Goal: Task Accomplishment & Management: Manage account settings

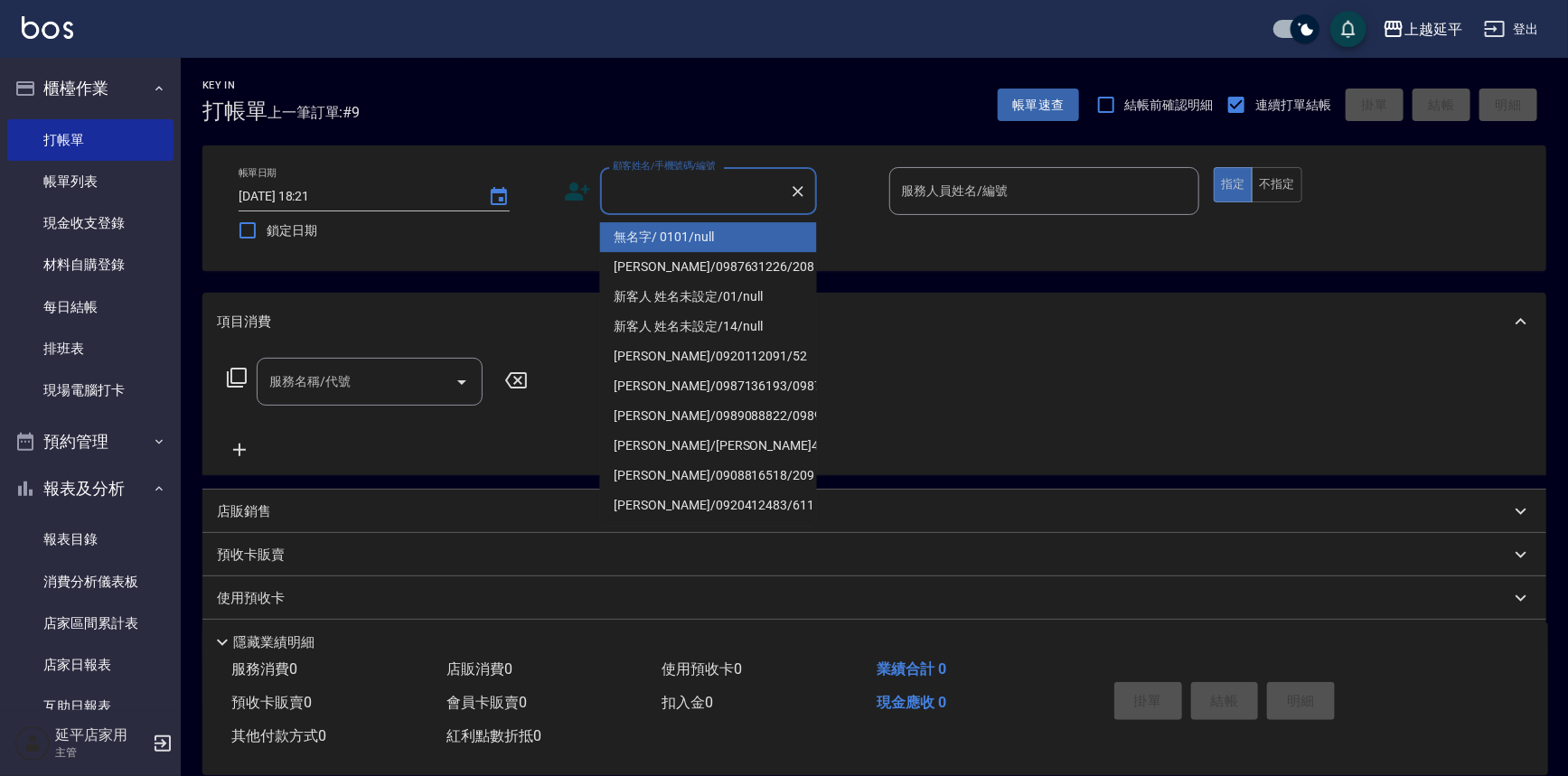
click at [671, 179] on input "顧客姓名/手機號碼/編號" at bounding box center [695, 191] width 174 height 32
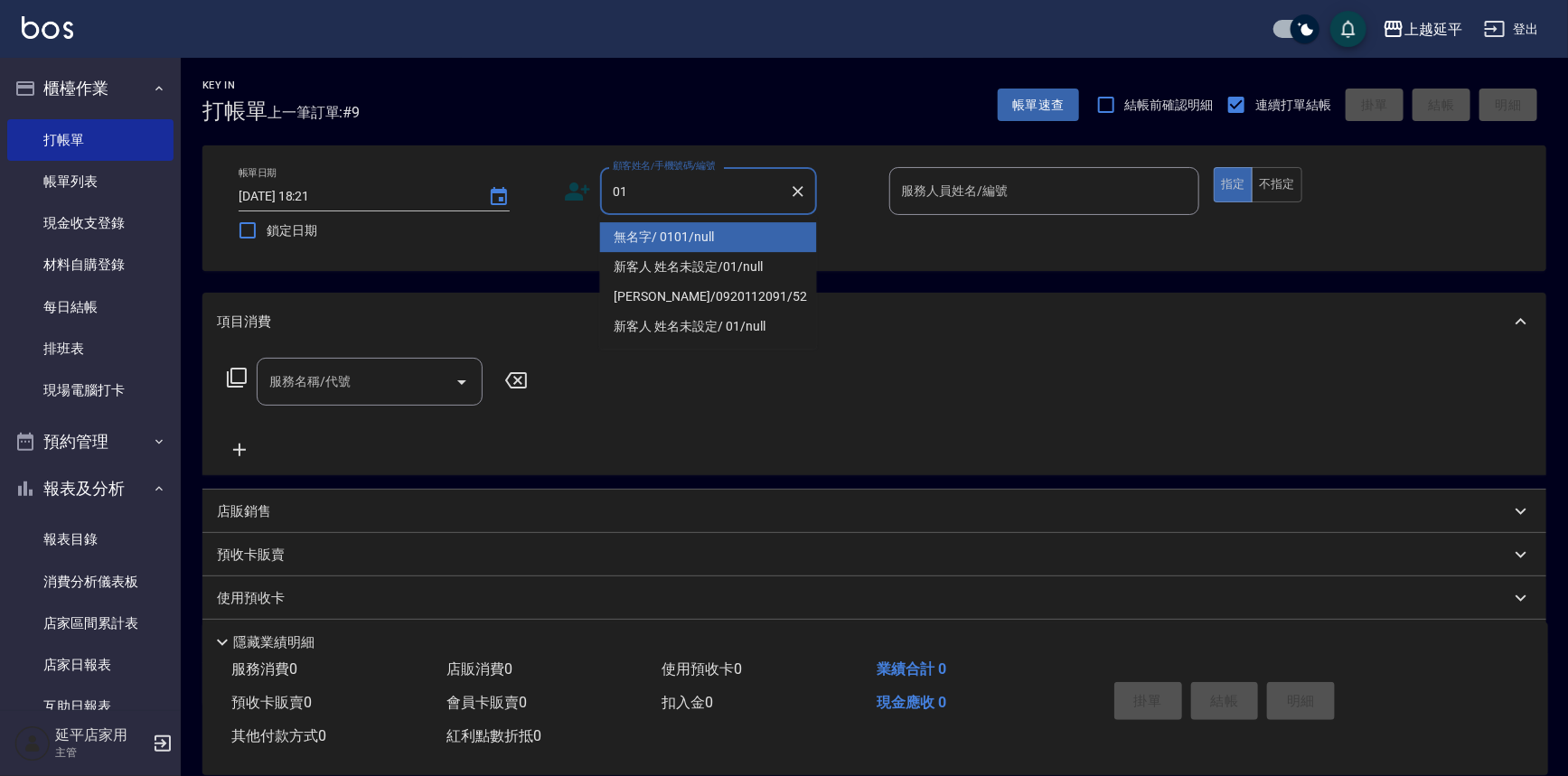
click at [703, 231] on li "無名字/ 0101/null" at bounding box center [708, 237] width 217 height 30
type input "無名字/ 0101/null"
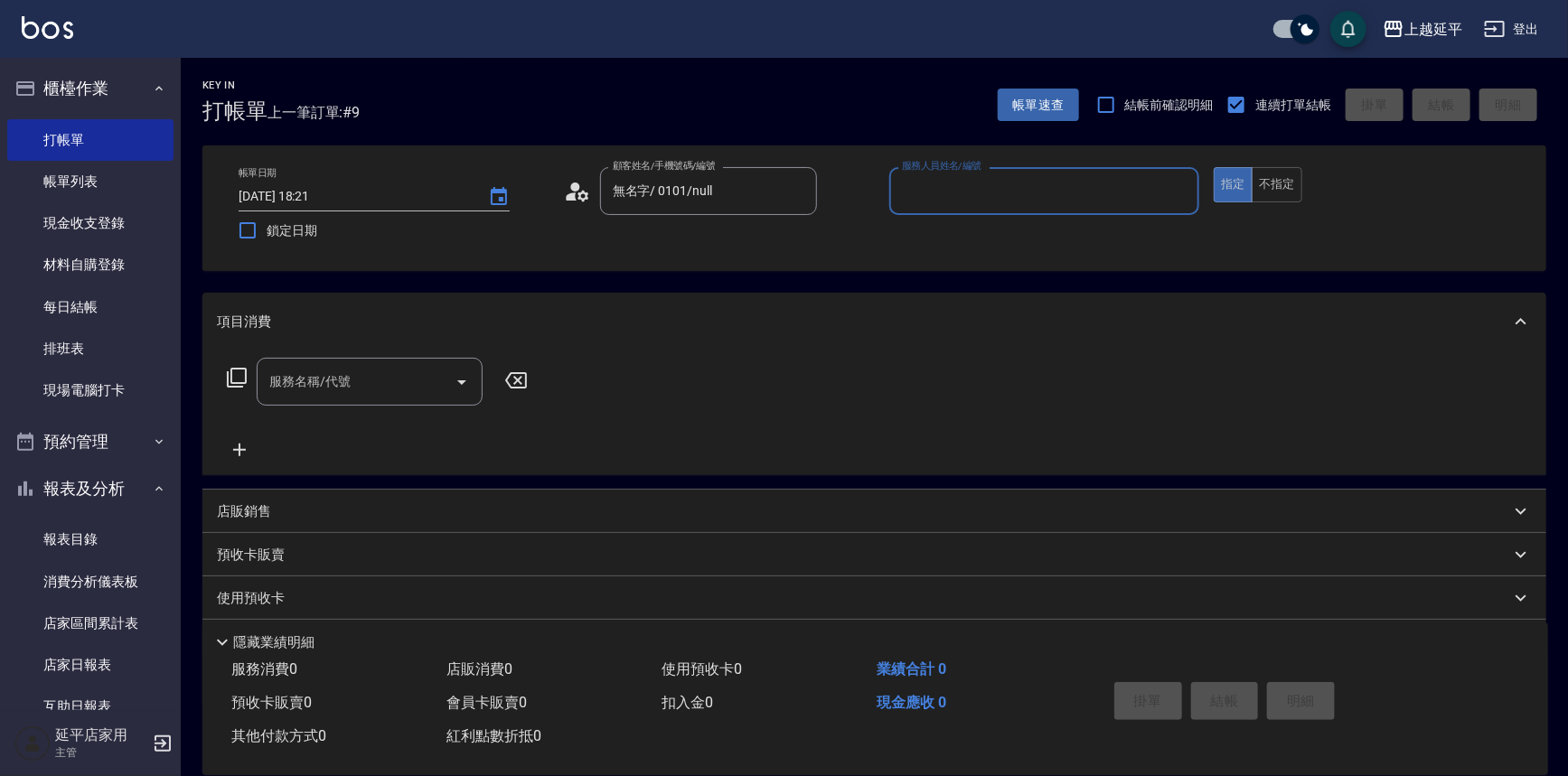
click at [1035, 175] on input "服務人員姓名/編號" at bounding box center [1045, 191] width 295 height 32
click at [1012, 235] on div "[PERSON_NAME] -4" at bounding box center [1044, 237] width 311 height 30
type input "[PERSON_NAME]-4"
click at [398, 393] on input "服務名稱/代號" at bounding box center [356, 382] width 182 height 32
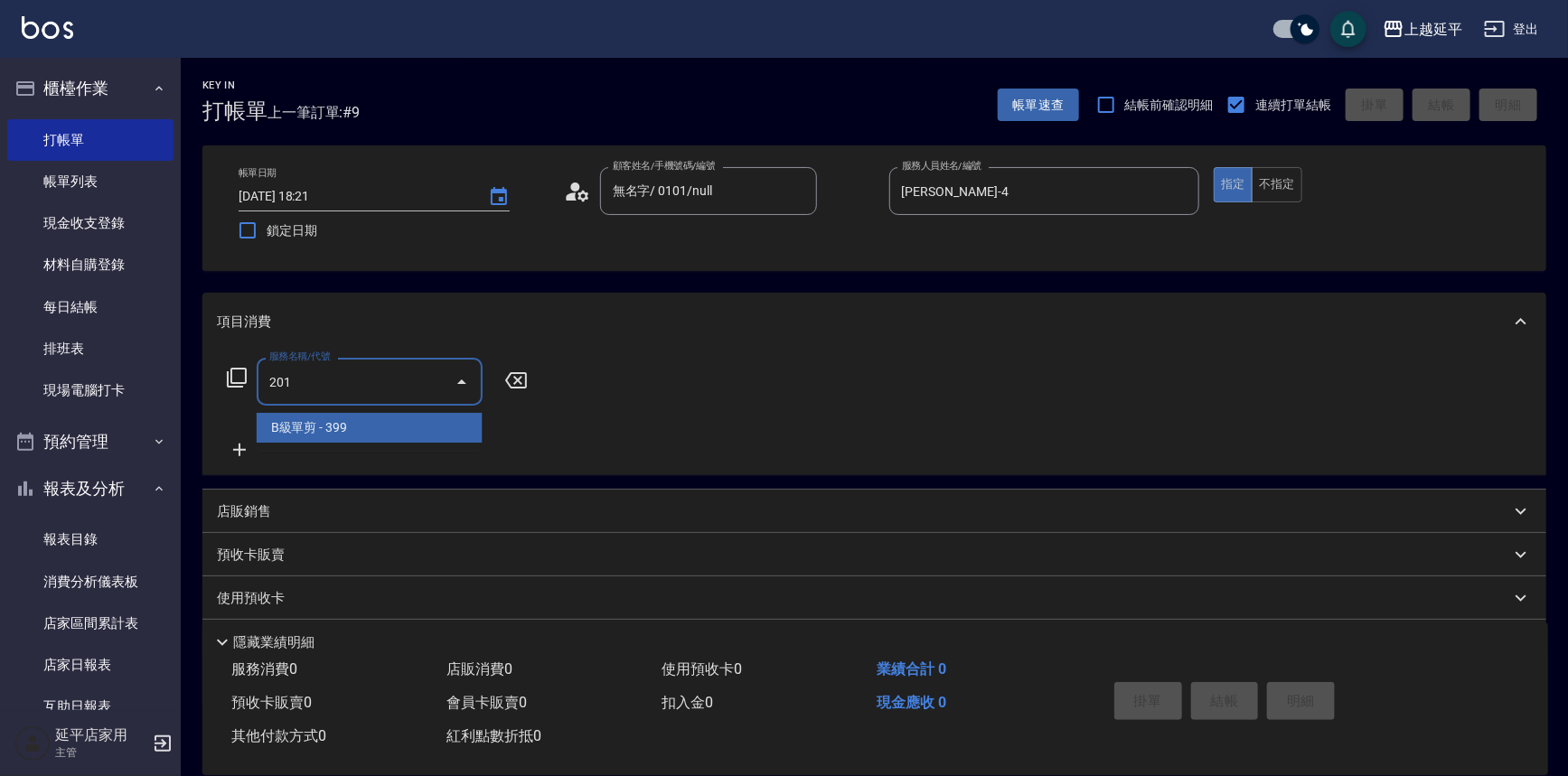
click at [382, 427] on span "B級單剪 - 399" at bounding box center [369, 427] width 226 height 30
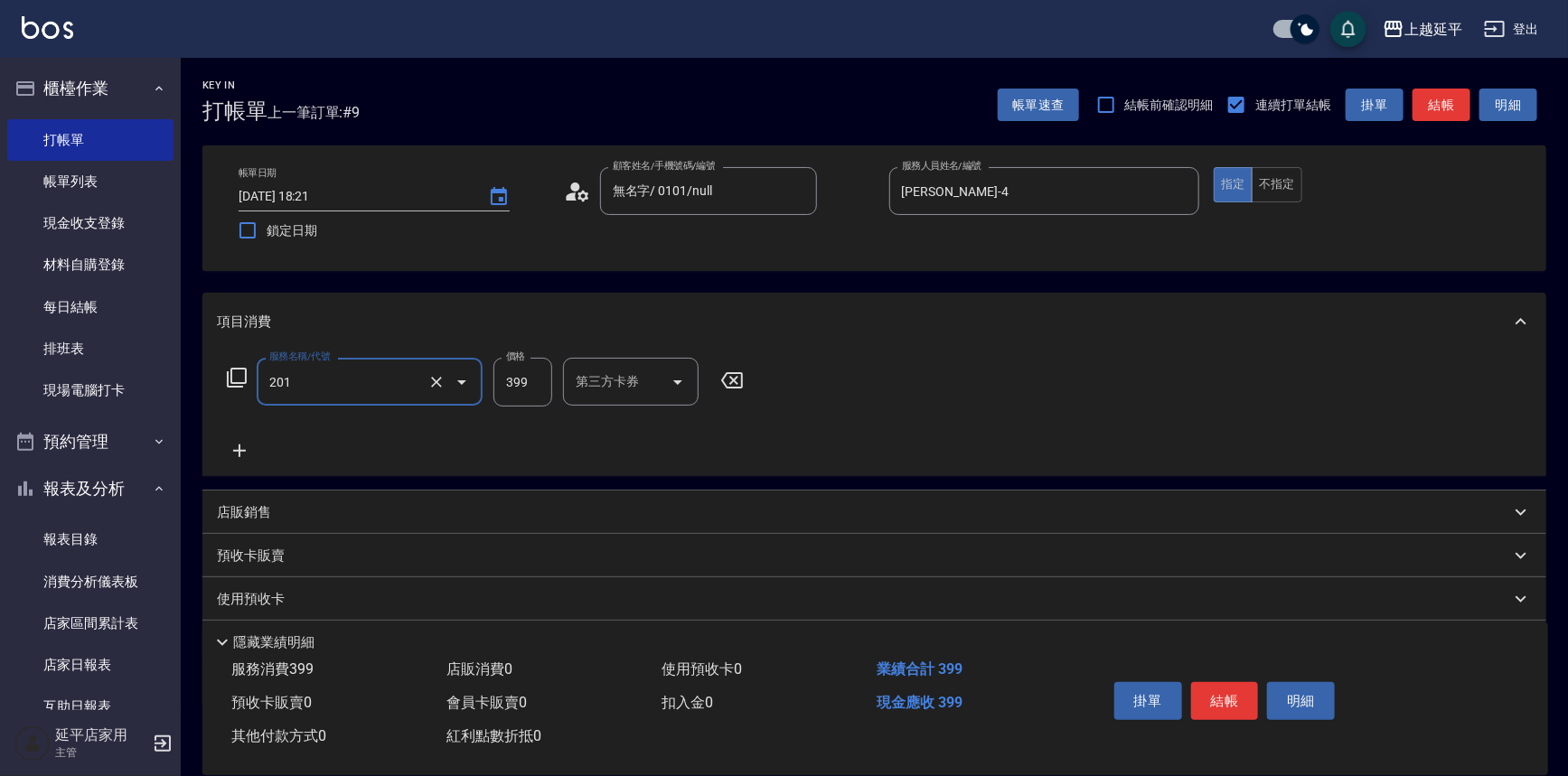
type input "B級單剪(201)"
click at [238, 458] on icon at bounding box center [239, 450] width 45 height 21
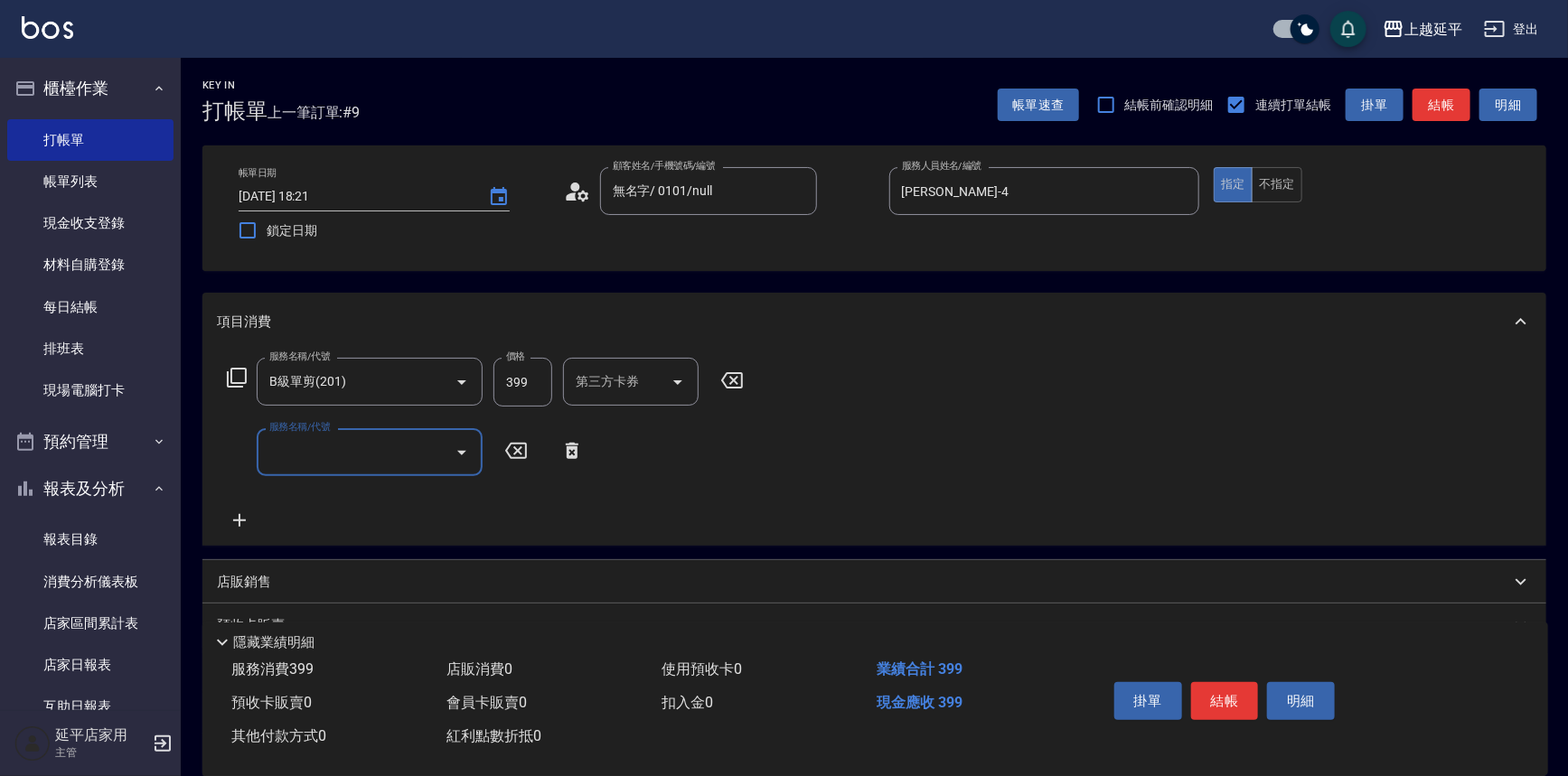
click at [306, 456] on input "服務名稱/代號" at bounding box center [356, 452] width 182 height 32
click at [362, 491] on span "B級洗+剪 - 499" at bounding box center [369, 497] width 226 height 30
type input "B級洗+剪(203)"
click at [1438, 98] on button "結帳" at bounding box center [1442, 105] width 58 height 34
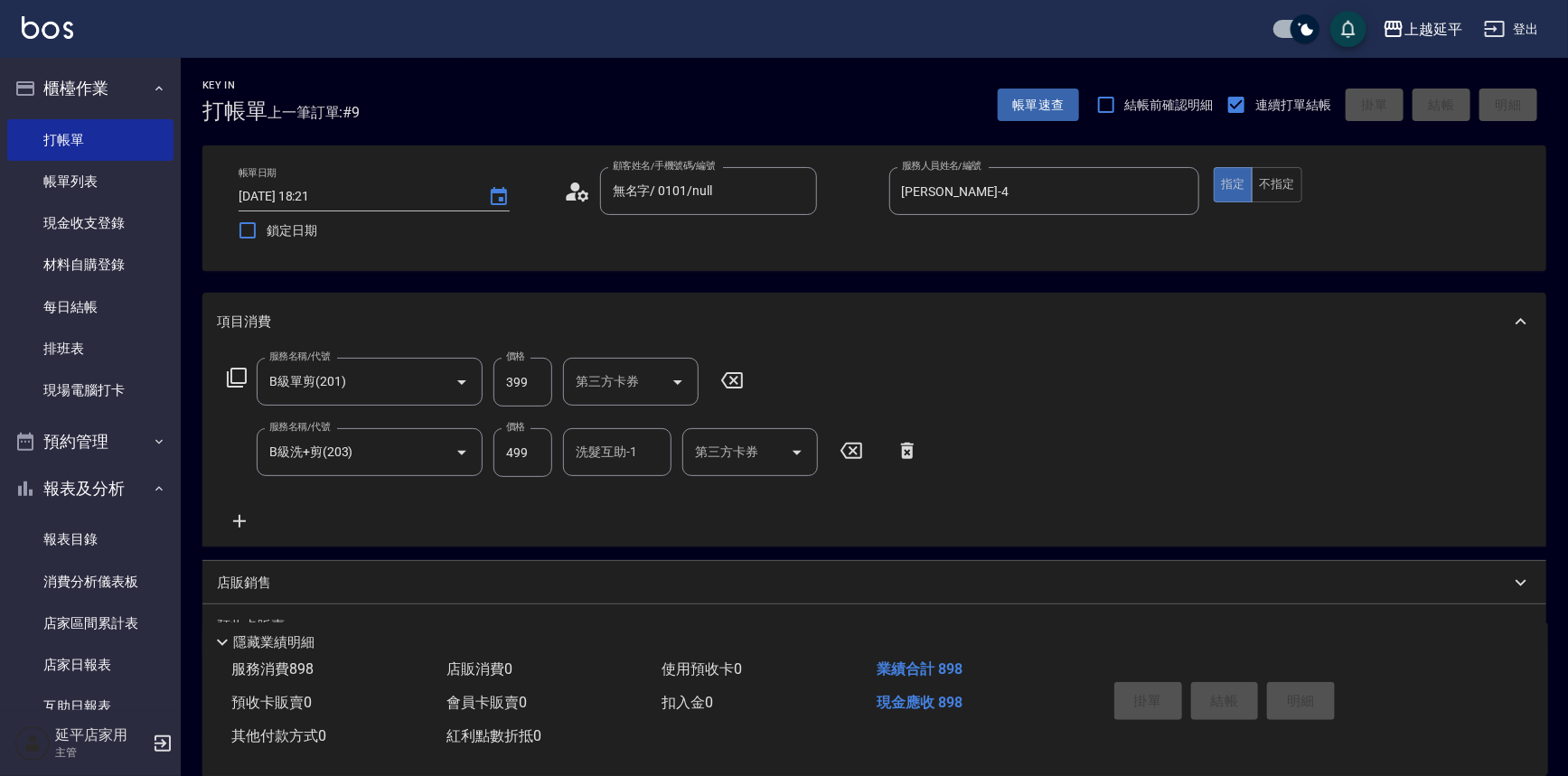
type input "[DATE] 19:06"
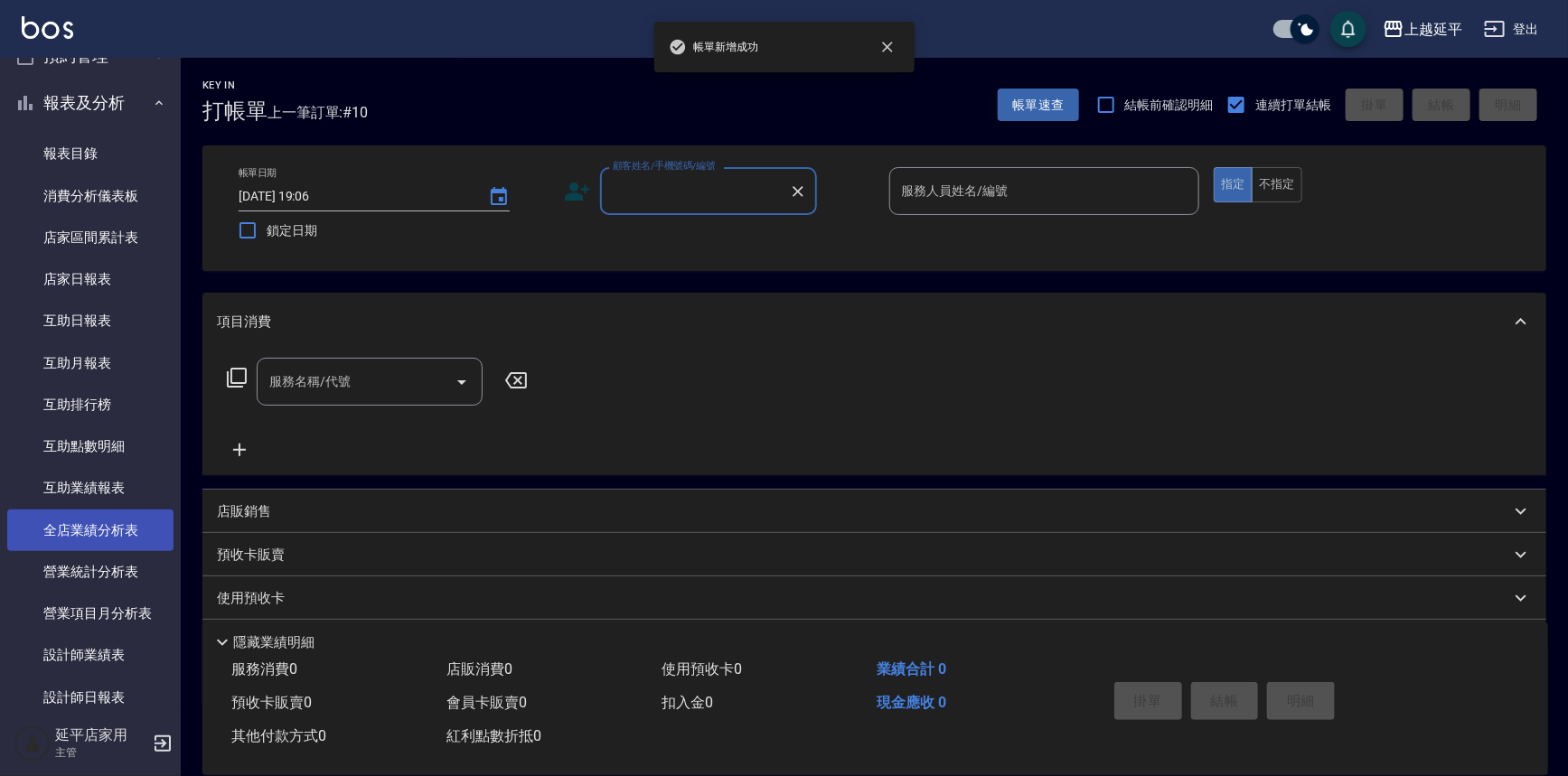
scroll to position [411, 0]
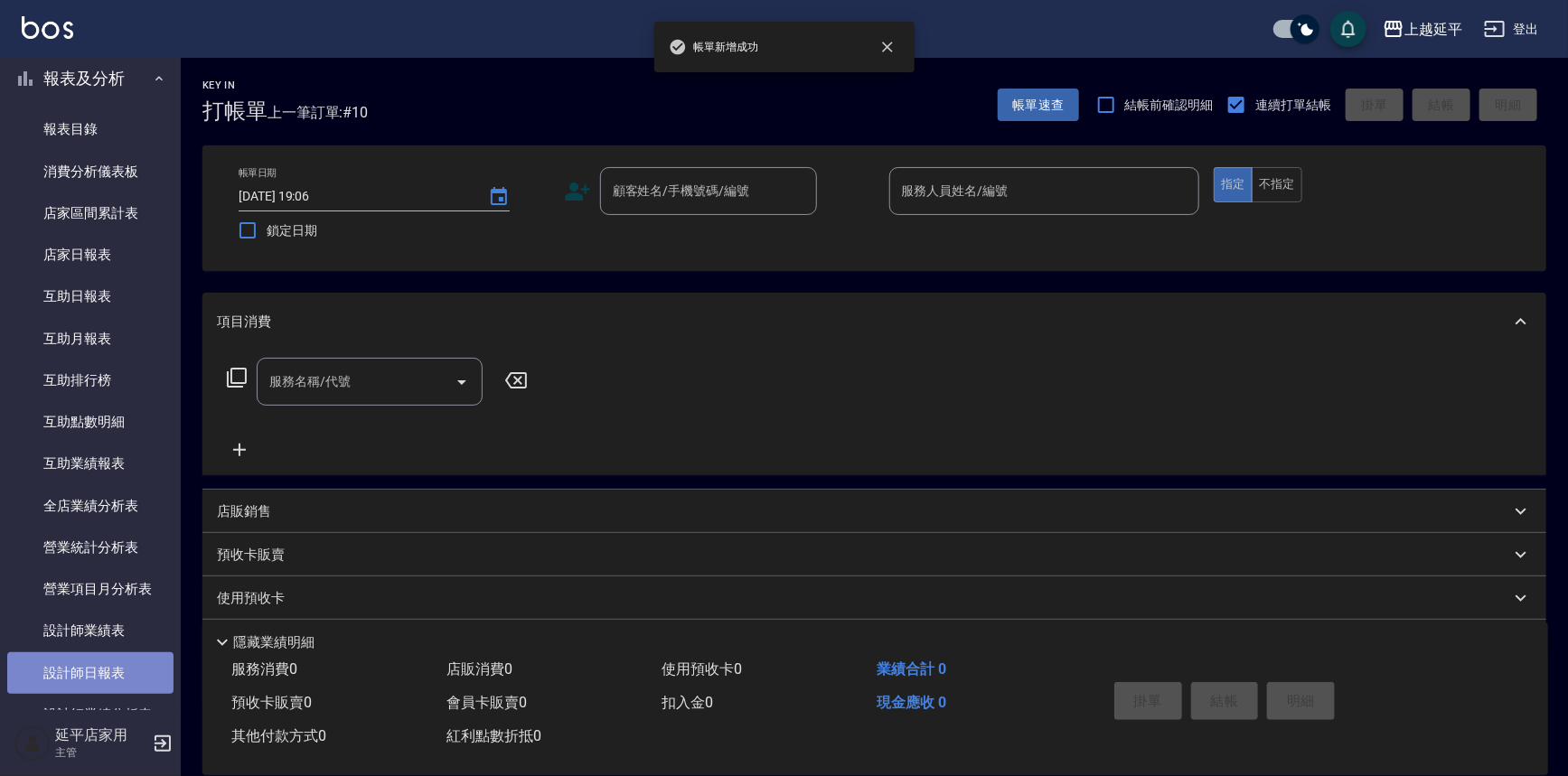
click at [113, 675] on link "設計師日報表" at bounding box center [90, 673] width 166 height 41
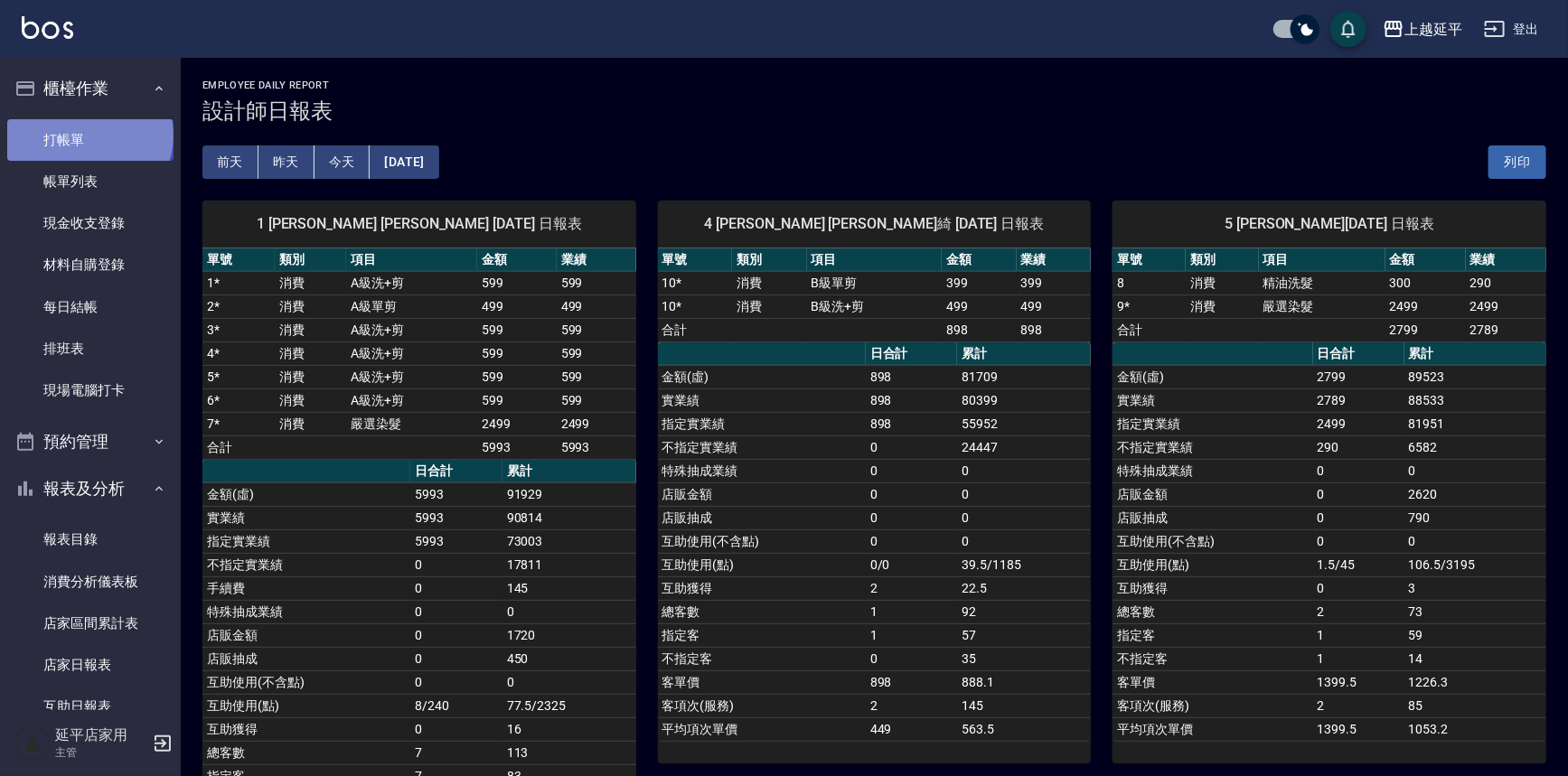
click at [88, 135] on link "打帳單" at bounding box center [90, 140] width 166 height 41
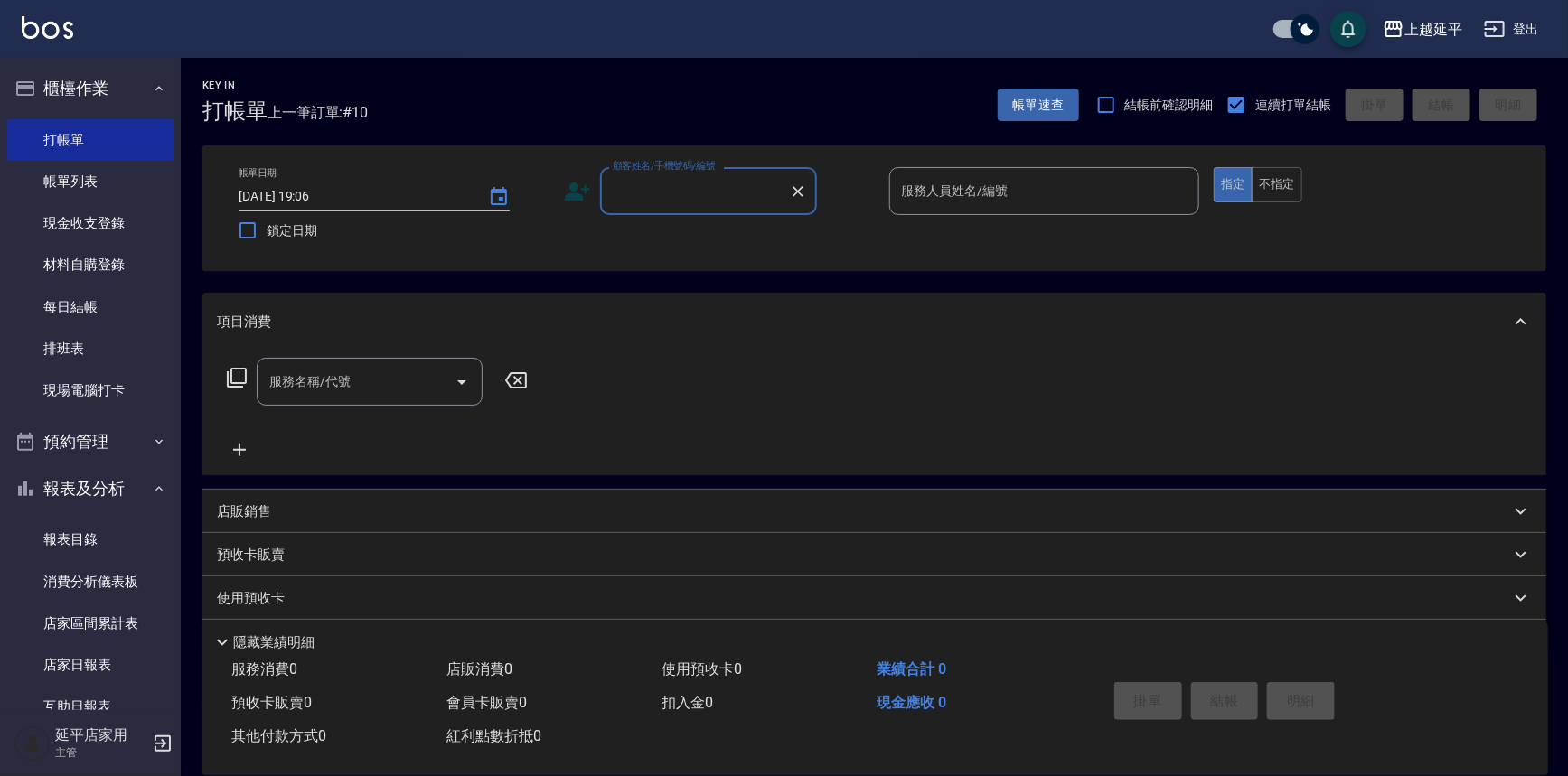
click at [827, 332] on div "項目消費" at bounding box center [875, 322] width 1344 height 58
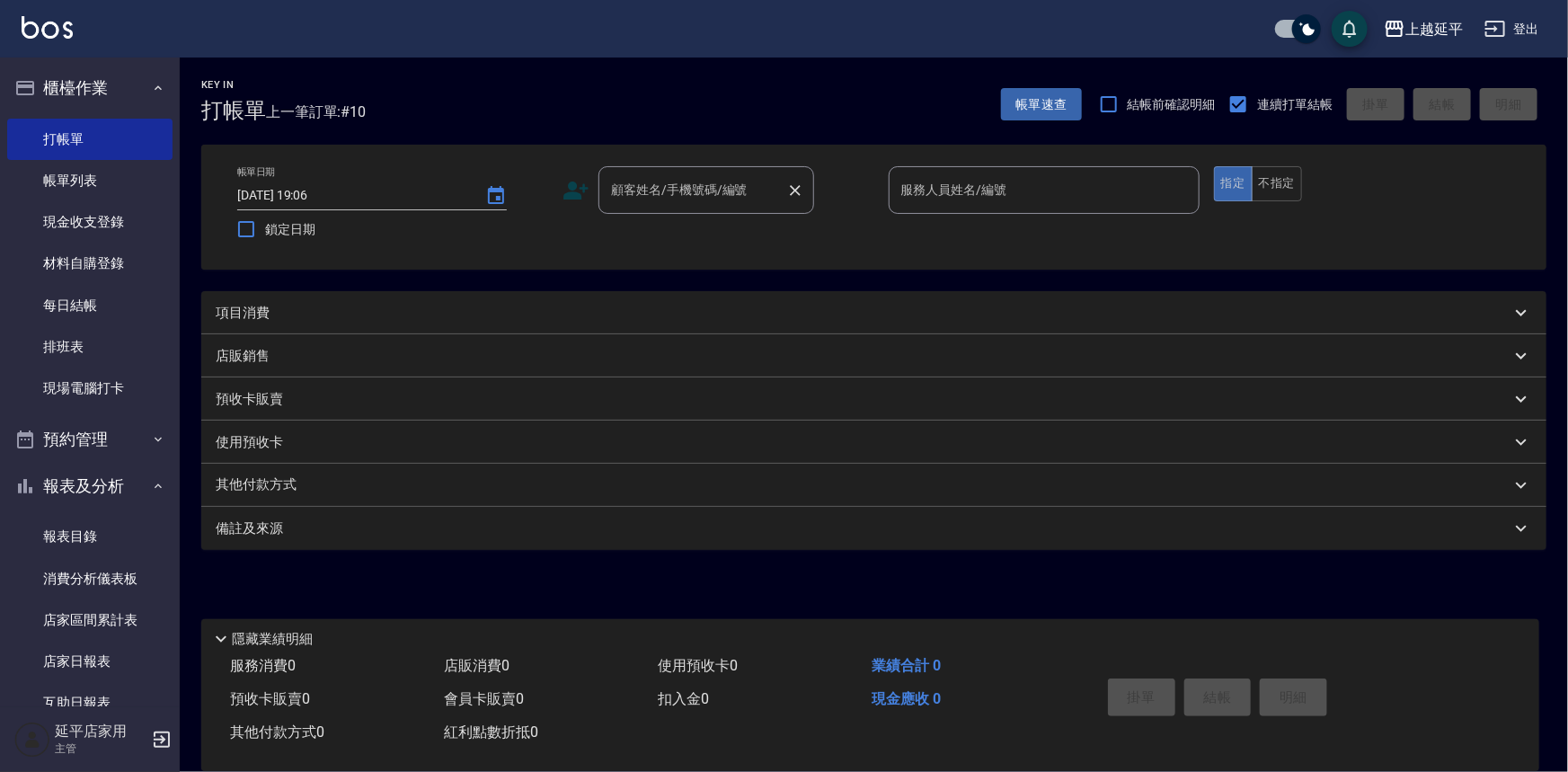
click at [705, 199] on input "顧客姓名/手機號碼/編號" at bounding box center [693, 190] width 173 height 32
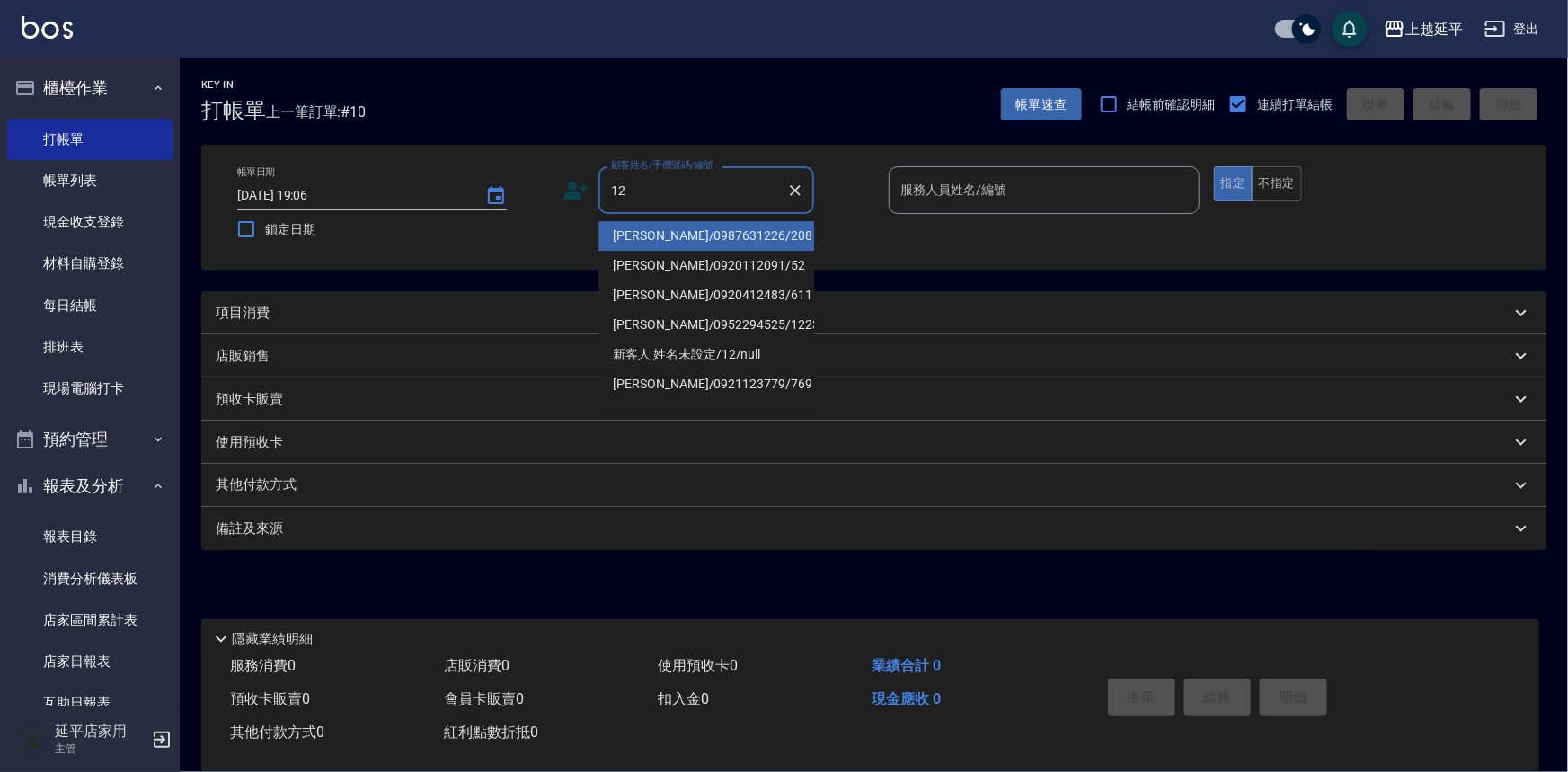
click at [701, 234] on li "[PERSON_NAME]/0987631226/208" at bounding box center [705, 236] width 216 height 30
type input "[PERSON_NAME]/0987631226/208"
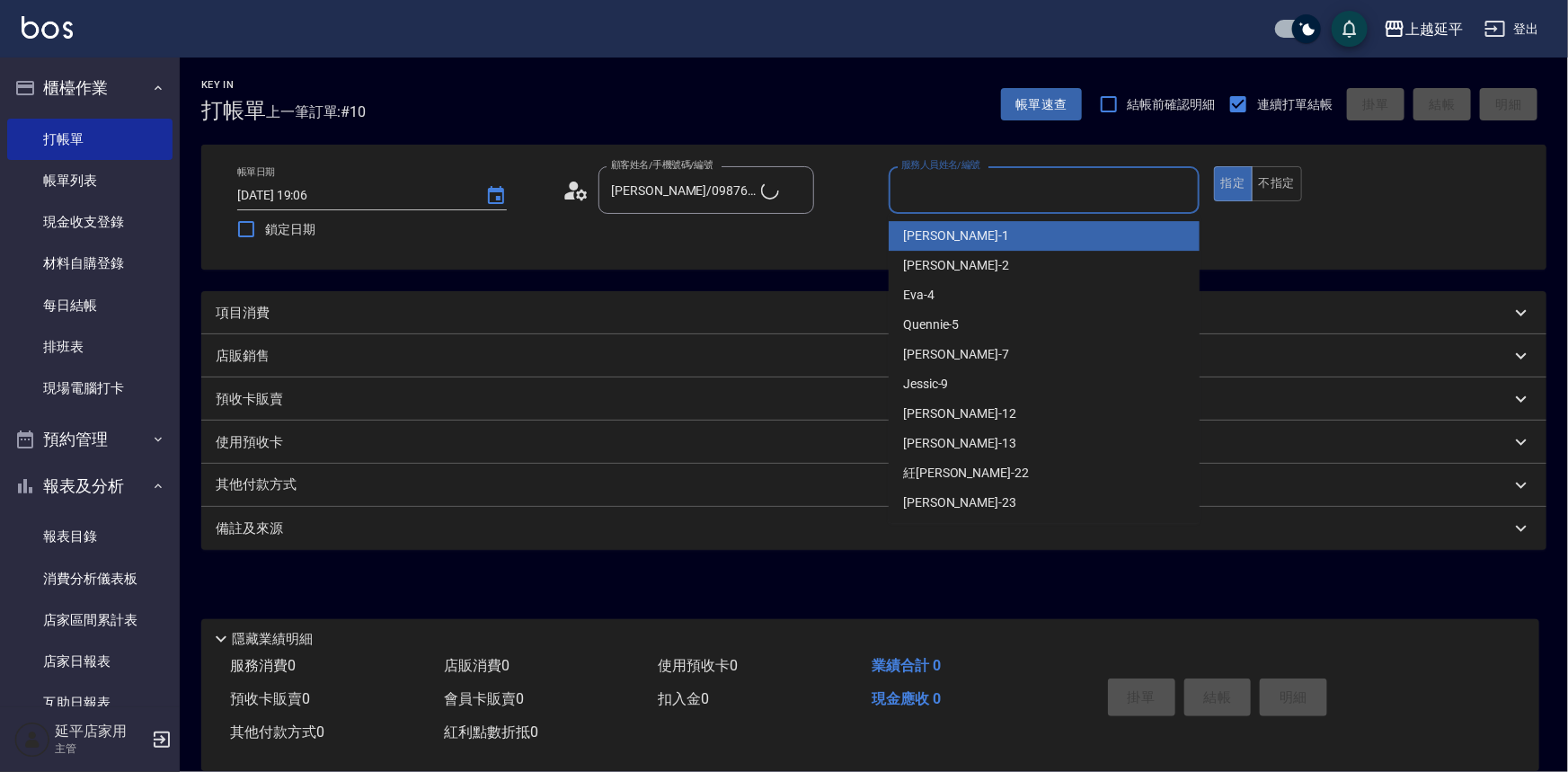
click at [932, 199] on input "服務人員姓名/編號" at bounding box center [1043, 190] width 294 height 32
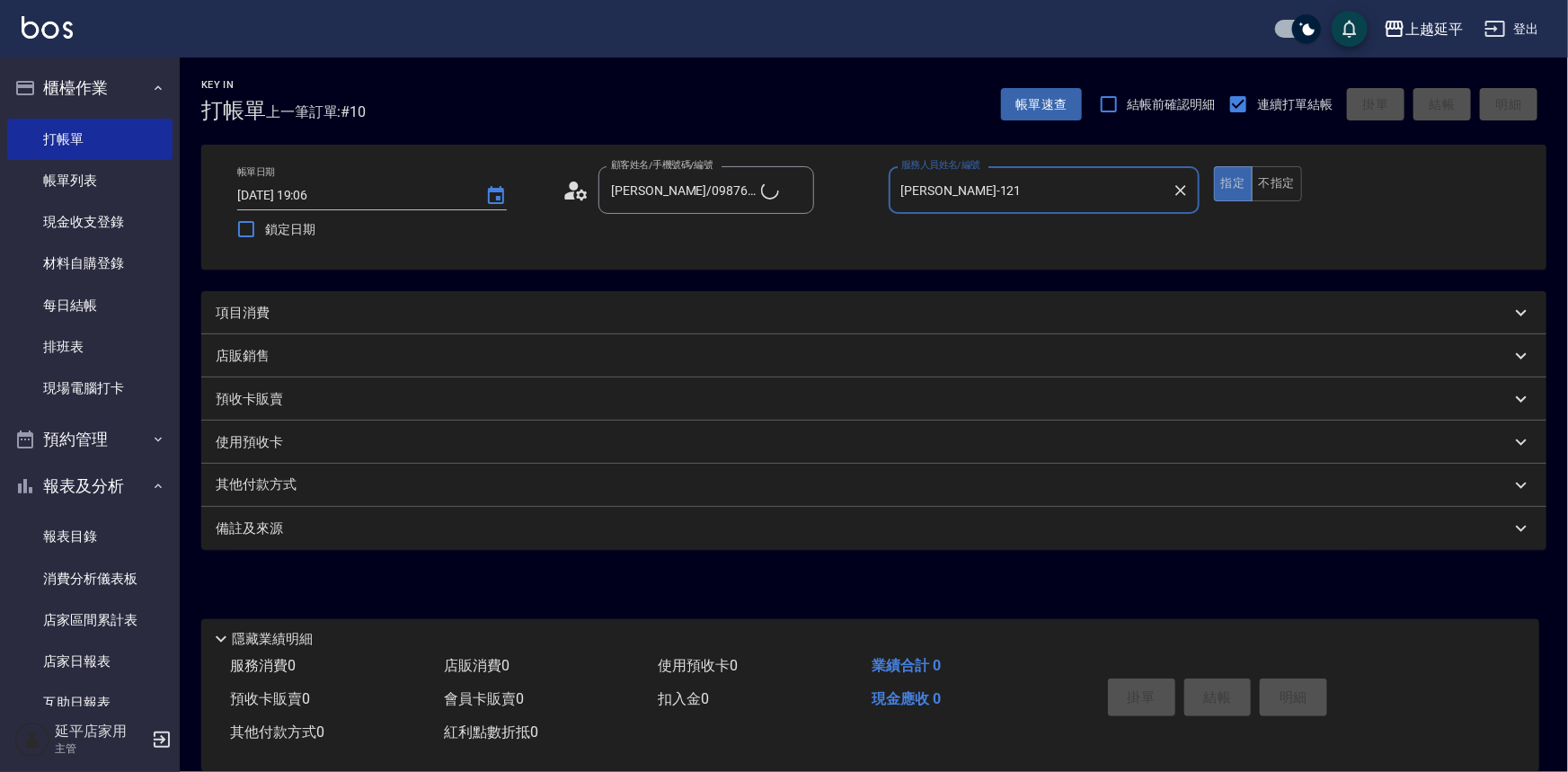
type input "[PERSON_NAME]-1212"
click at [1187, 190] on icon "Clear" at bounding box center [1180, 190] width 18 height 18
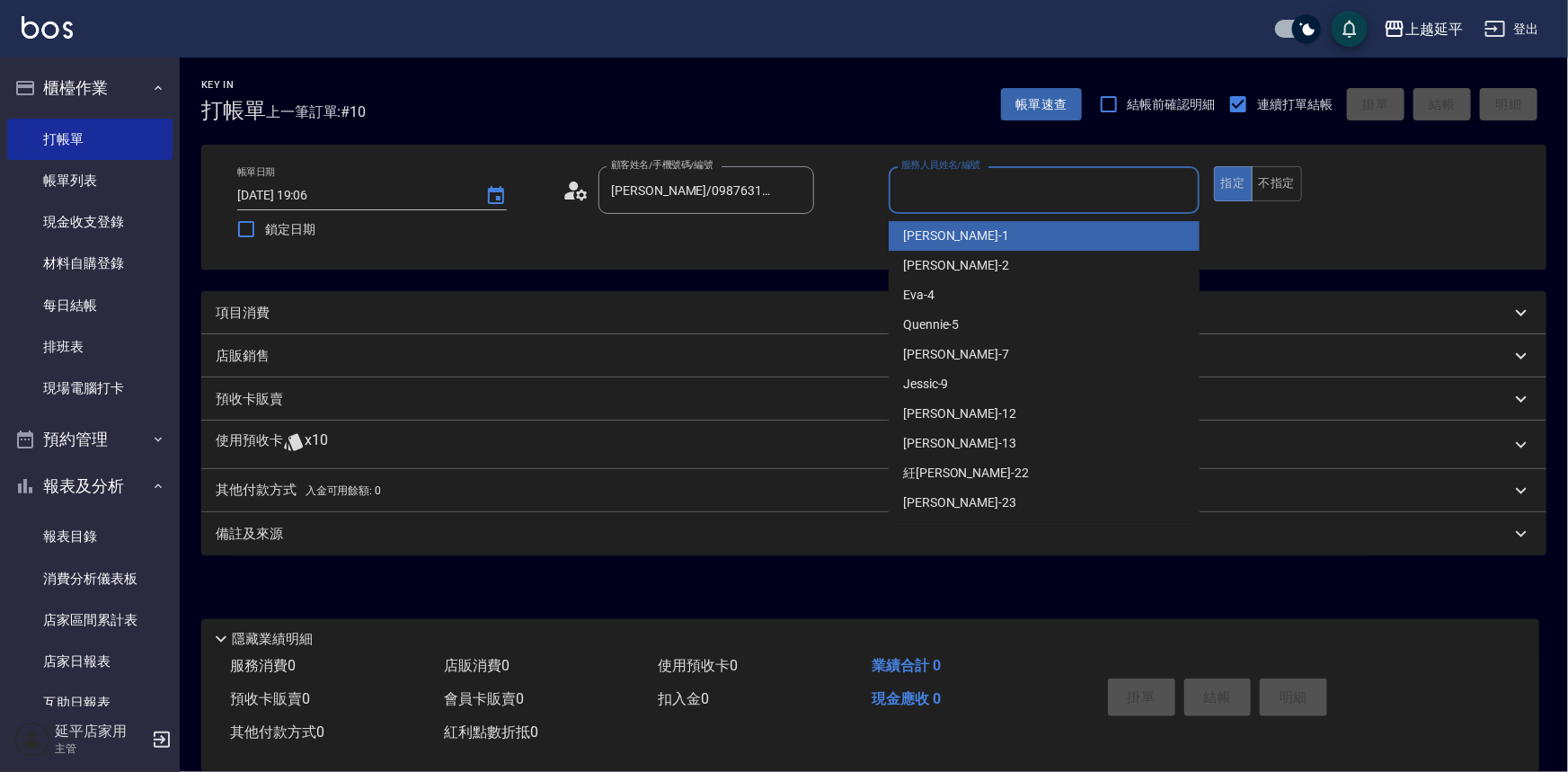
click at [1113, 190] on input "服務人員姓名/編號" at bounding box center [1043, 190] width 294 height 32
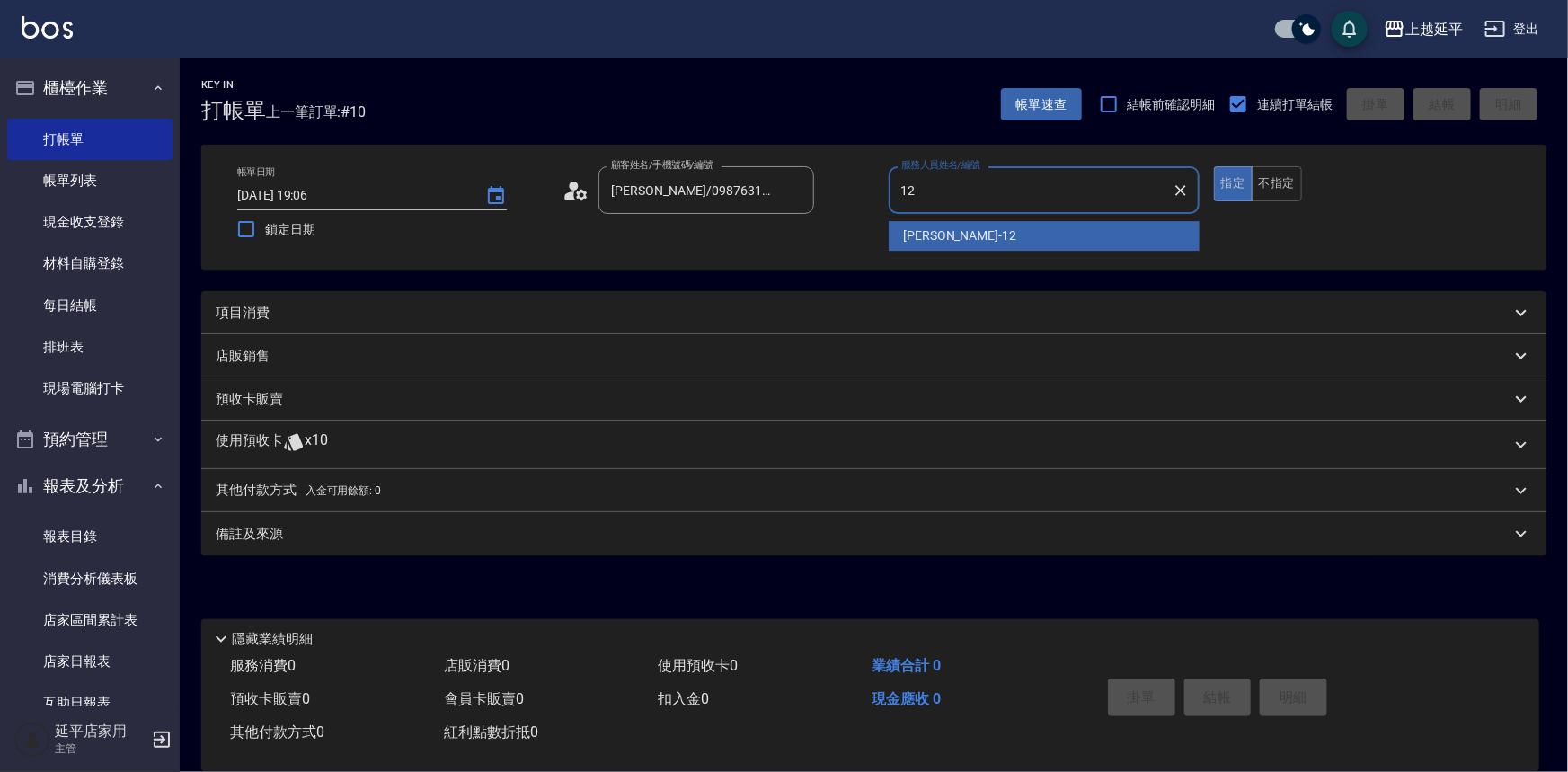
click at [978, 228] on div "[PERSON_NAME] -12" at bounding box center [1044, 236] width 311 height 30
type input "[PERSON_NAME]-12"
click at [257, 309] on p "項目消費" at bounding box center [242, 314] width 54 height 19
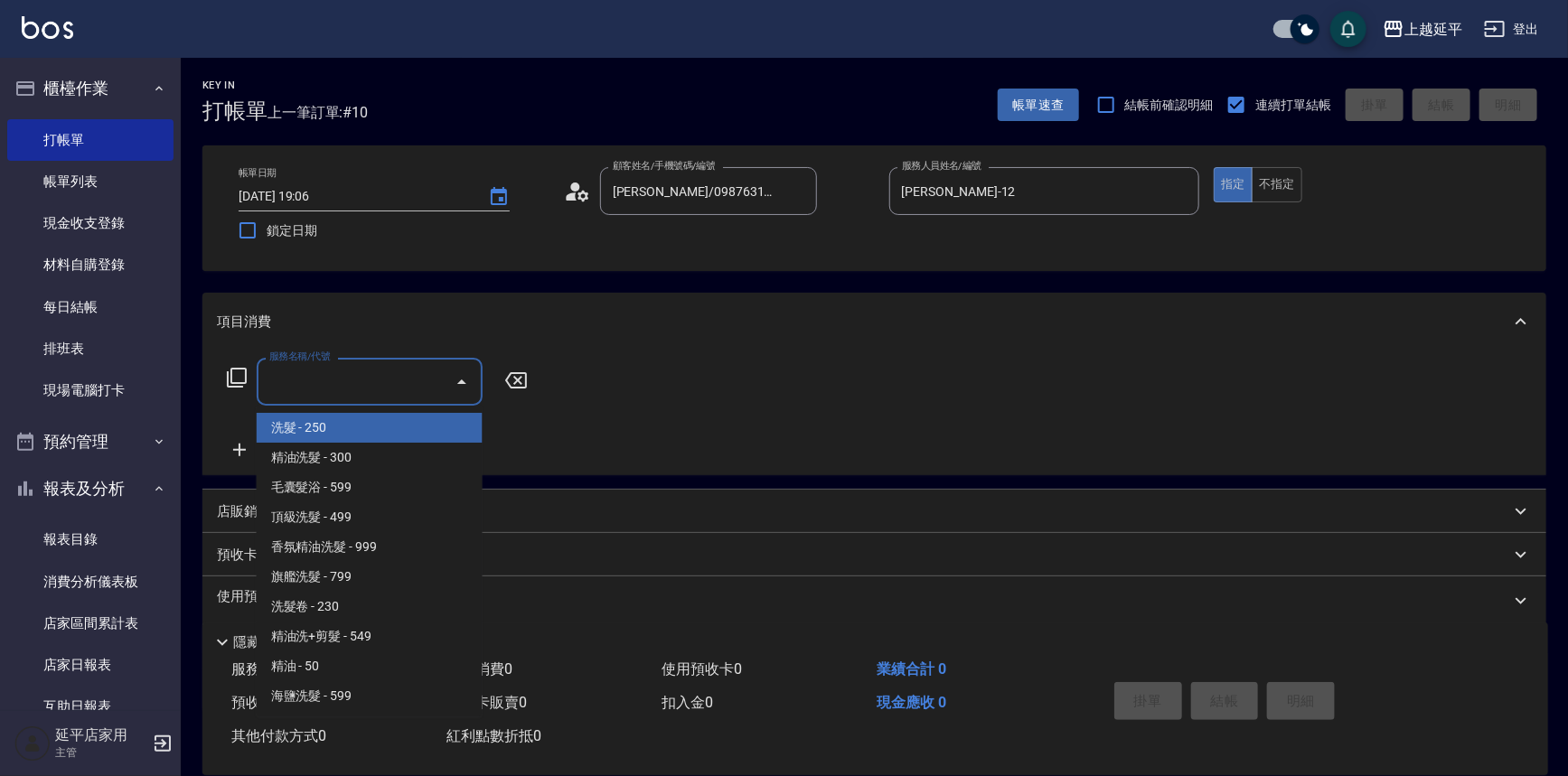
click at [298, 382] on input "服務名稱/代號" at bounding box center [356, 382] width 182 height 32
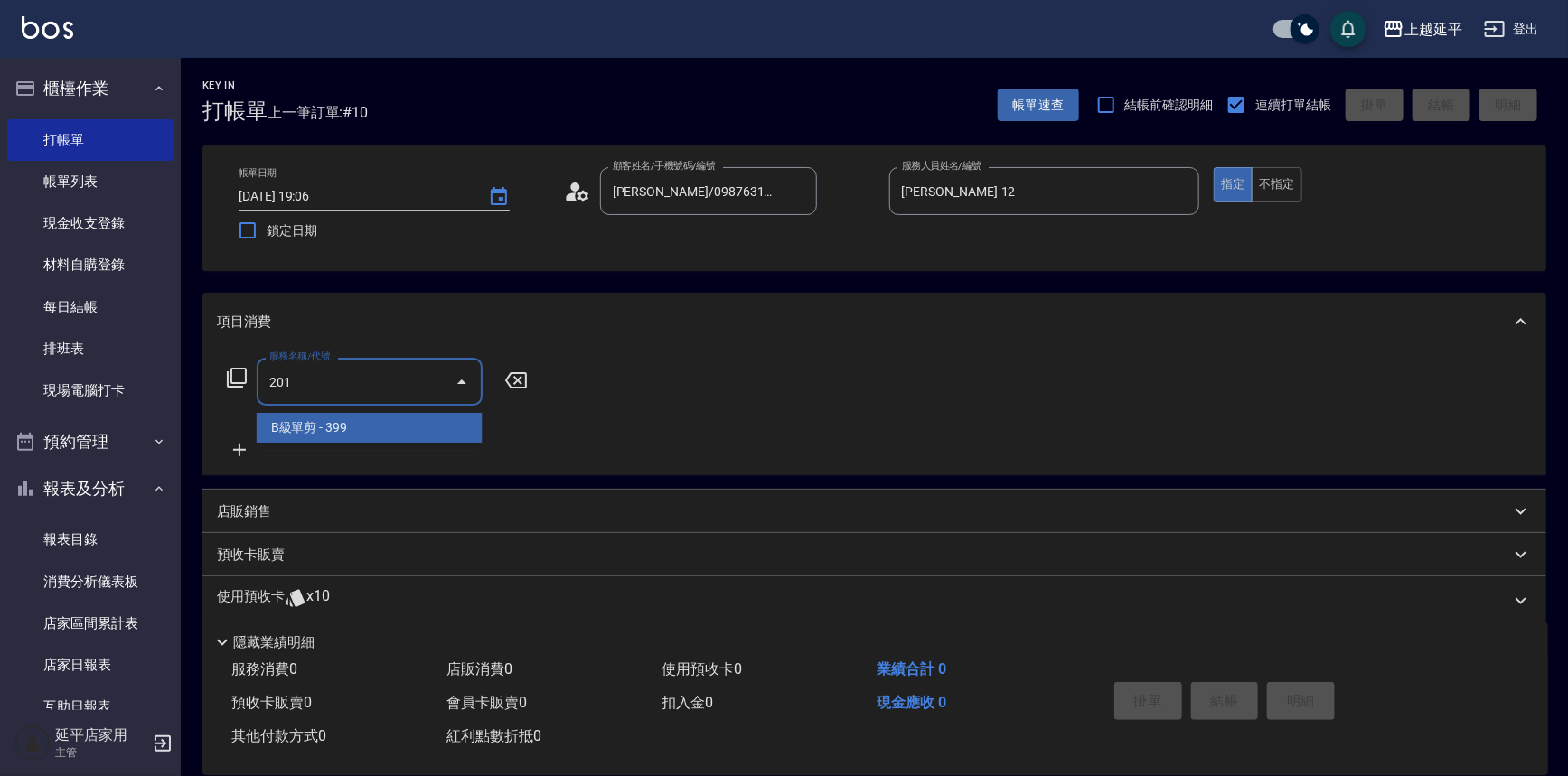
click at [310, 415] on span "B級單剪 - 399" at bounding box center [369, 427] width 226 height 30
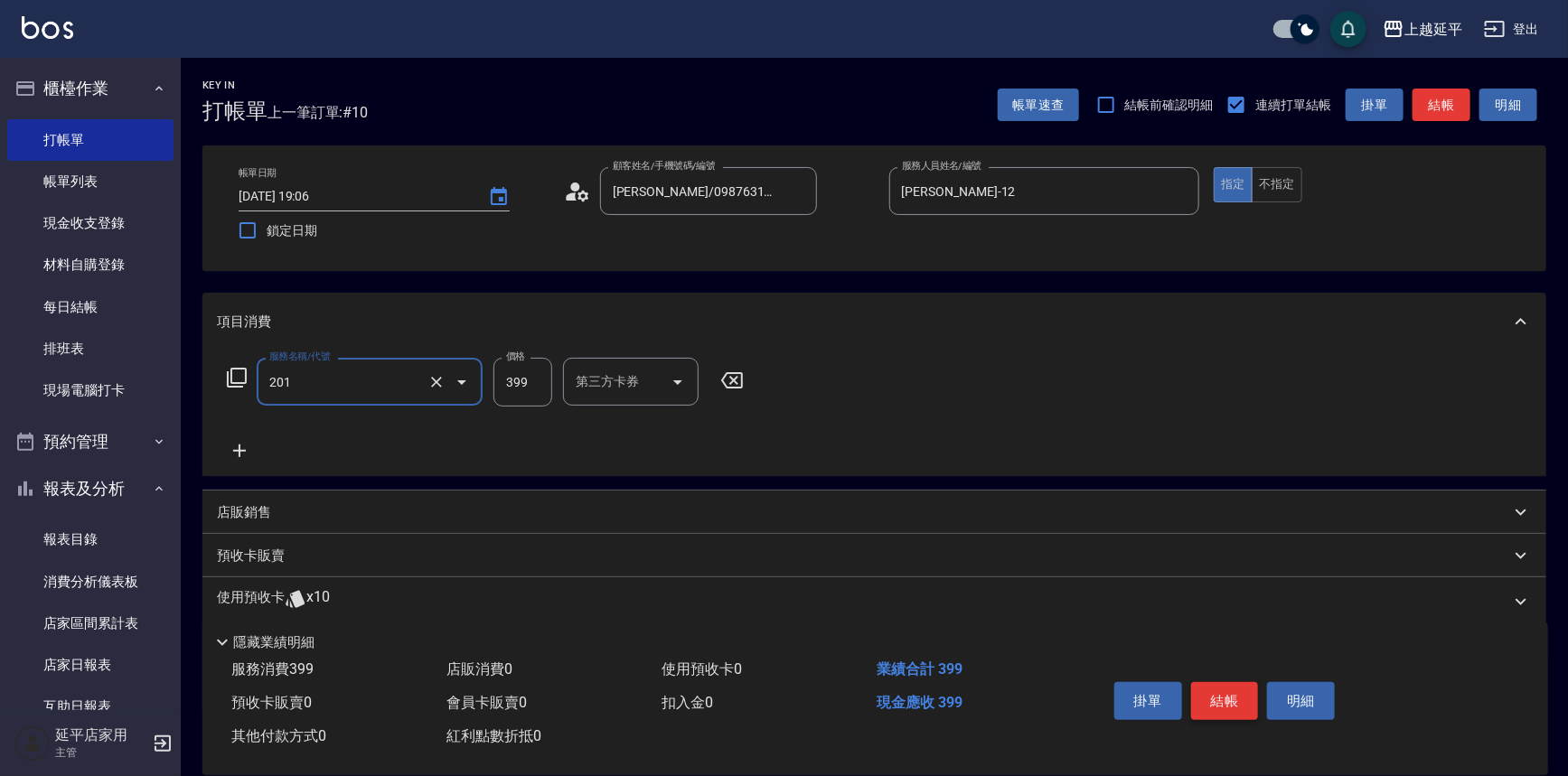
type input "B級單剪(201)"
click at [1246, 694] on button "結帳" at bounding box center [1225, 701] width 68 height 38
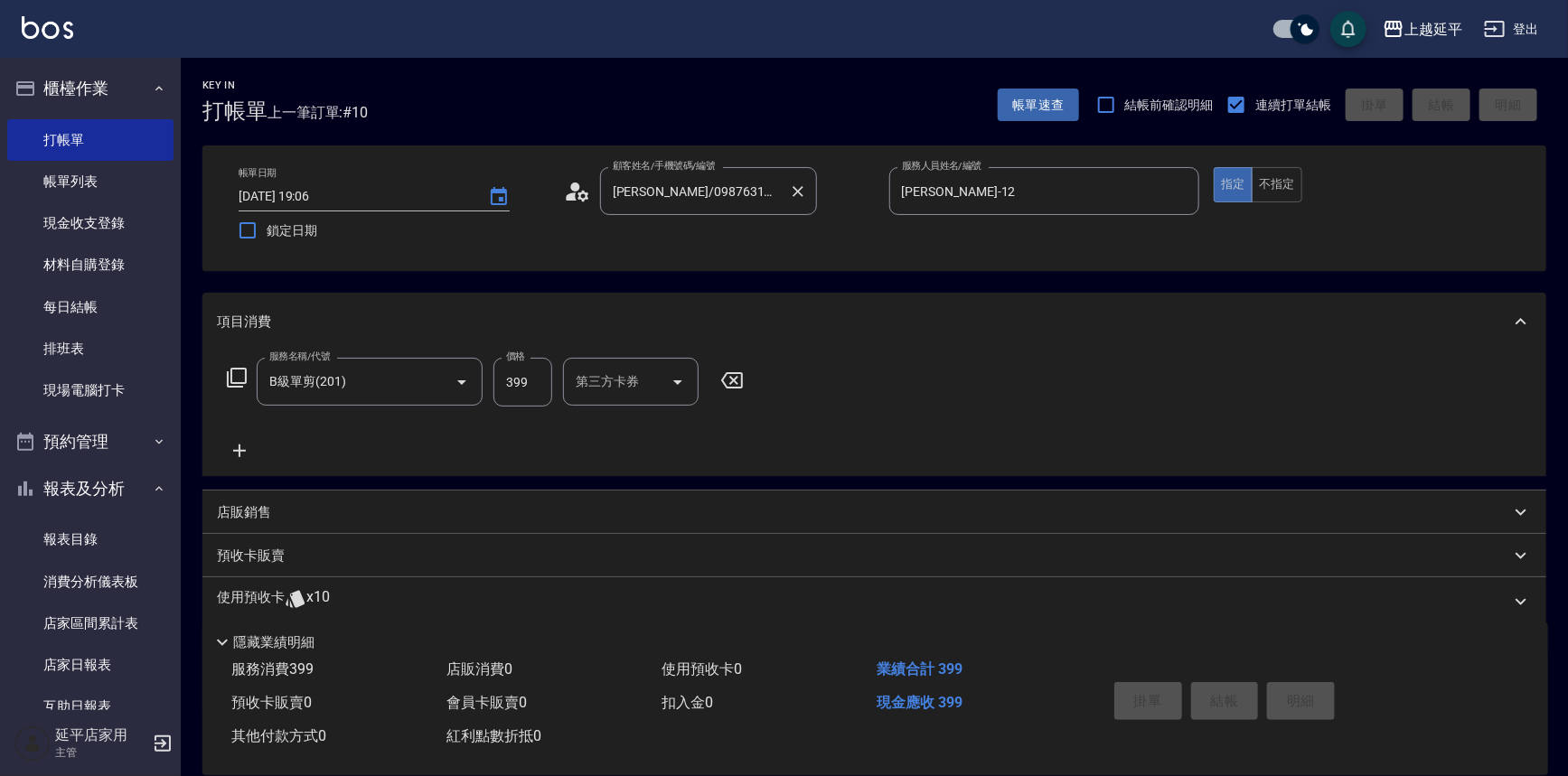
type input "[DATE] 19:23"
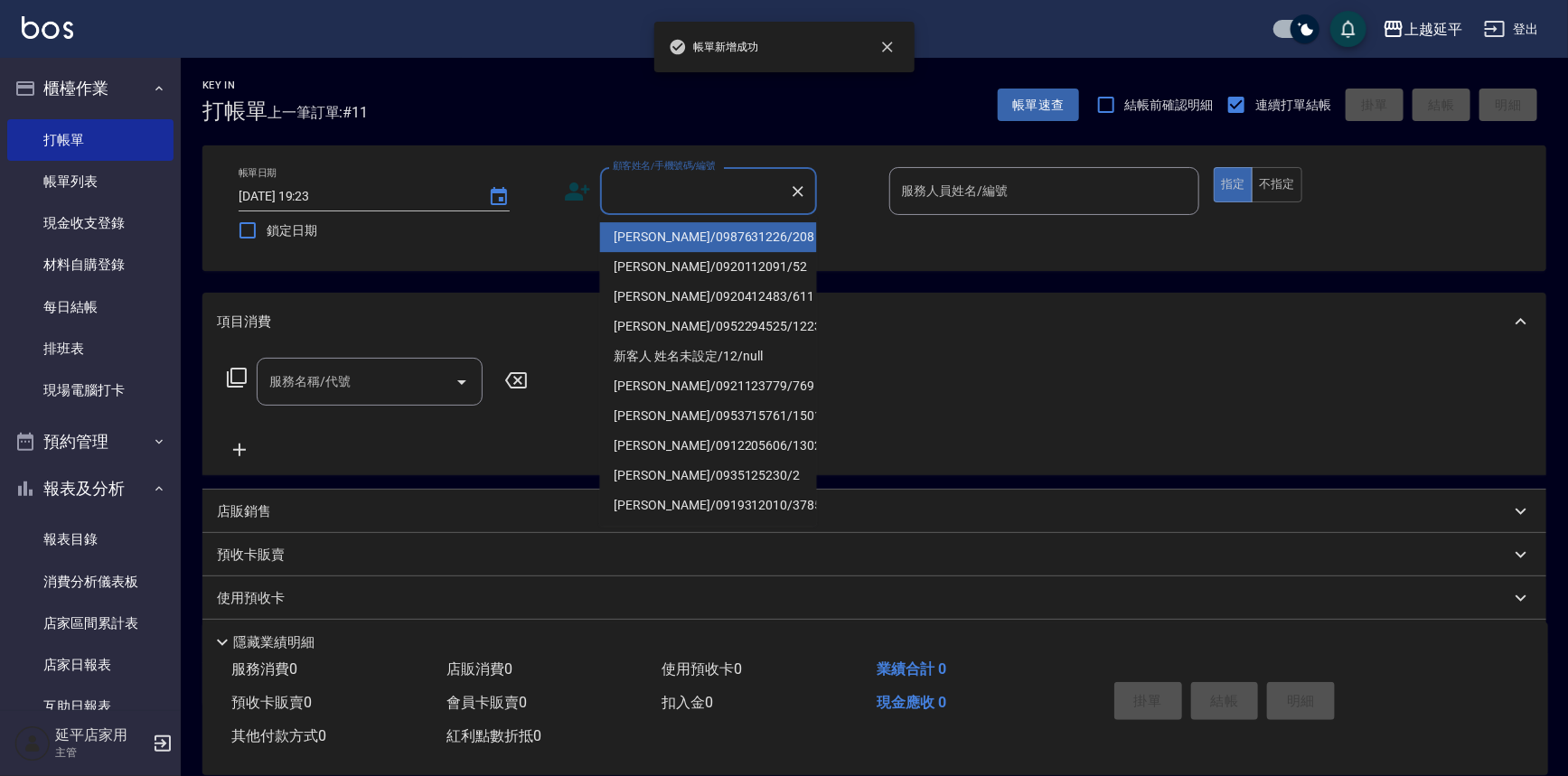
click at [738, 190] on input "顧客姓名/手機號碼/編號" at bounding box center [695, 191] width 174 height 32
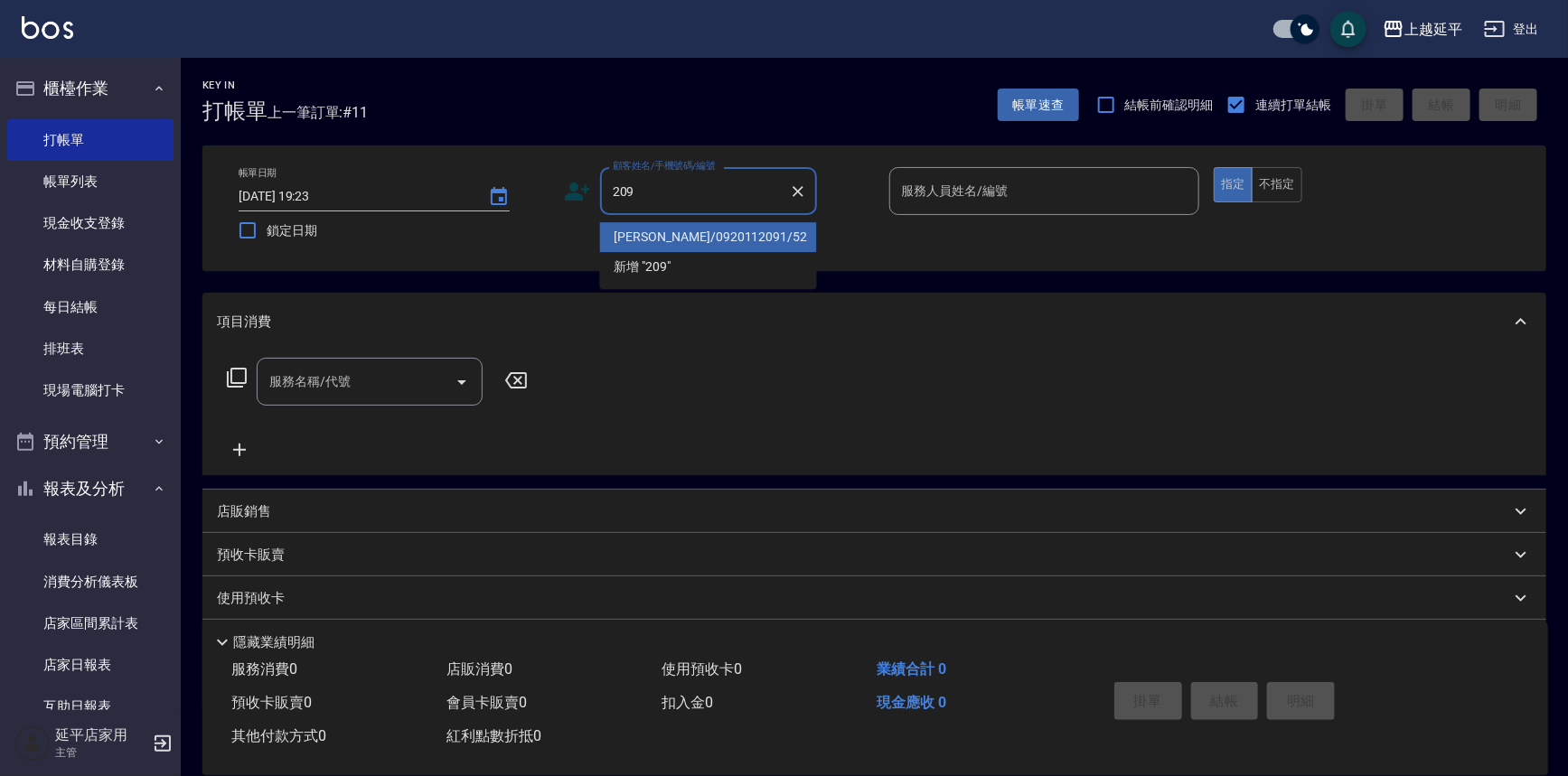
click at [737, 238] on li "[PERSON_NAME]/0920112091/52" at bounding box center [708, 237] width 217 height 30
type input "[PERSON_NAME]/0920112091/52"
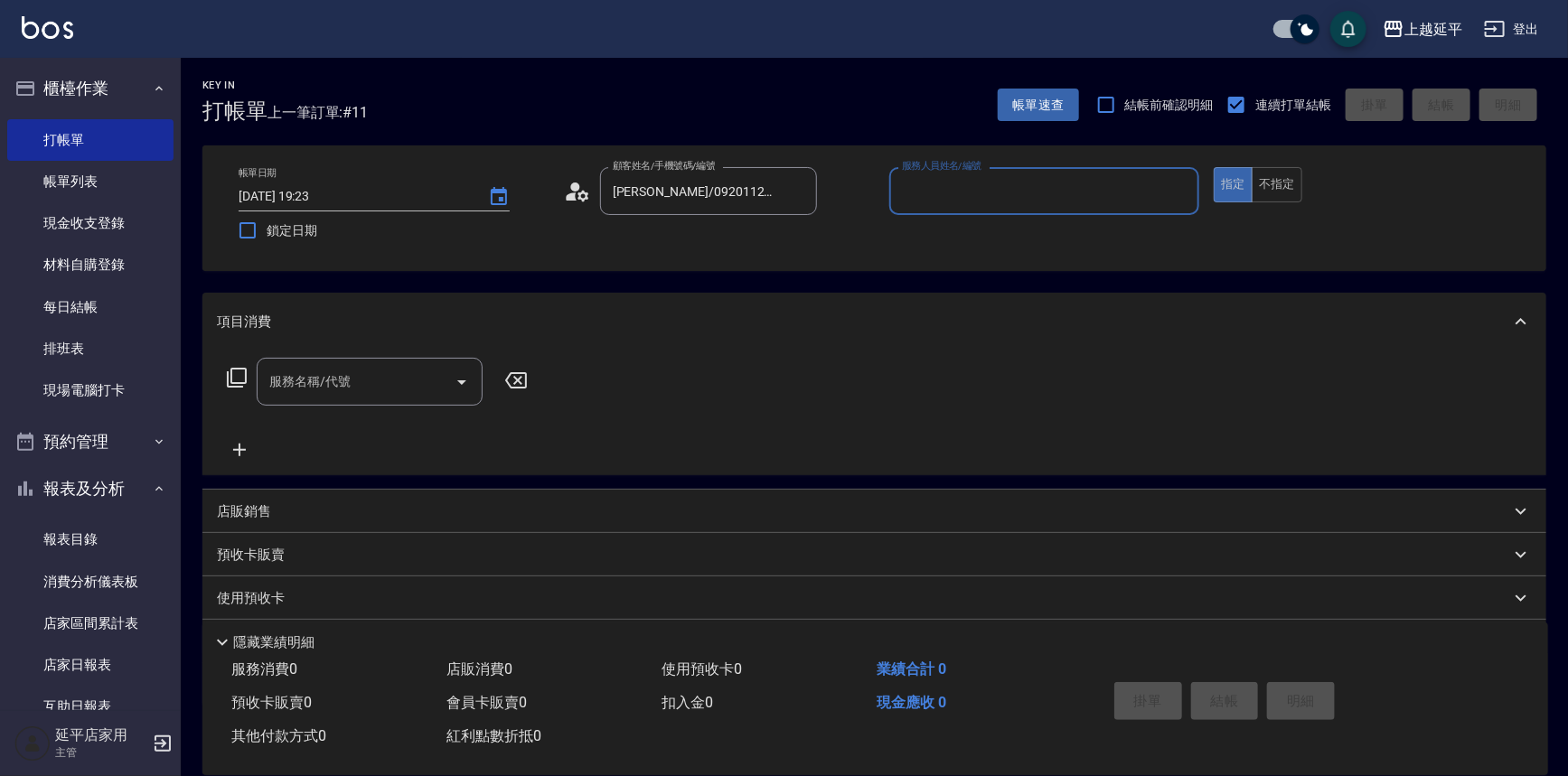
type input "[PERSON_NAME]-12"
click at [766, 189] on input "[PERSON_NAME]/0920112091/52" at bounding box center [695, 191] width 174 height 32
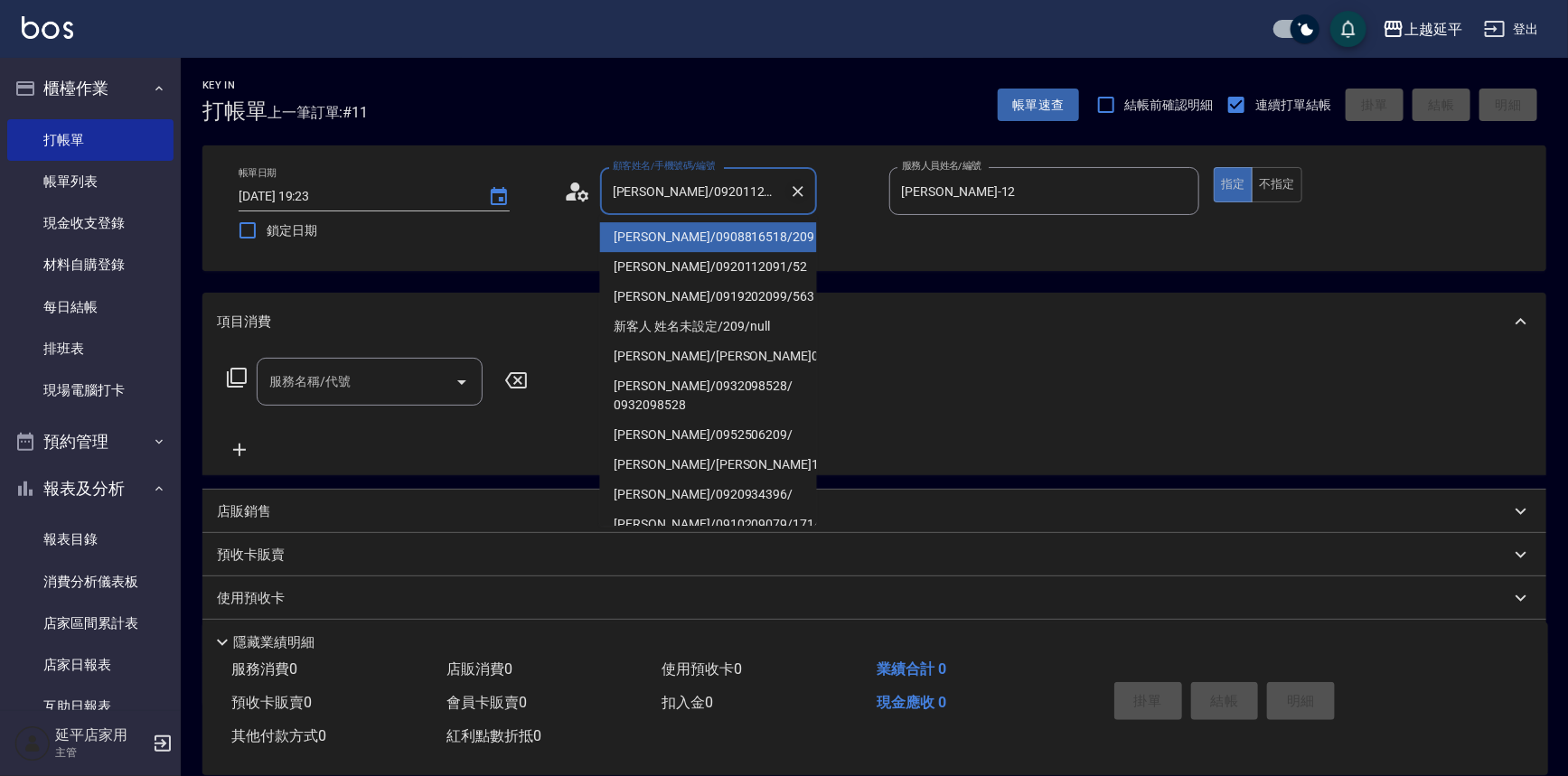
click at [797, 191] on icon "Clear" at bounding box center [798, 191] width 11 height 11
click at [735, 193] on input "顧客姓名/手機號碼/編號" at bounding box center [695, 191] width 174 height 32
click at [714, 235] on li "[PERSON_NAME]/0908816518/209" at bounding box center [708, 237] width 217 height 30
type input "[PERSON_NAME]/0908816518/209"
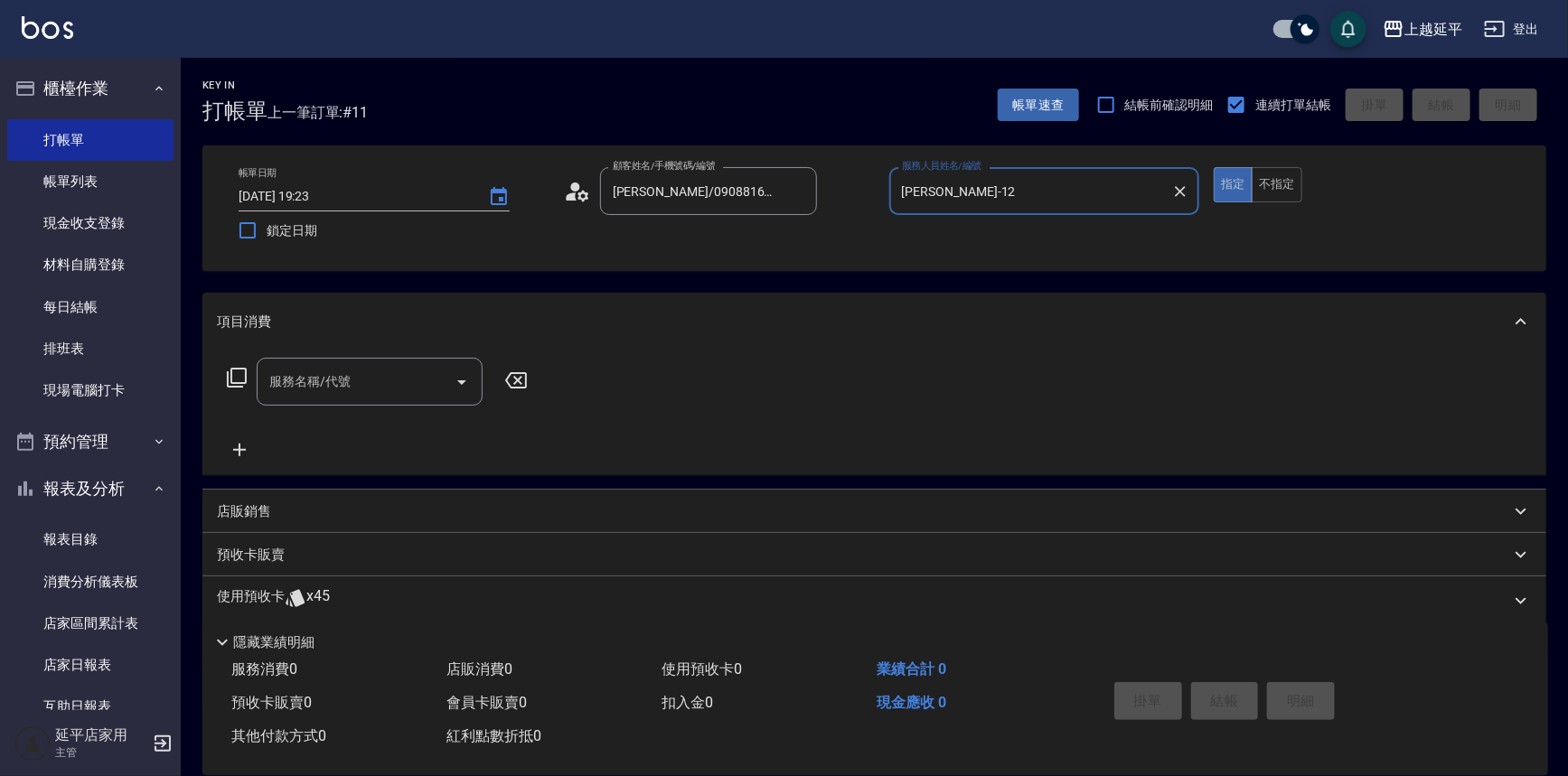
click at [228, 380] on icon at bounding box center [236, 377] width 20 height 20
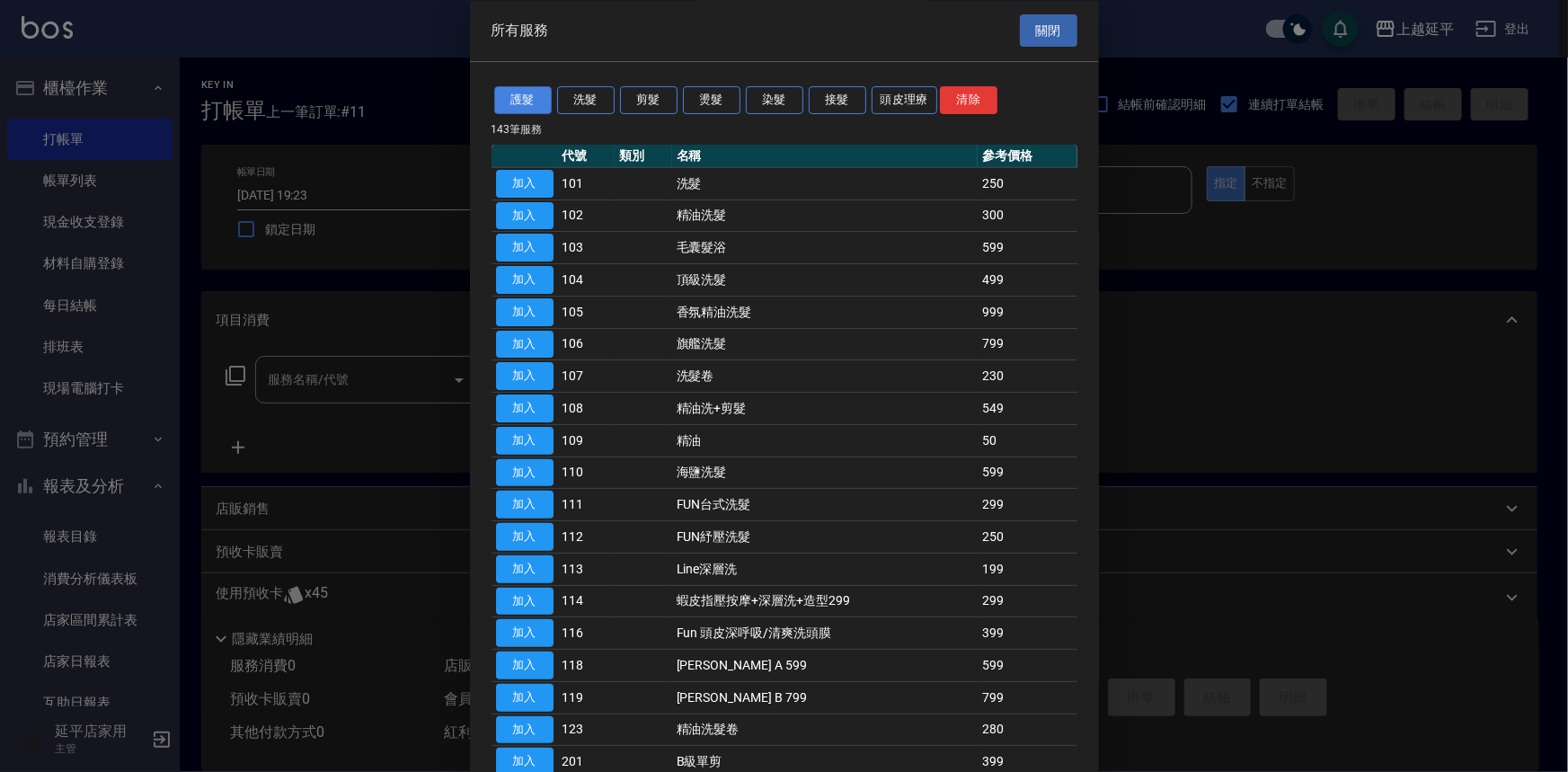
click at [524, 105] on button "護髮" at bounding box center [523, 101] width 58 height 28
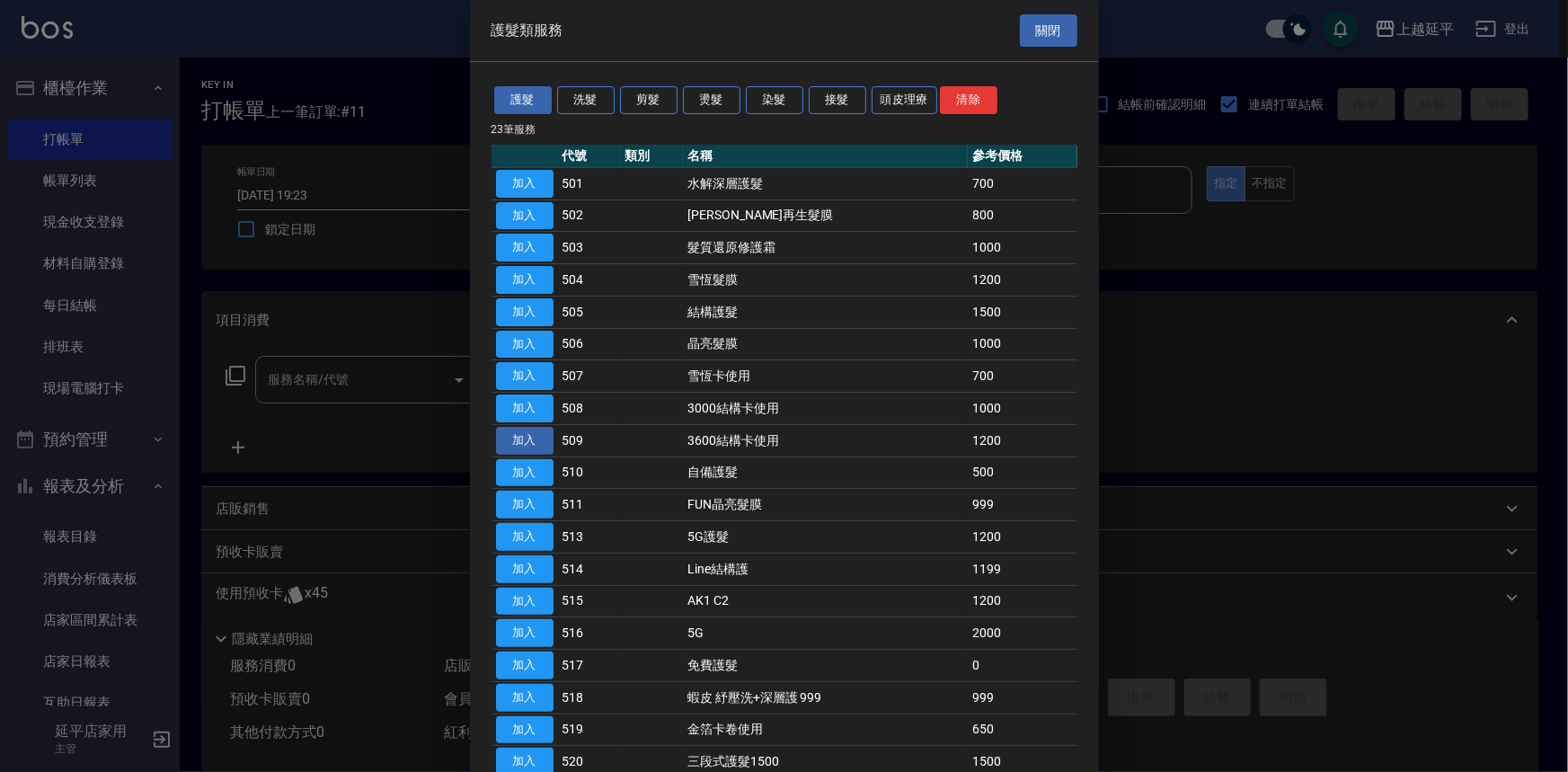
click at [530, 440] on button "加入" at bounding box center [524, 440] width 58 height 28
type input "3600結構卡使用(509)"
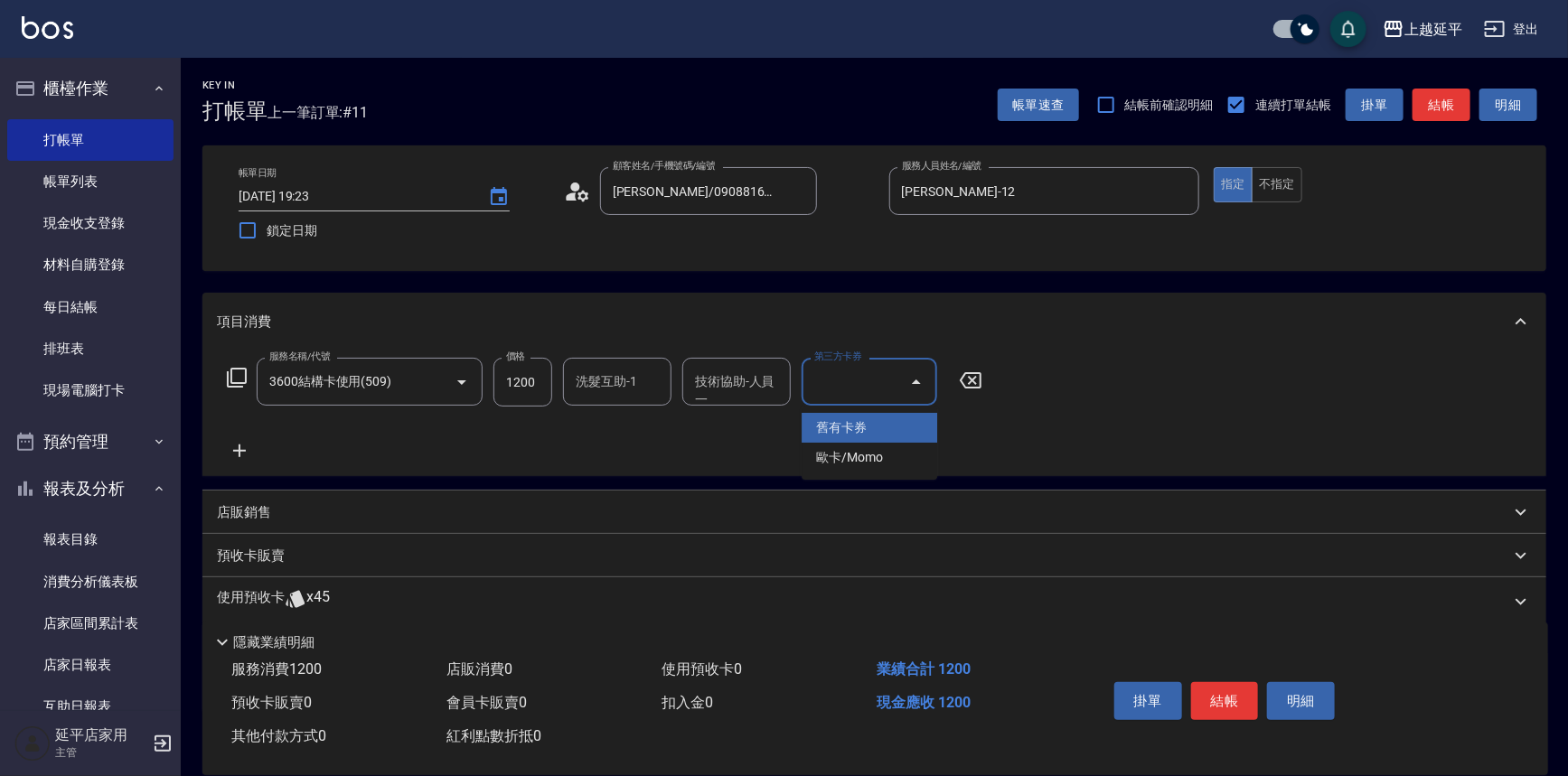
click at [846, 380] on input "第三方卡券" at bounding box center [856, 382] width 93 height 32
click at [851, 433] on span "舊有卡券" at bounding box center [869, 427] width 136 height 30
type input "舊有卡券"
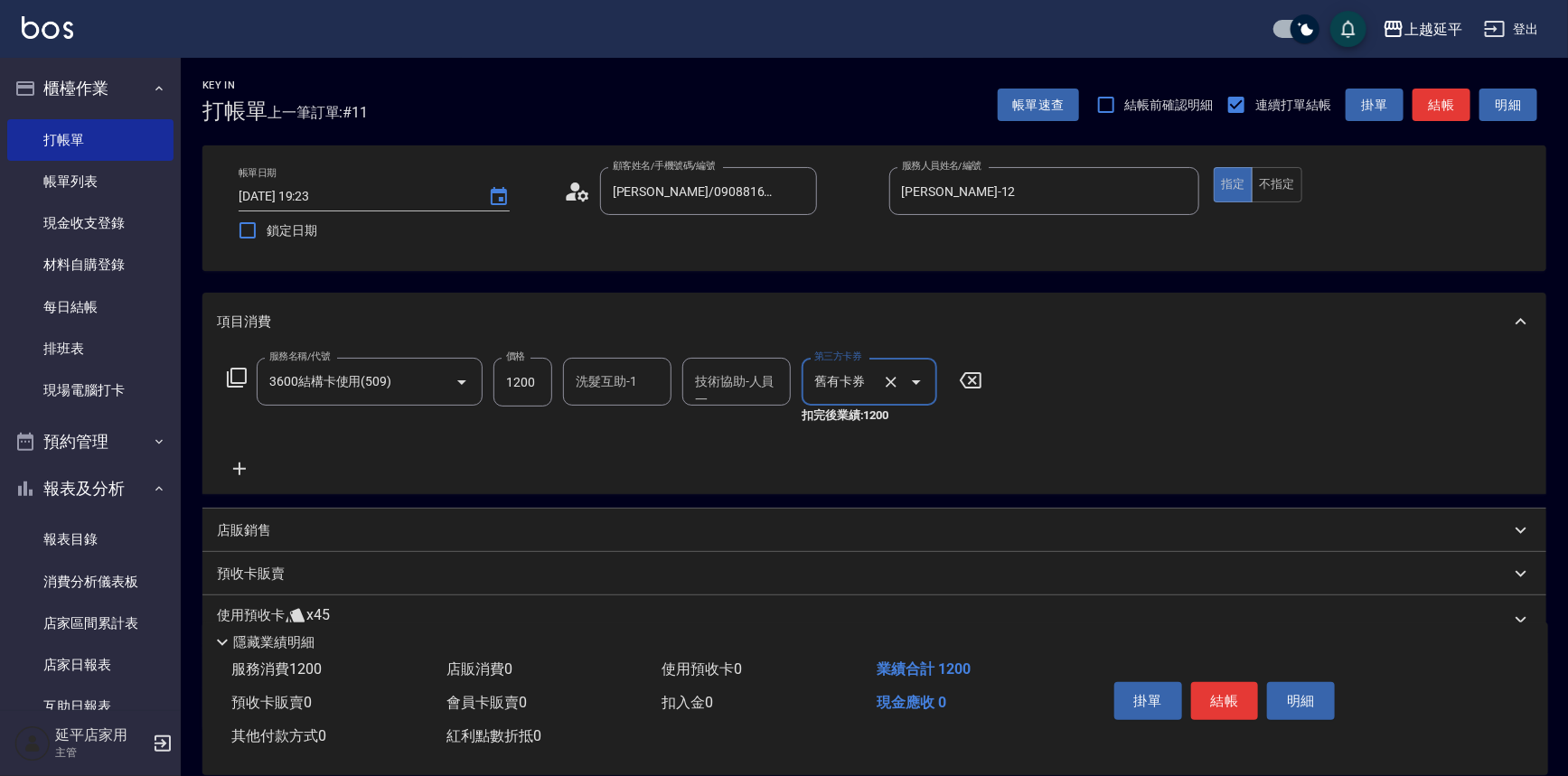
click at [719, 385] on input "技術協助-人員一" at bounding box center [737, 382] width 93 height 32
click at [714, 427] on span "[PERSON_NAME]-34" at bounding box center [725, 428] width 56 height 19
type input "[PERSON_NAME]-34"
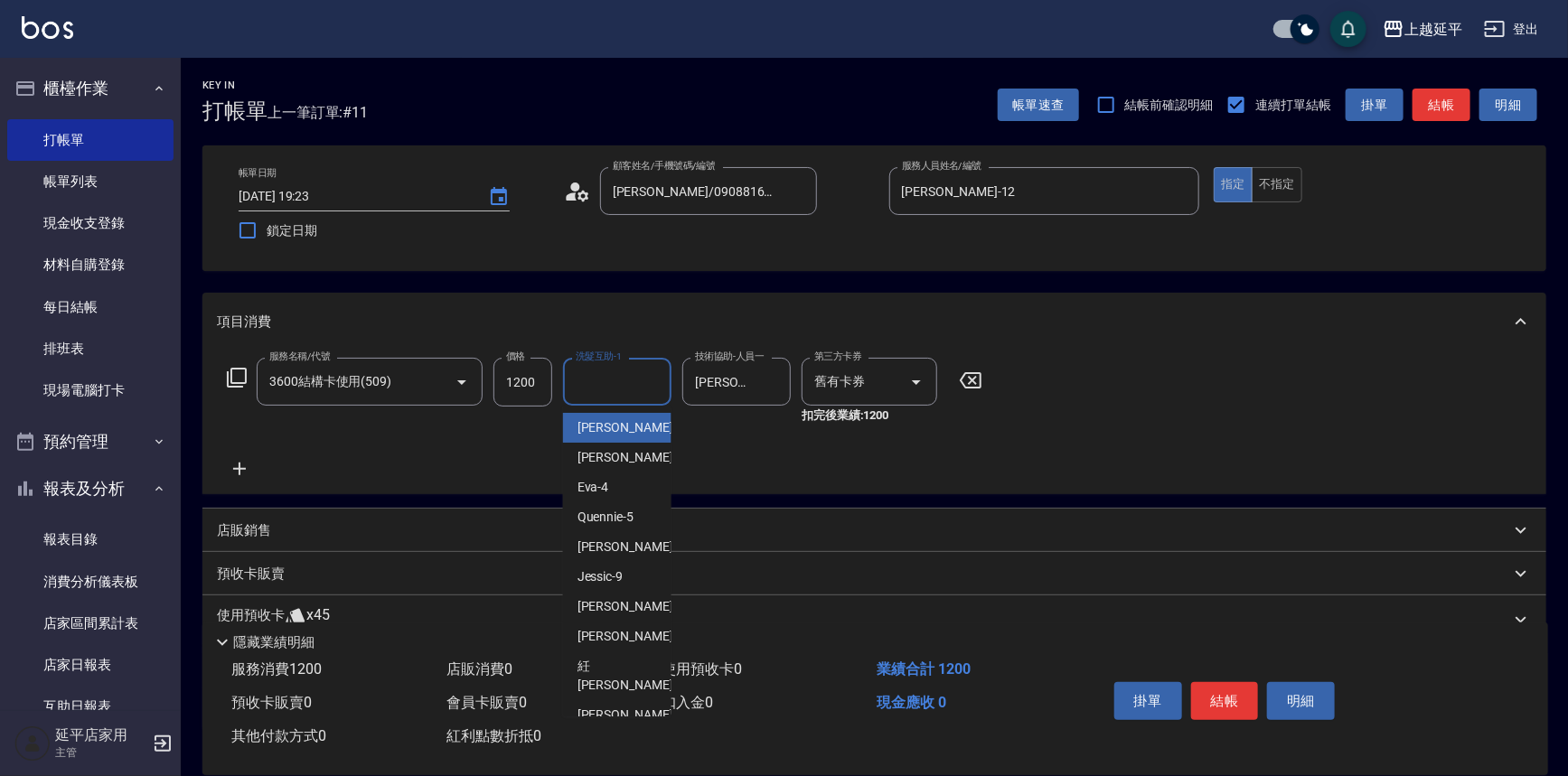
click at [608, 383] on input "洗髮互助-1" at bounding box center [617, 382] width 93 height 32
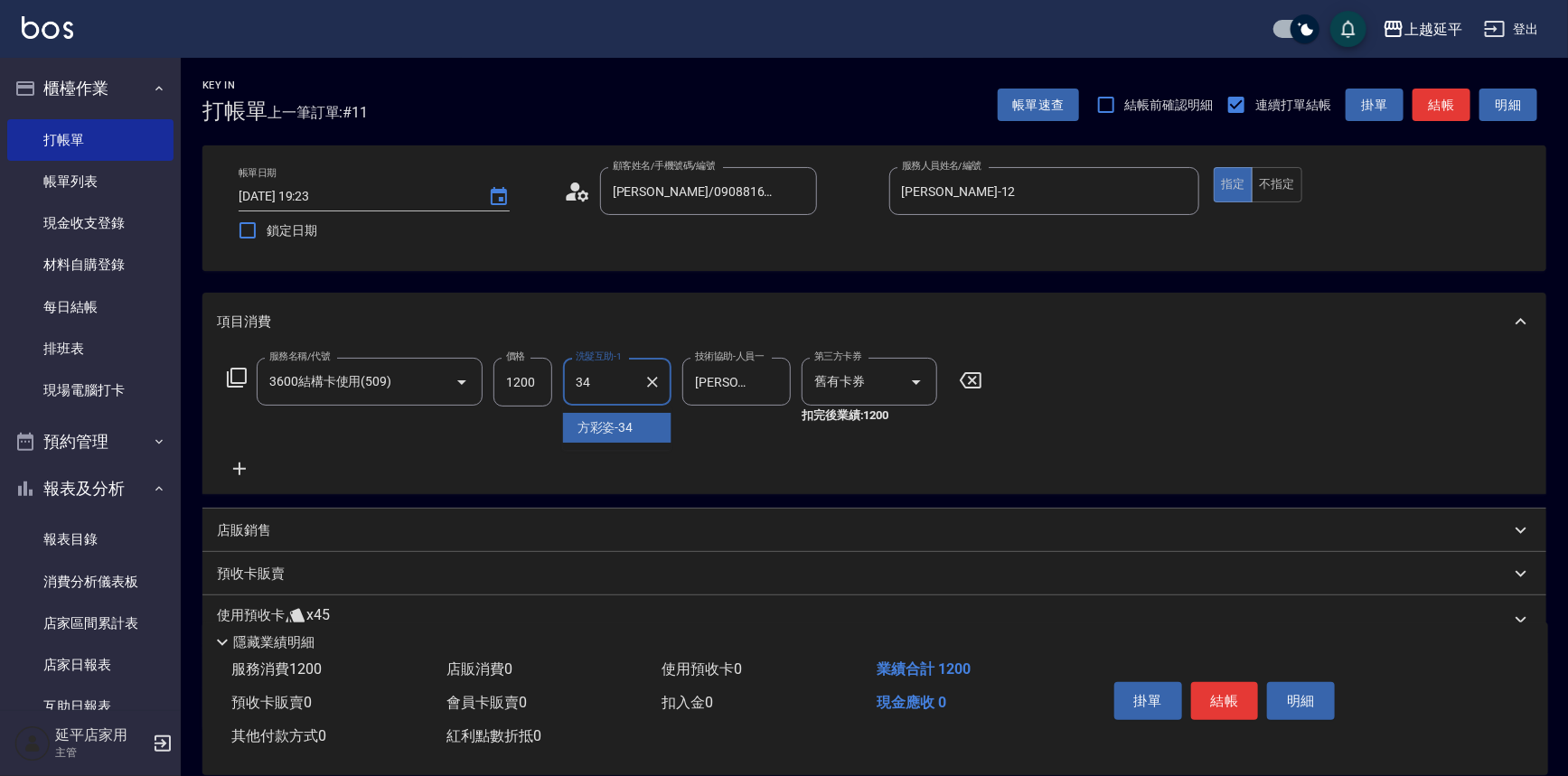
click at [612, 422] on span "[PERSON_NAME]-34" at bounding box center [606, 428] width 56 height 19
type input "[PERSON_NAME]-34"
click at [1221, 699] on button "結帳" at bounding box center [1225, 701] width 68 height 38
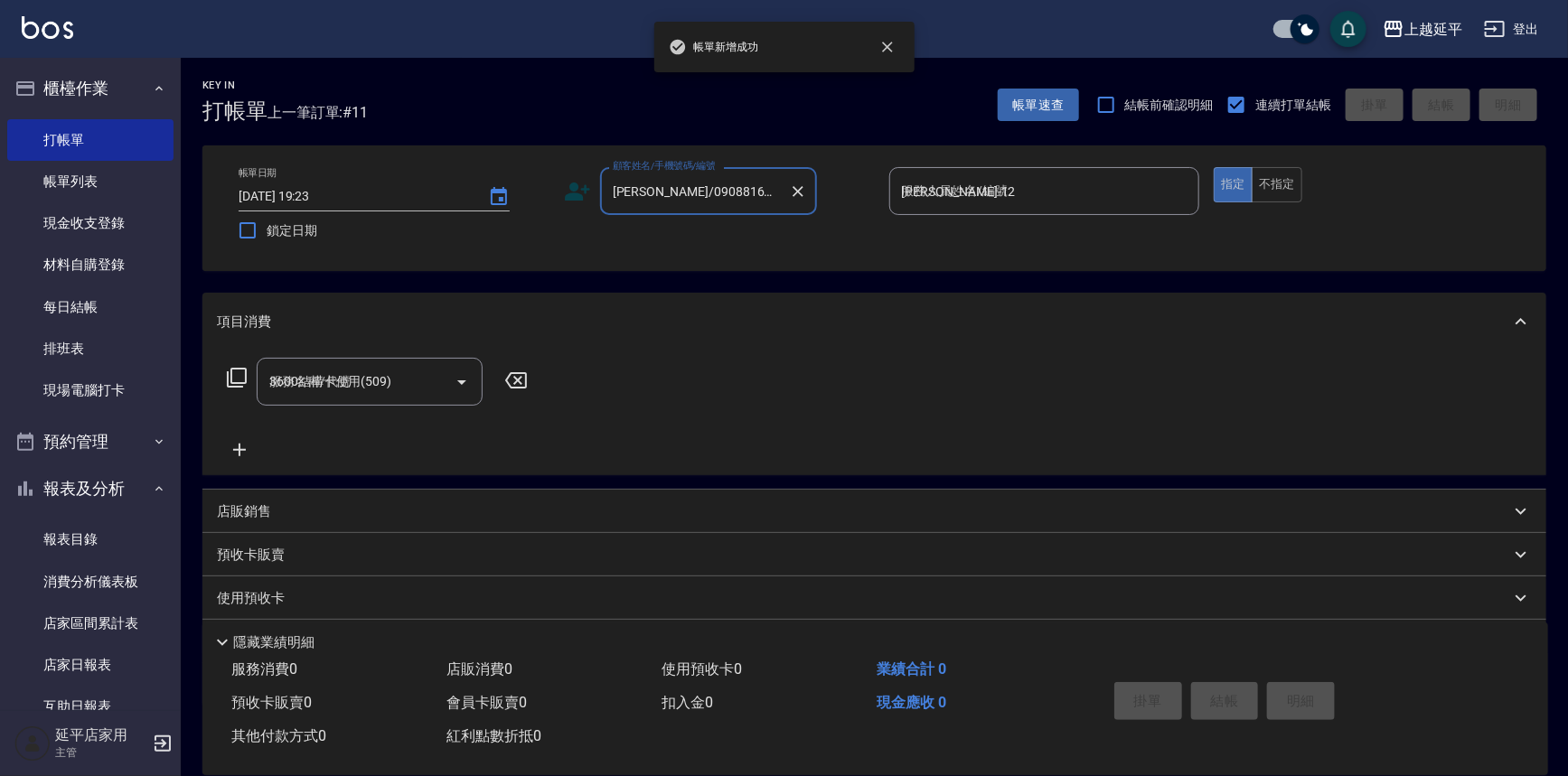
type input "[DATE] 19:24"
click at [705, 198] on input "顧客姓名/手機號碼/編號" at bounding box center [695, 191] width 174 height 32
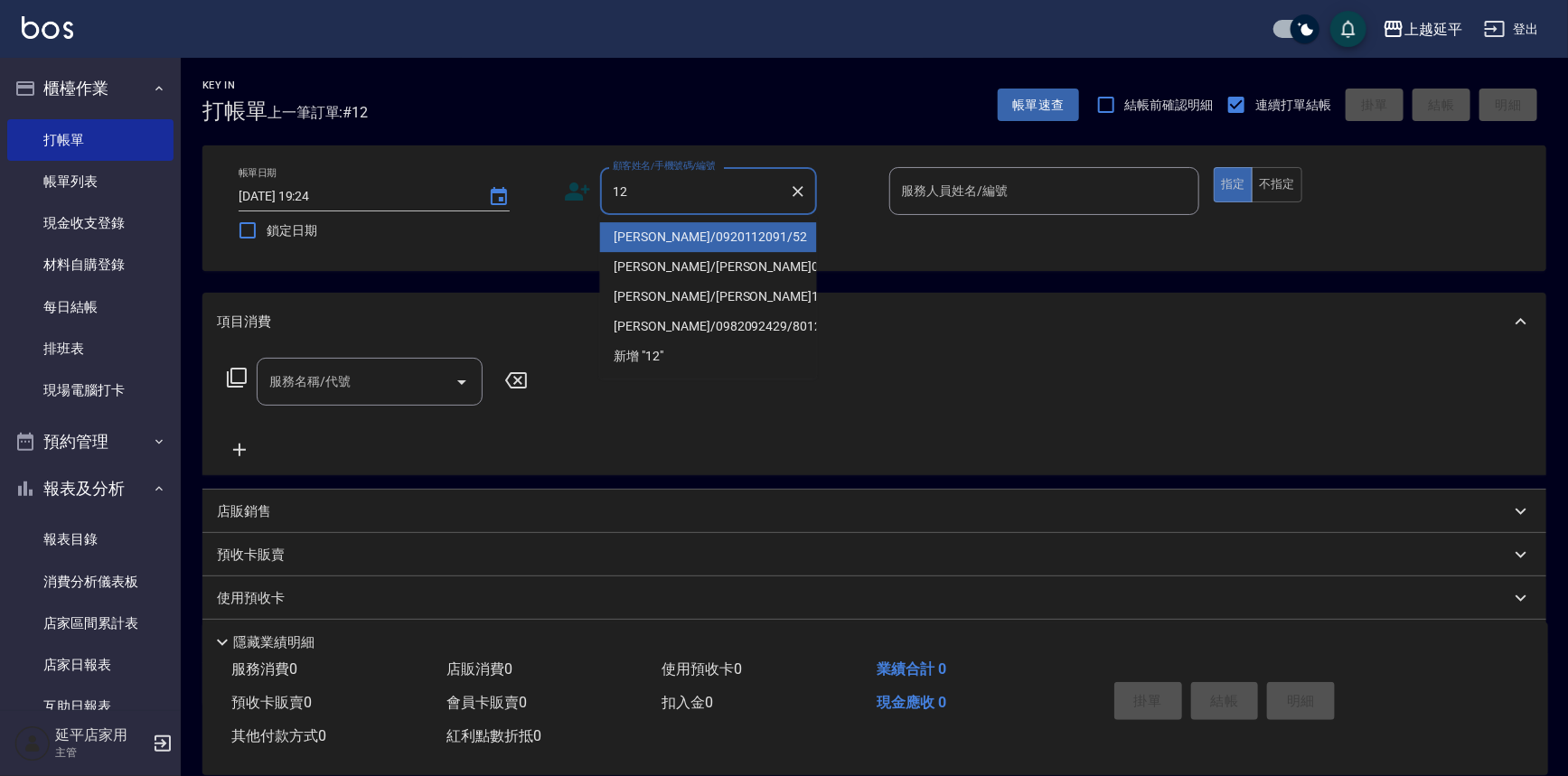
click at [679, 238] on li "[PERSON_NAME]/0920112091/52" at bounding box center [708, 237] width 217 height 30
type input "[PERSON_NAME]/0920112091/52"
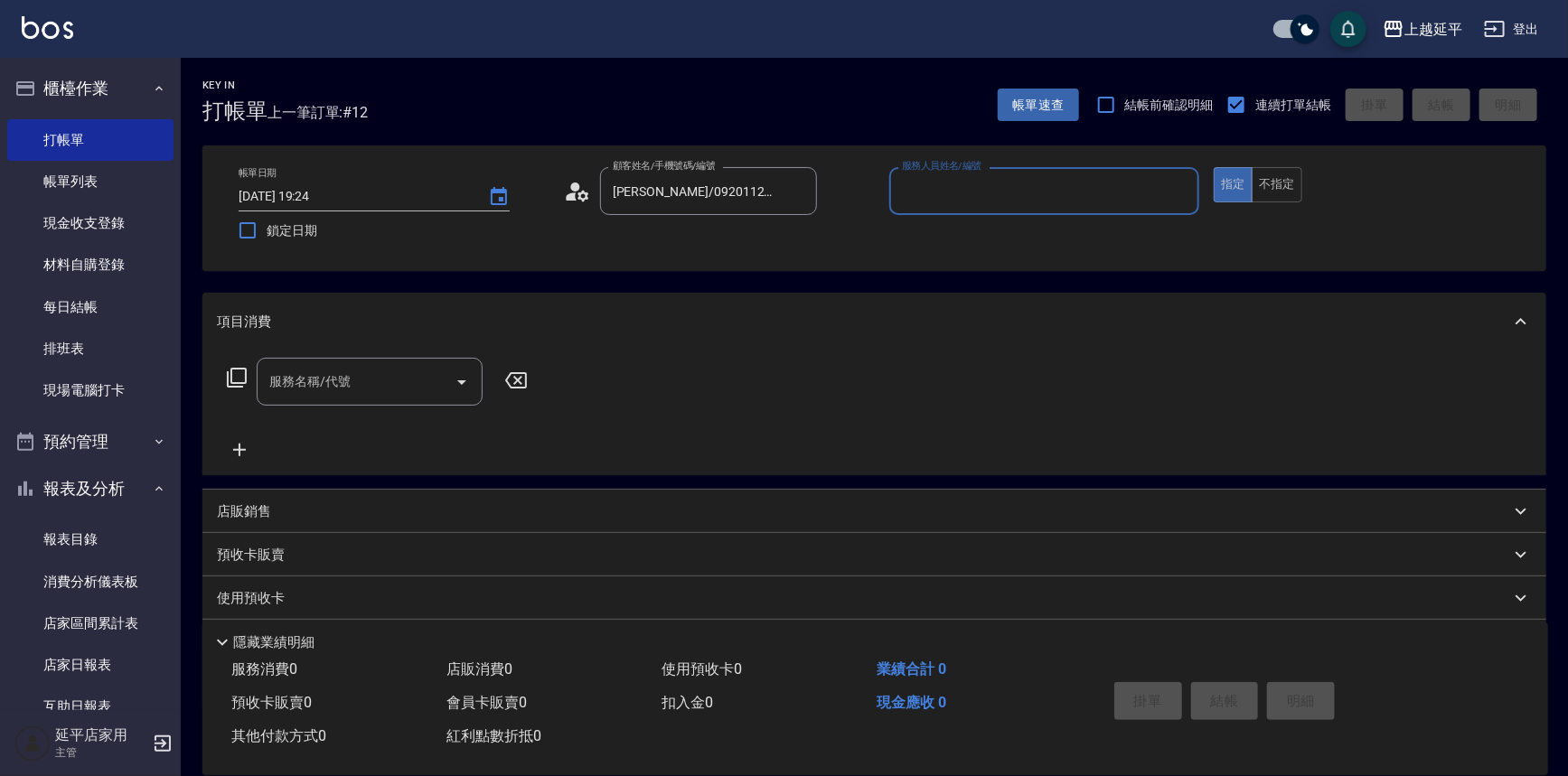
type input "[PERSON_NAME]-12"
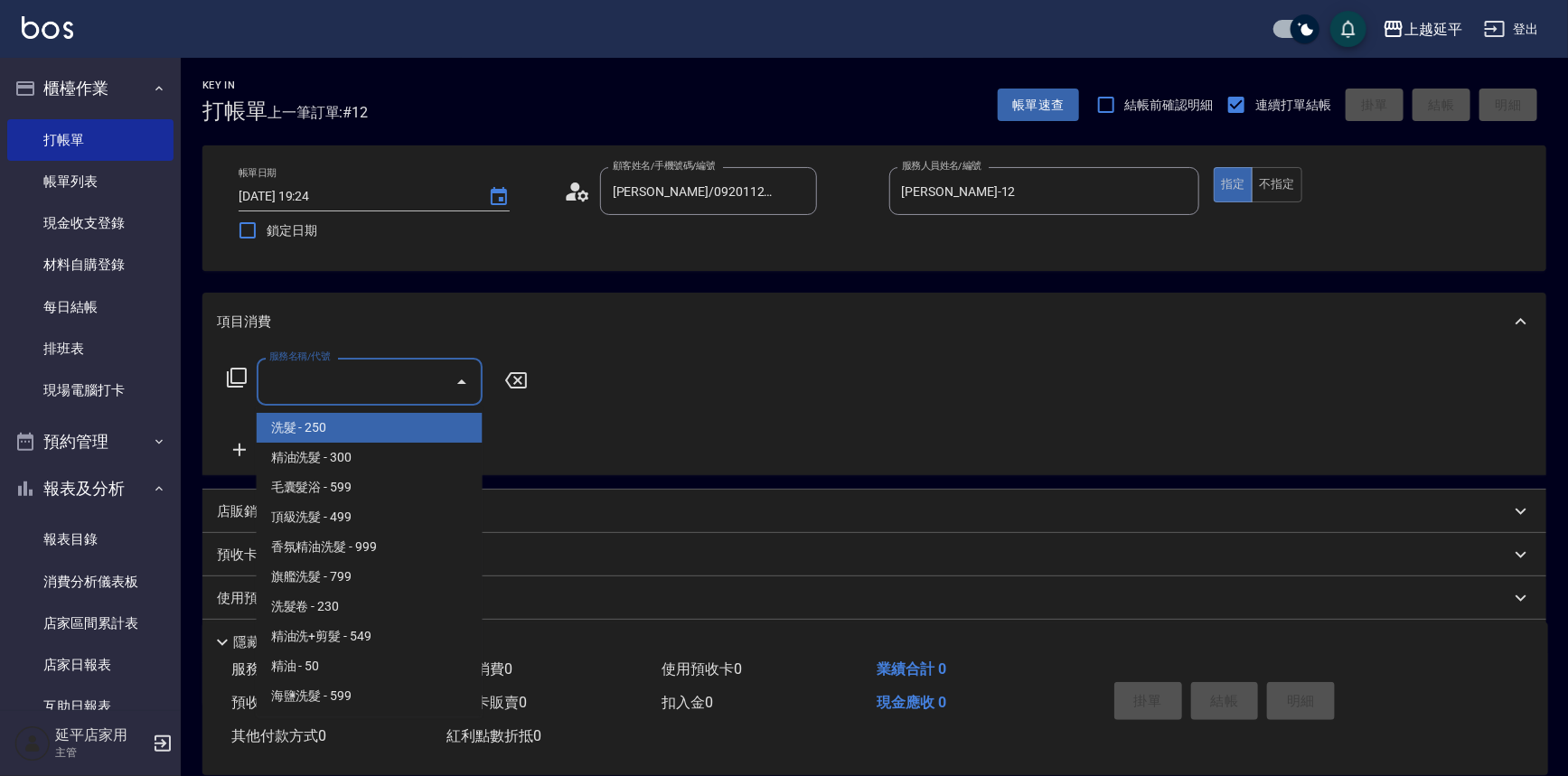
click at [417, 383] on input "服務名稱/代號" at bounding box center [356, 382] width 182 height 32
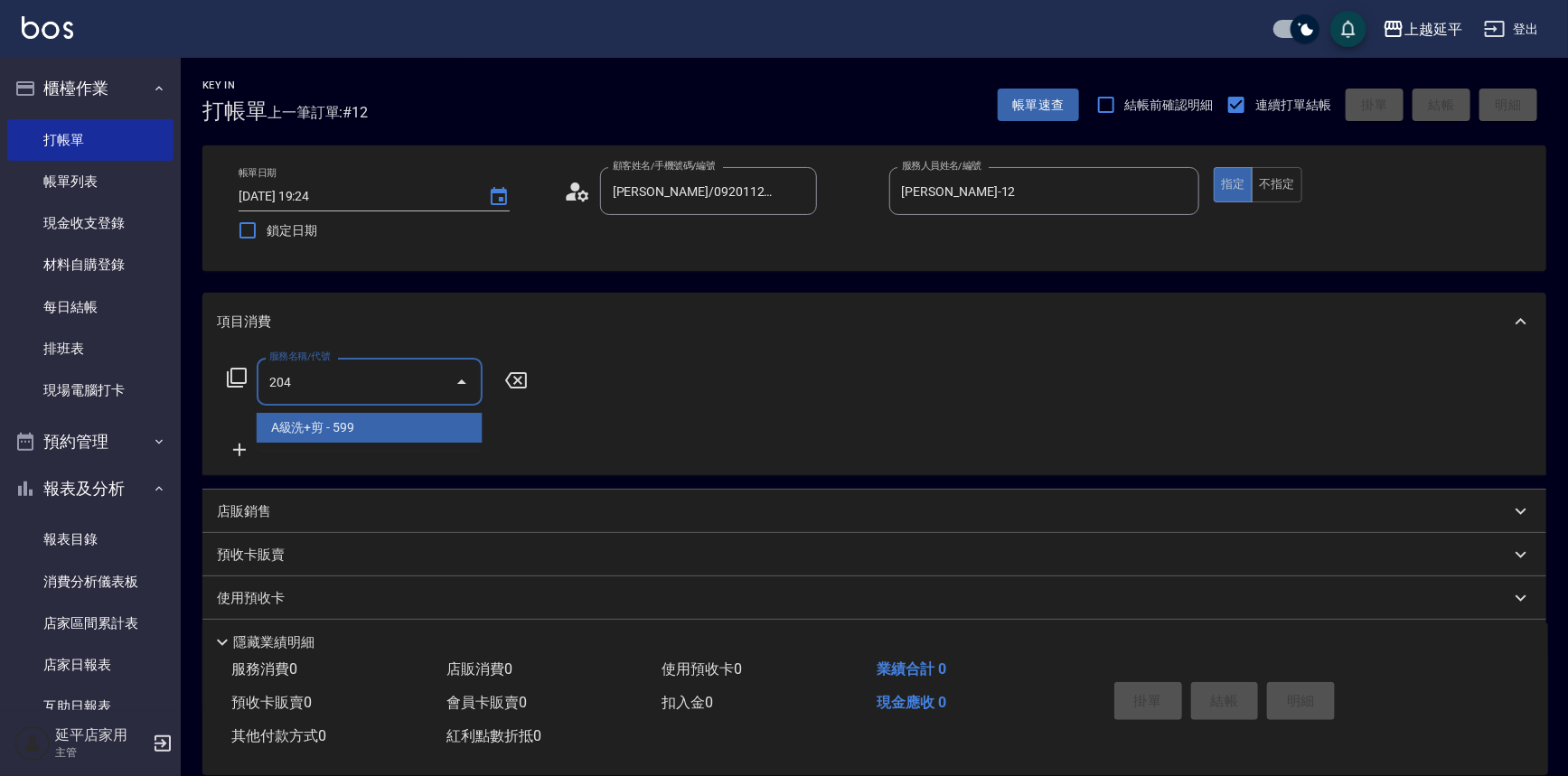
click at [436, 429] on span "A級洗+剪 - 599" at bounding box center [369, 427] width 226 height 30
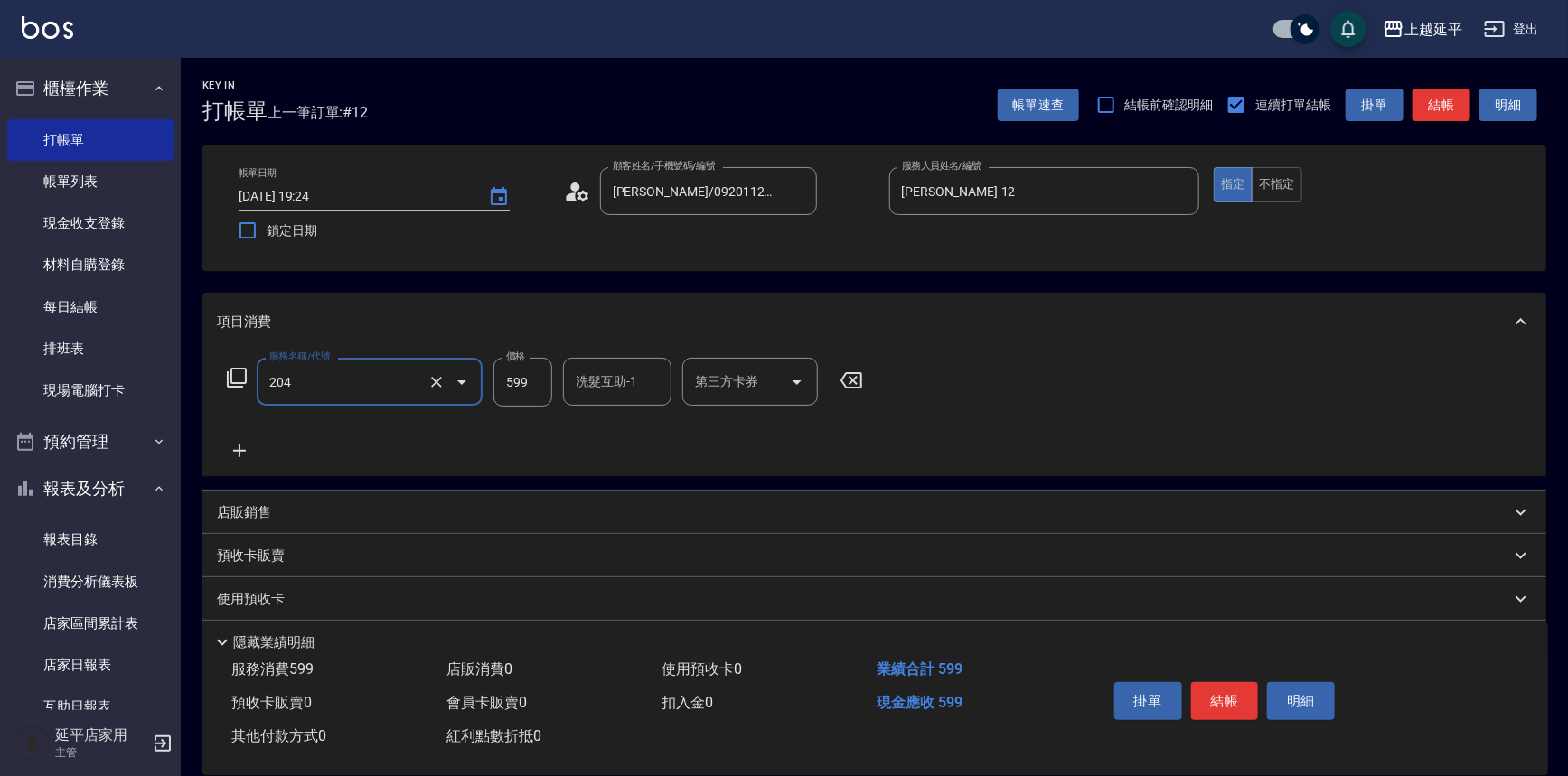
type input "A級洗+剪(204)"
click at [1446, 100] on button "結帳" at bounding box center [1442, 105] width 58 height 34
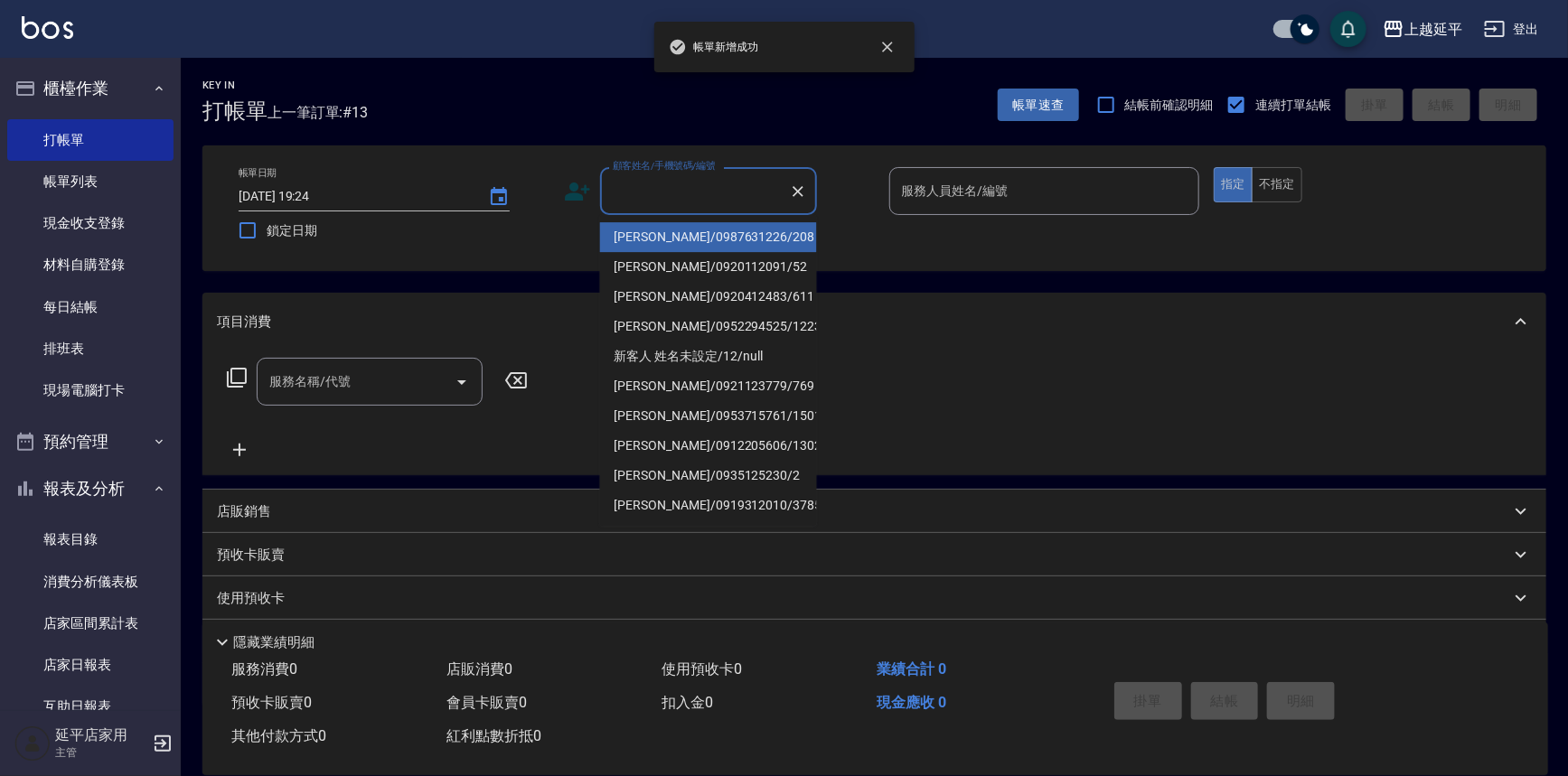
click at [684, 191] on input "顧客姓名/手機號碼/編號" at bounding box center [695, 191] width 174 height 32
click at [681, 227] on li "[PERSON_NAME]/0987631226/208" at bounding box center [708, 237] width 217 height 30
type input "[PERSON_NAME]/0987631226/208"
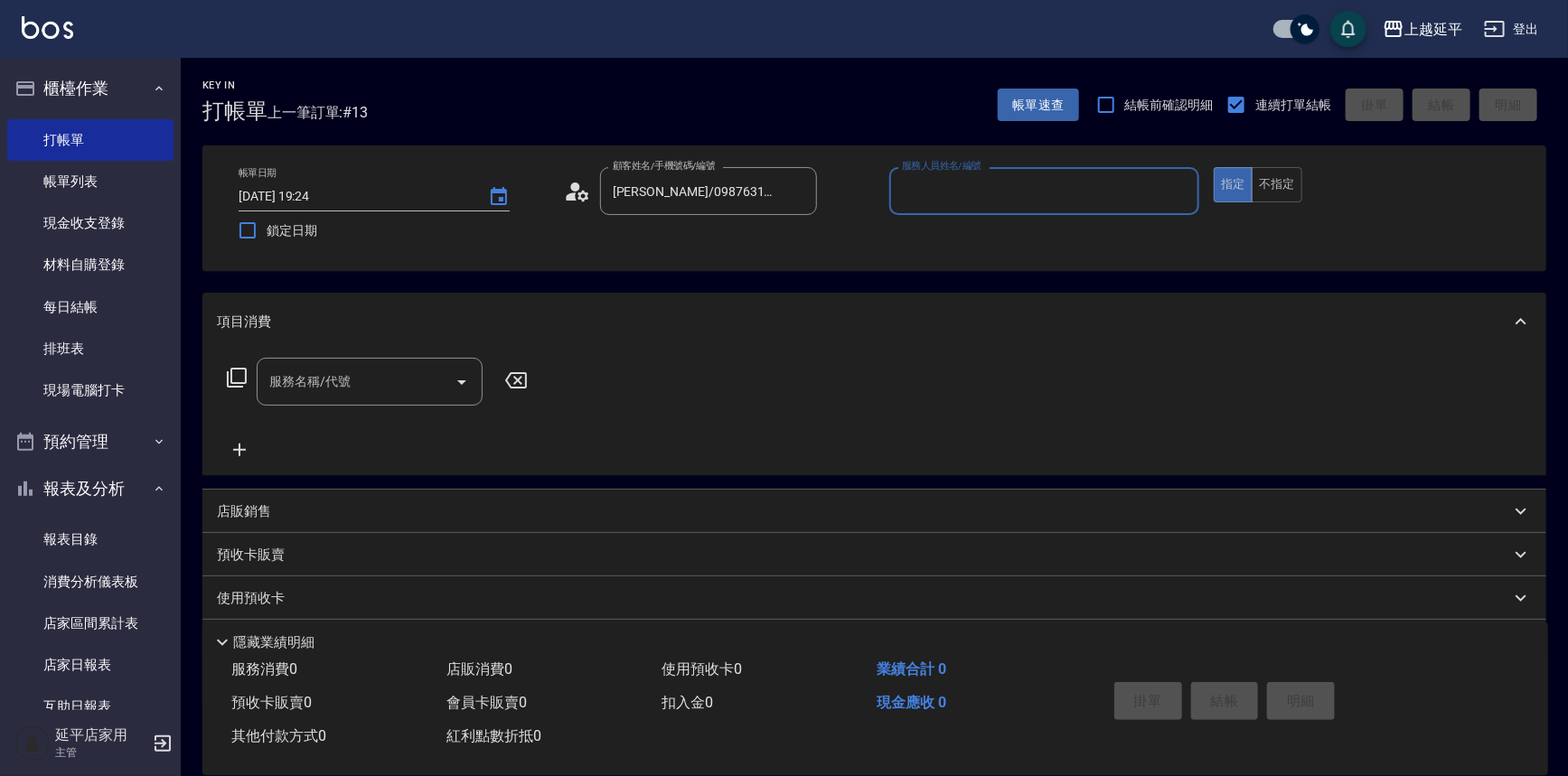
type input "[PERSON_NAME]-12"
click at [1280, 182] on button "不指定" at bounding box center [1277, 184] width 50 height 36
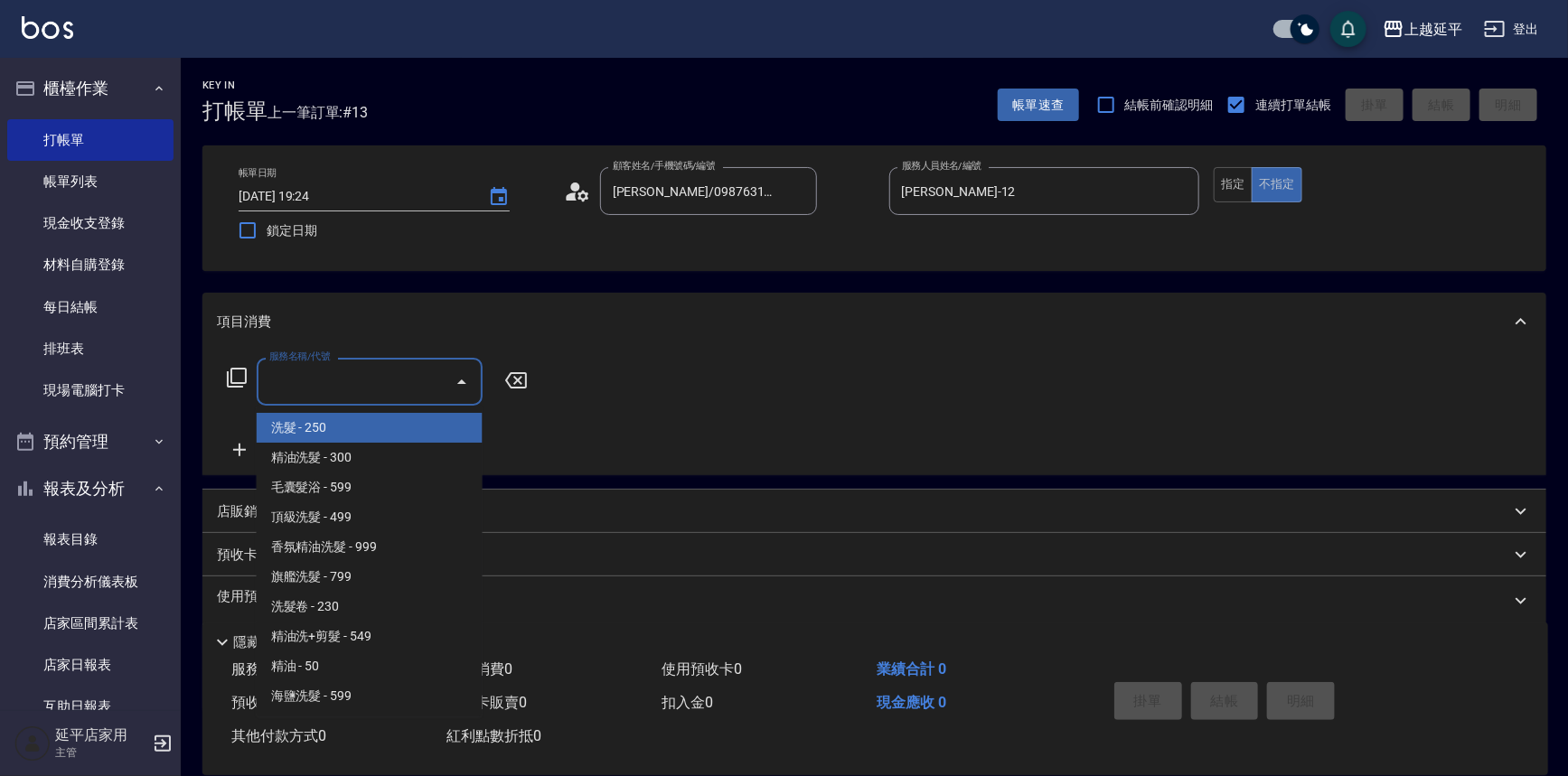
click at [362, 380] on input "服務名稱/代號" at bounding box center [356, 382] width 182 height 32
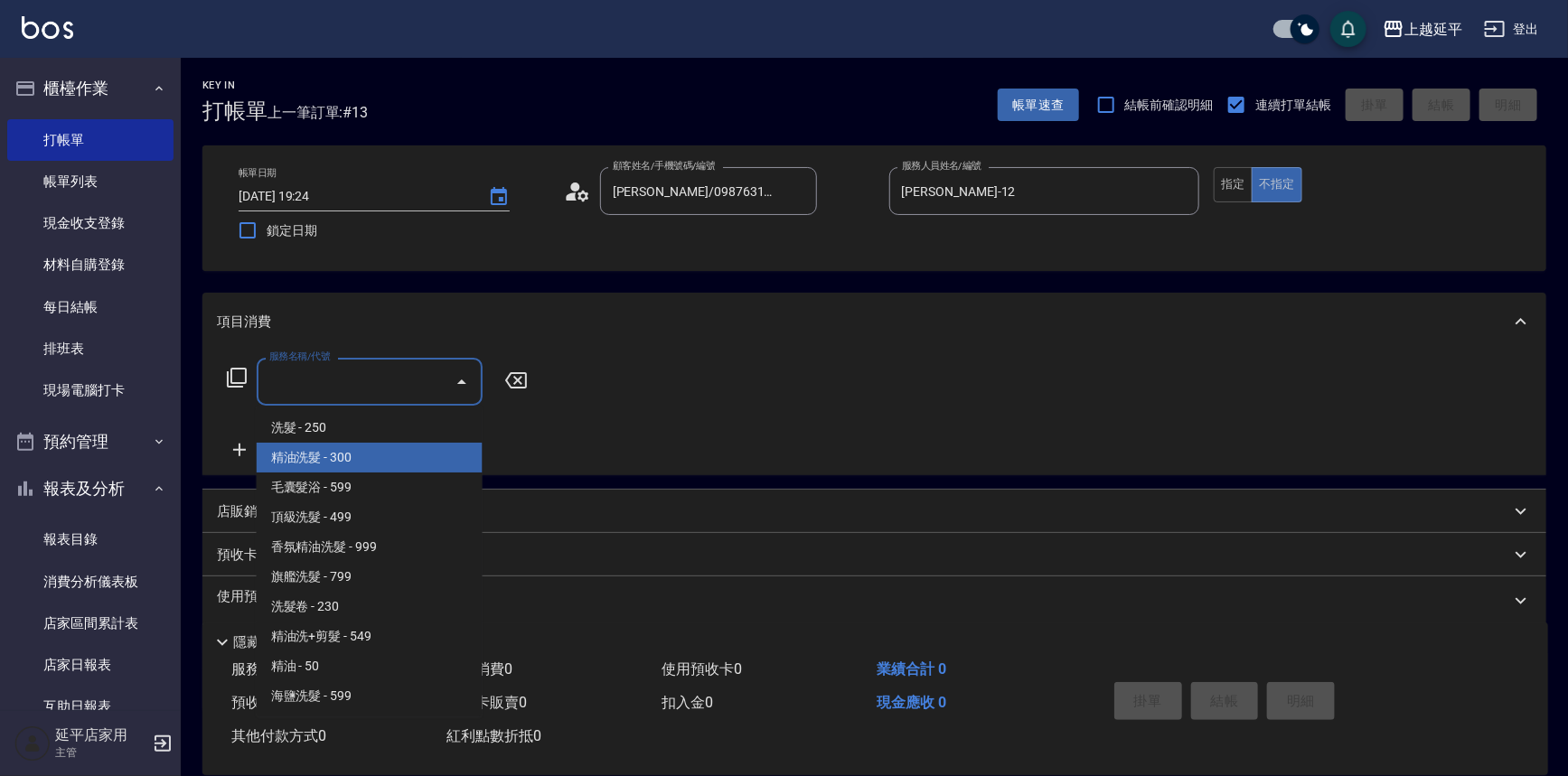
click at [359, 455] on span "精油洗髮 - 300" at bounding box center [369, 457] width 226 height 30
type input "精油洗髮(102)"
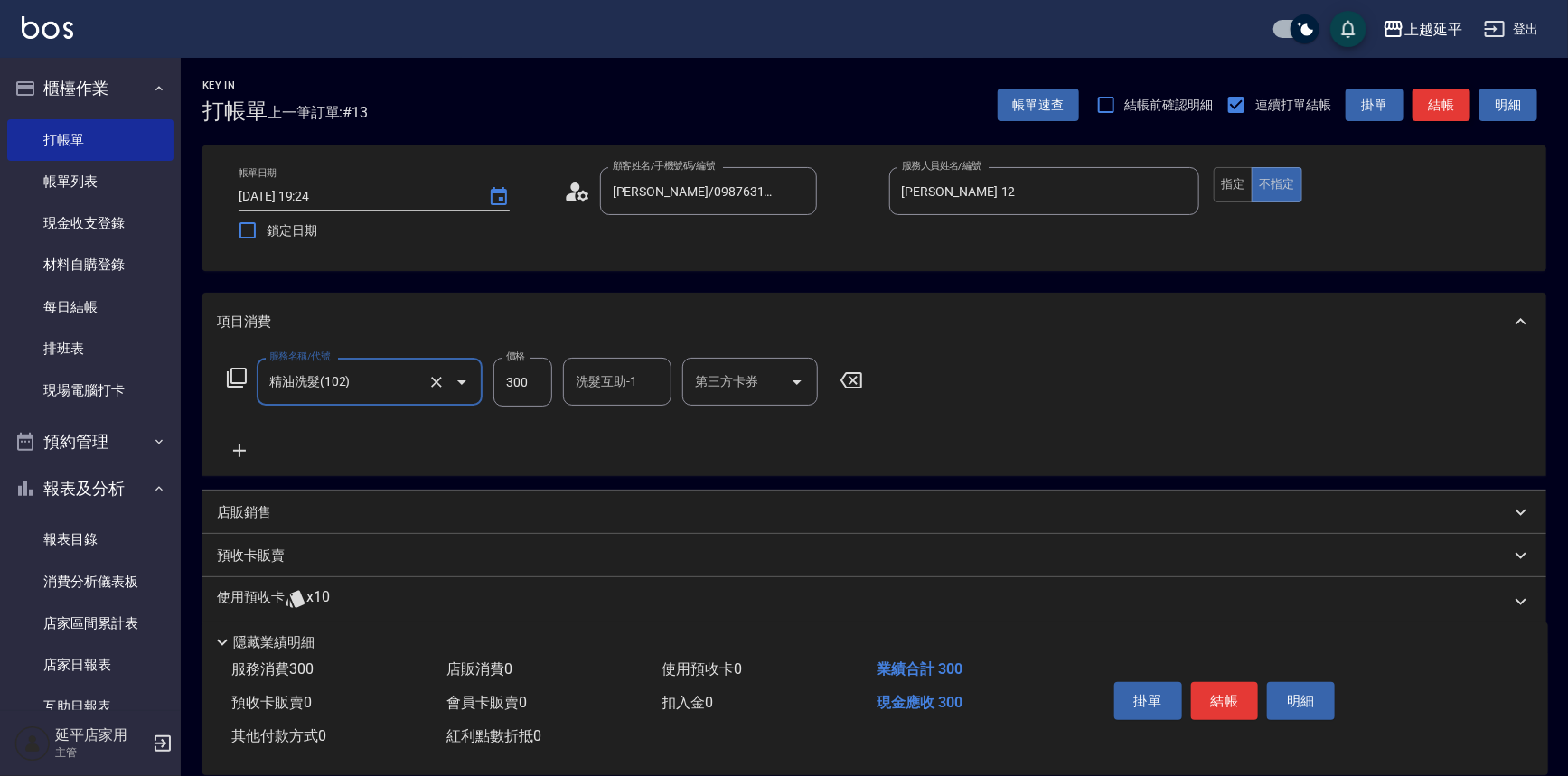
click at [1434, 114] on button "結帳" at bounding box center [1442, 105] width 58 height 34
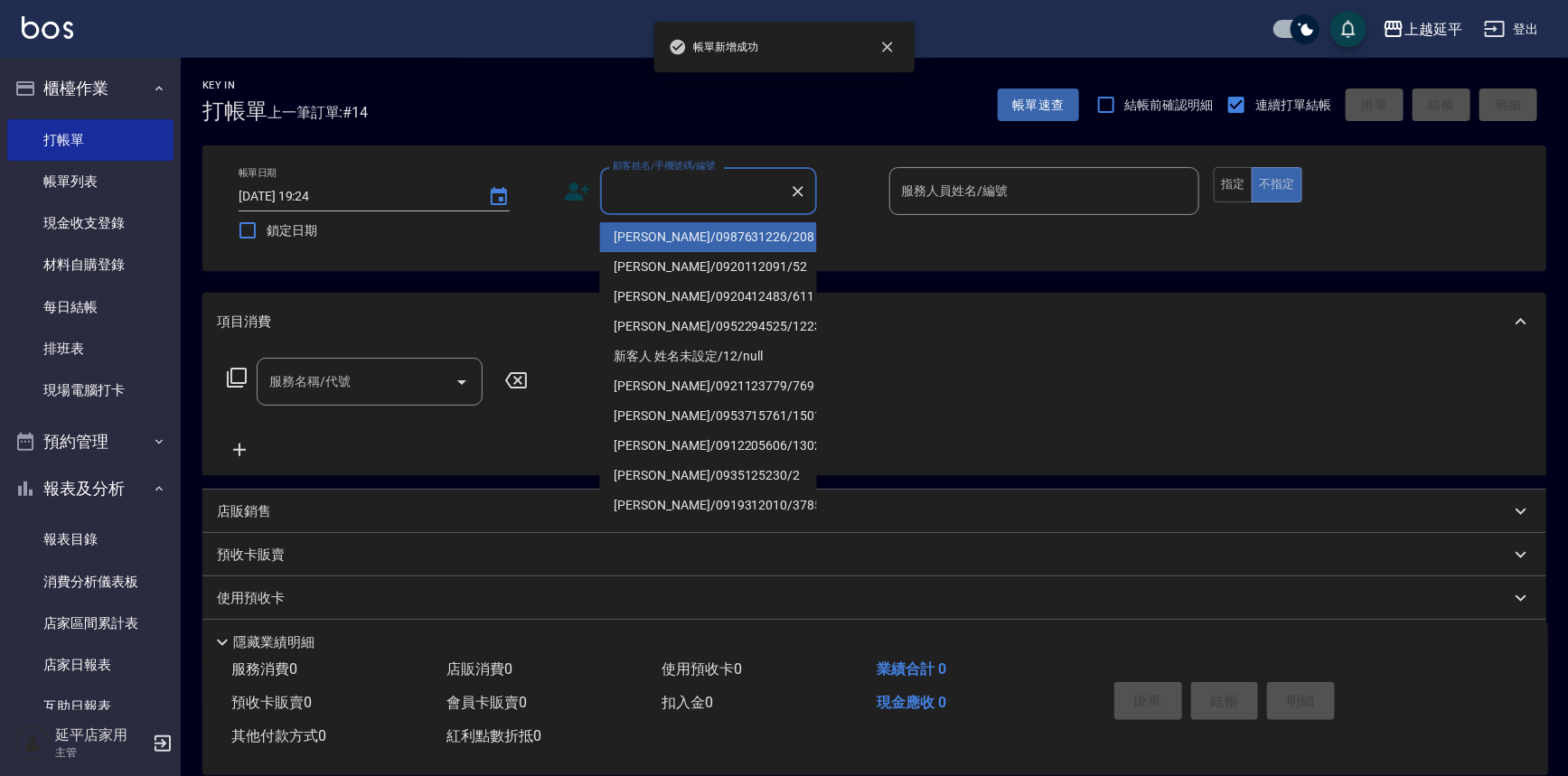
click at [675, 204] on input "顧客姓名/手機號碼/編號" at bounding box center [695, 191] width 174 height 32
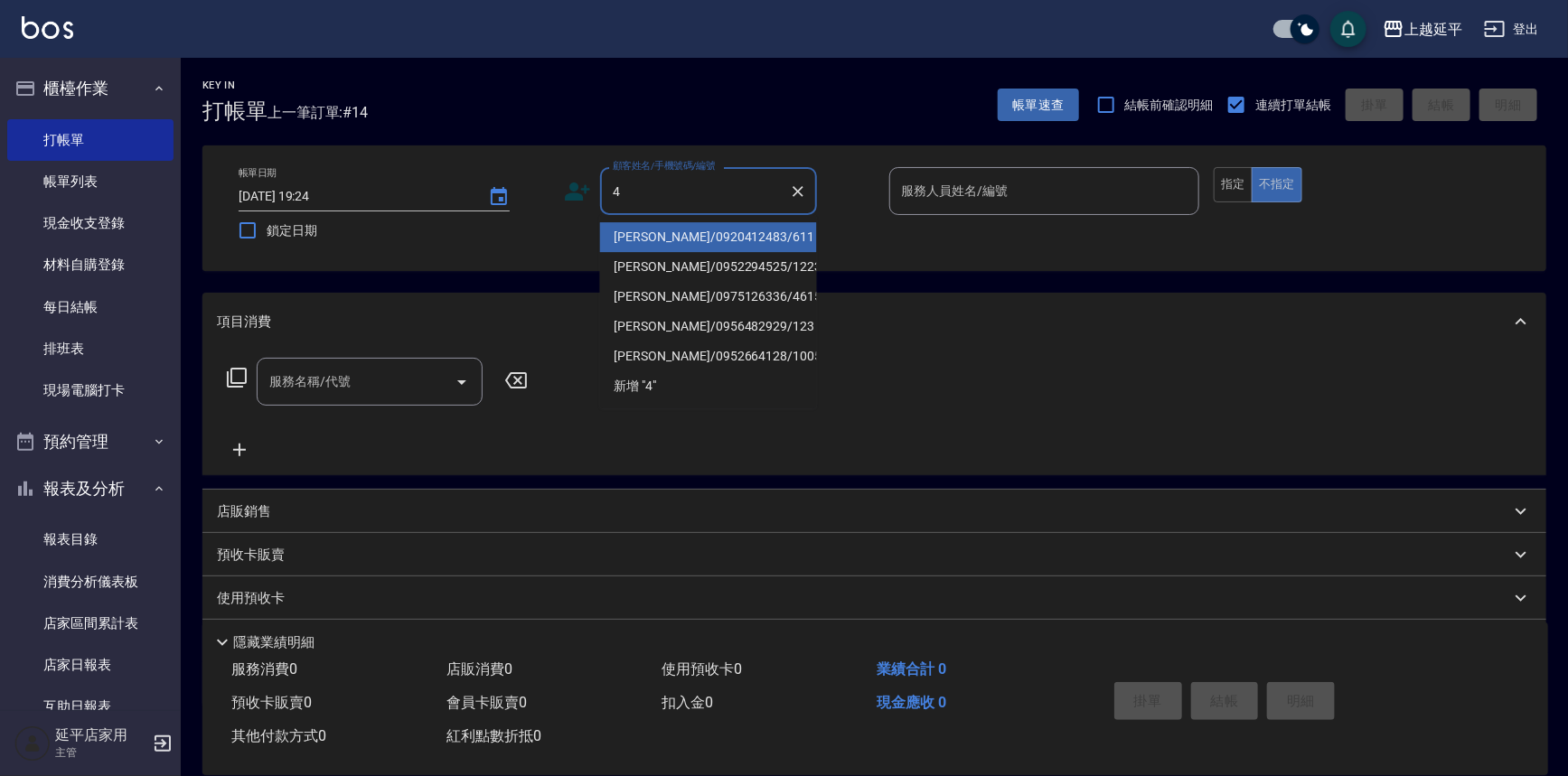
click at [676, 227] on li "[PERSON_NAME]/0920412483/611" at bounding box center [708, 237] width 217 height 30
type input "[PERSON_NAME]/0920412483/611"
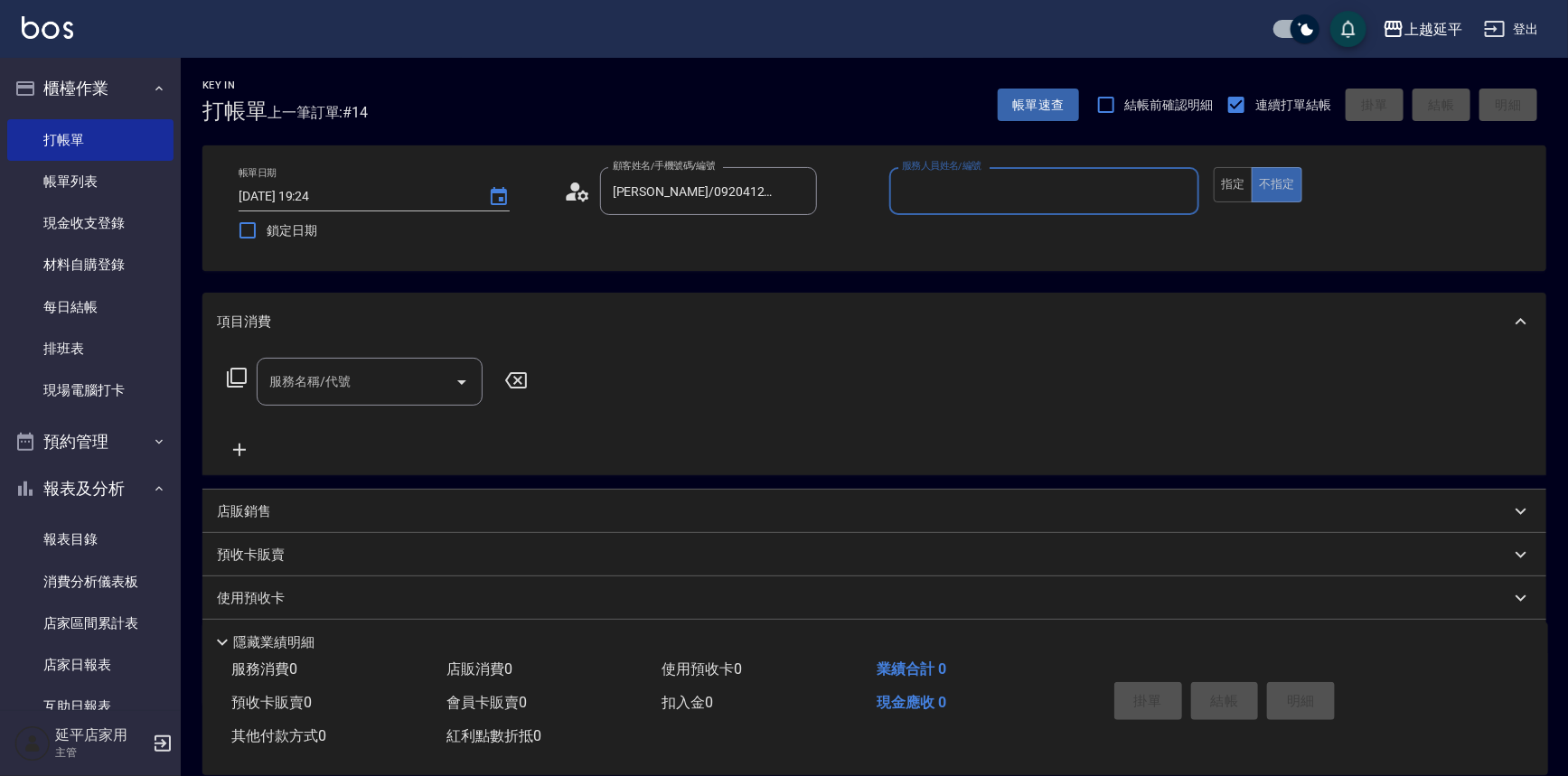
type input "Jessic-9"
click at [1184, 193] on icon "Clear" at bounding box center [1180, 191] width 18 height 18
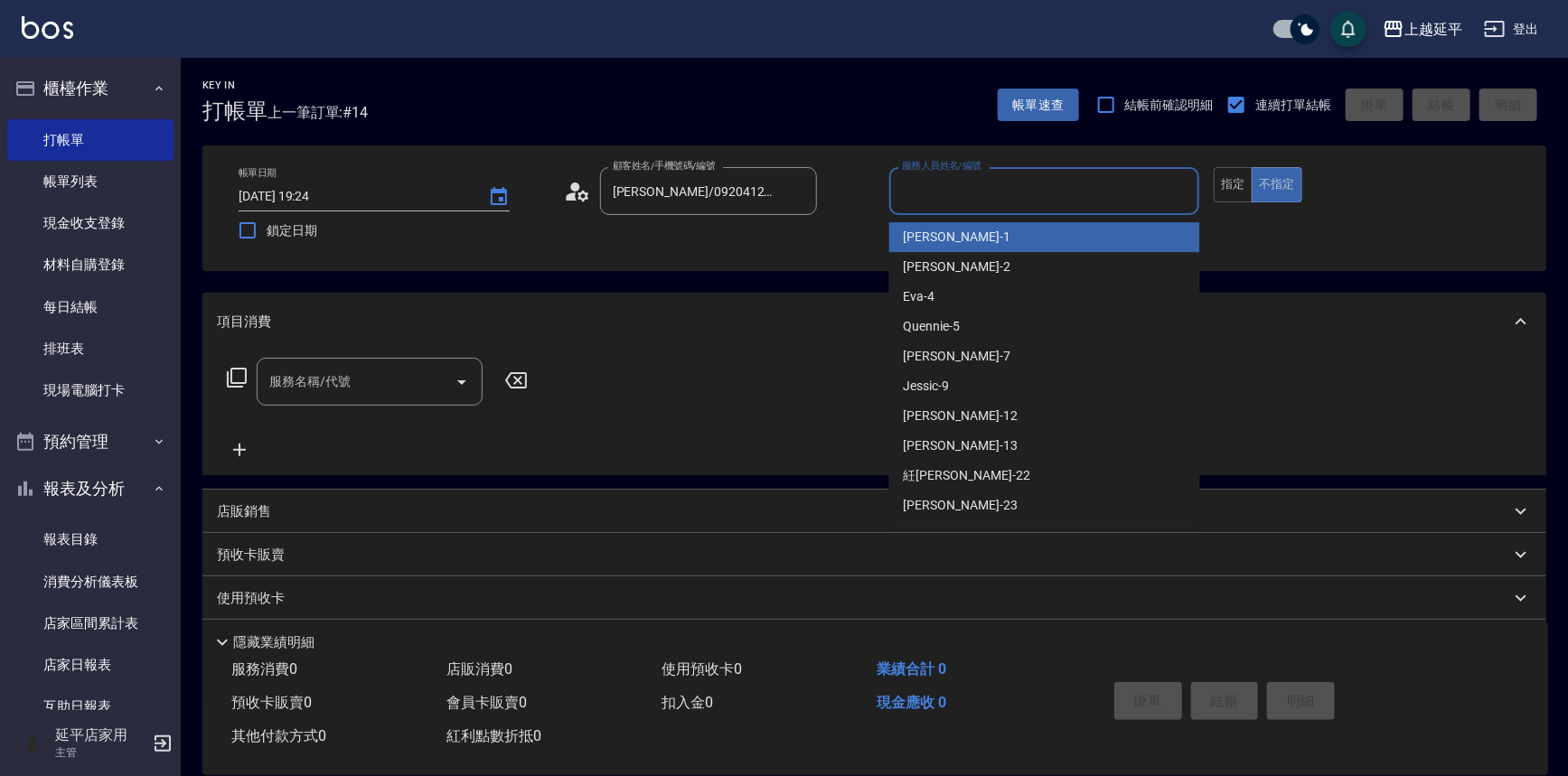
click at [1115, 192] on input "服務人員姓名/編號" at bounding box center [1045, 191] width 295 height 32
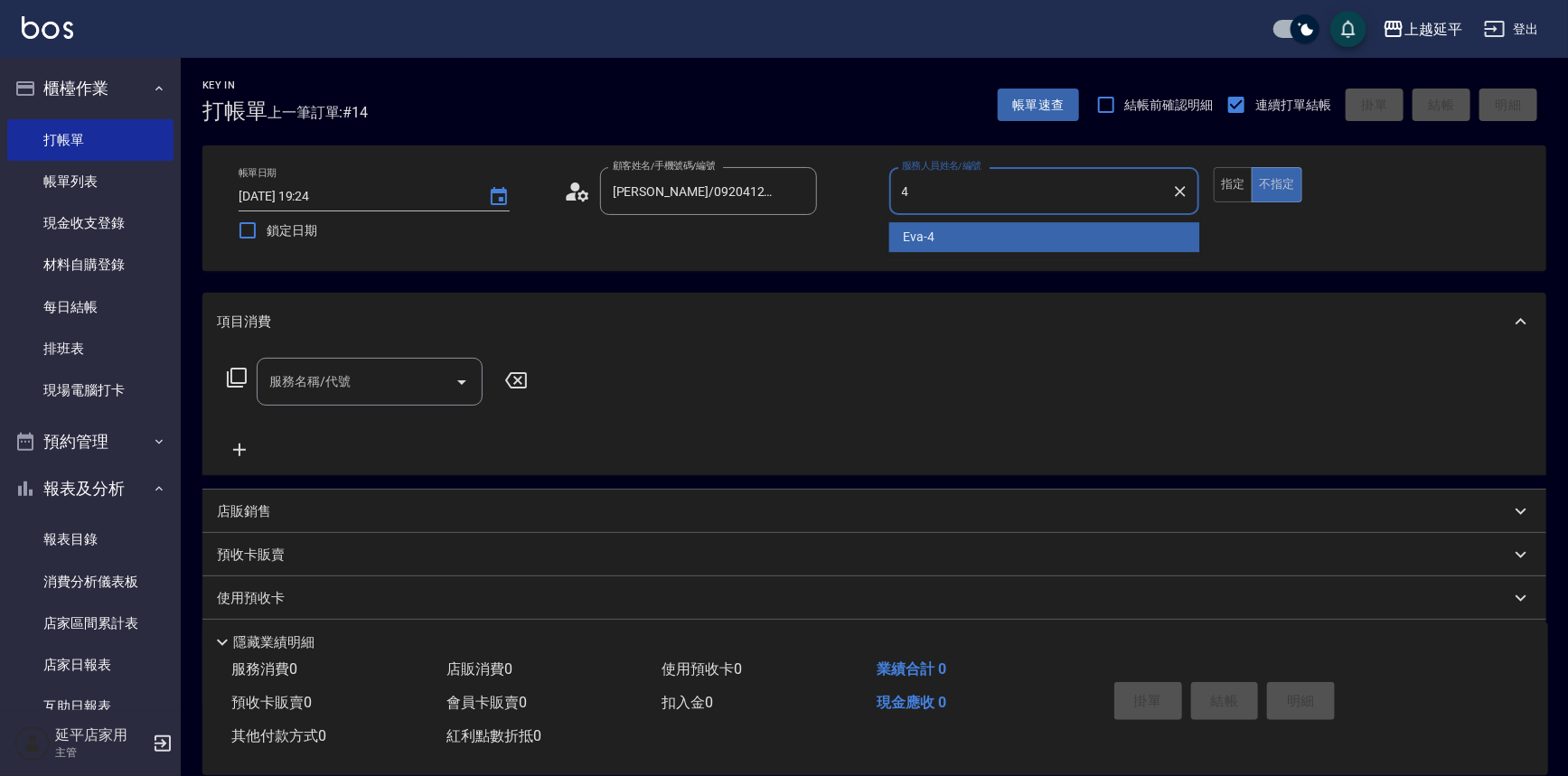
click at [957, 235] on div "[PERSON_NAME] -4" at bounding box center [1044, 237] width 311 height 30
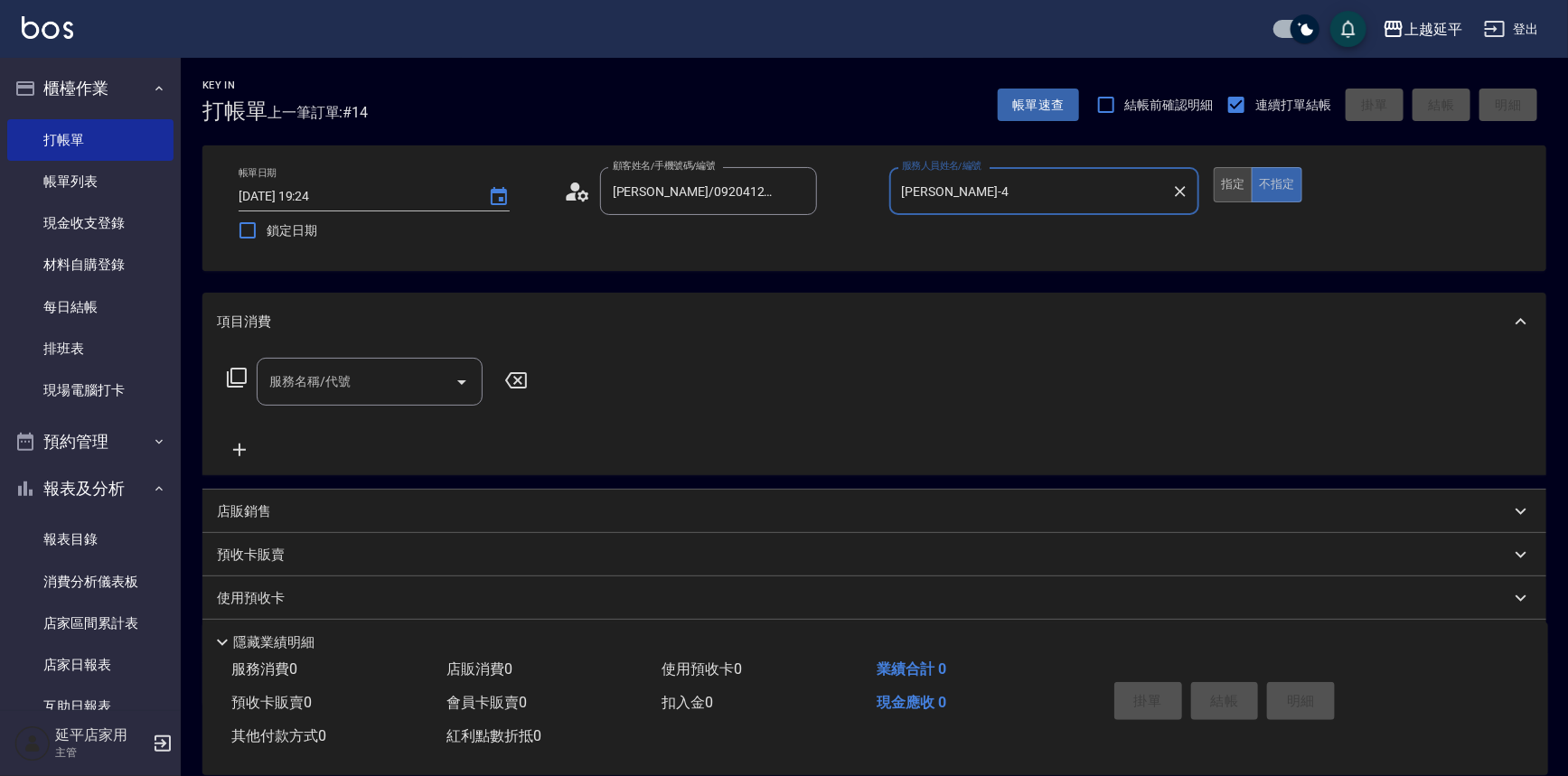
type input "[PERSON_NAME]-4"
click at [1221, 181] on button "指定" at bounding box center [1233, 184] width 39 height 36
click at [433, 369] on input "服務名稱/代號" at bounding box center [356, 382] width 182 height 32
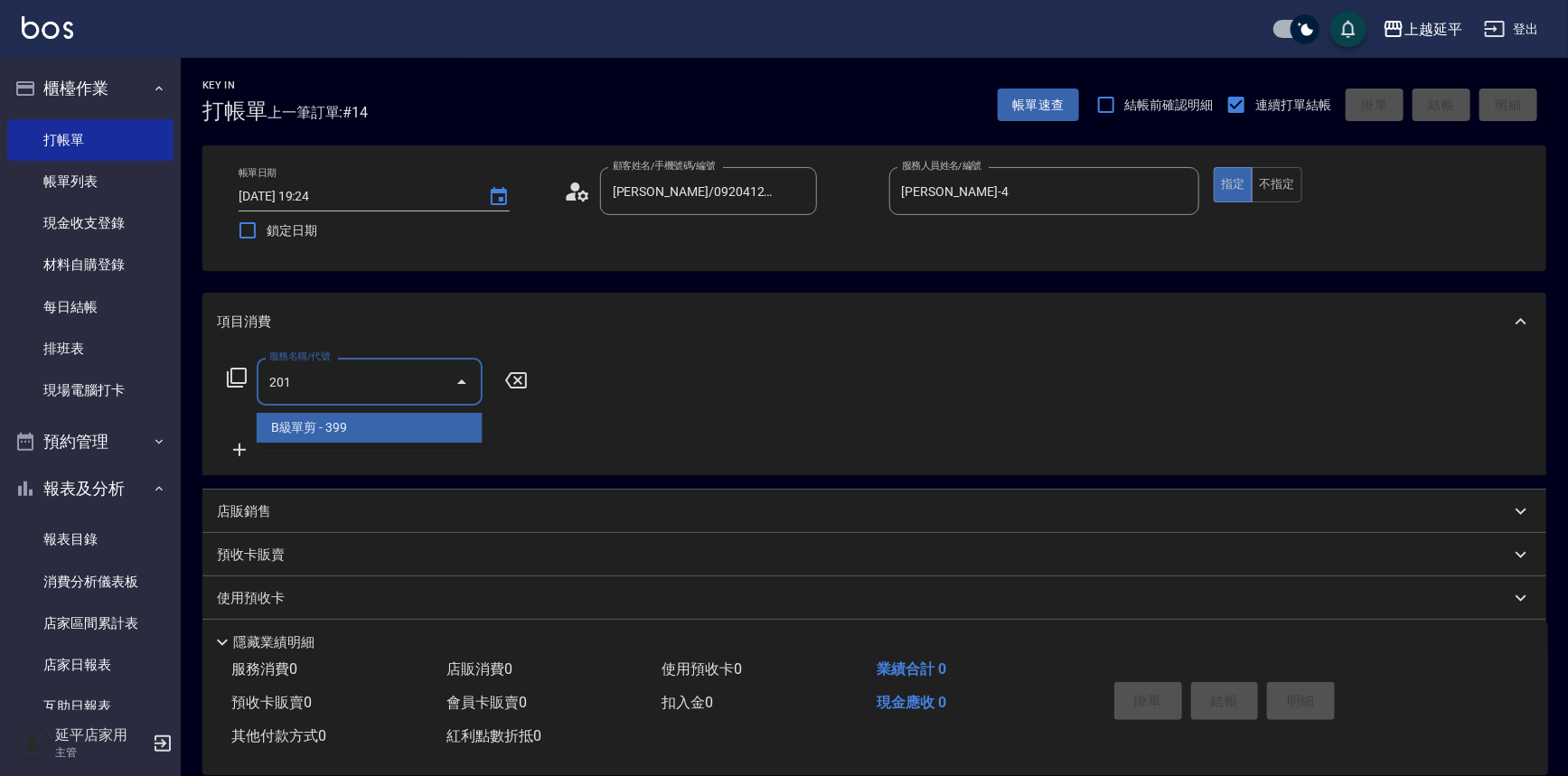
click at [433, 423] on span "B級單剪 - 399" at bounding box center [369, 427] width 226 height 30
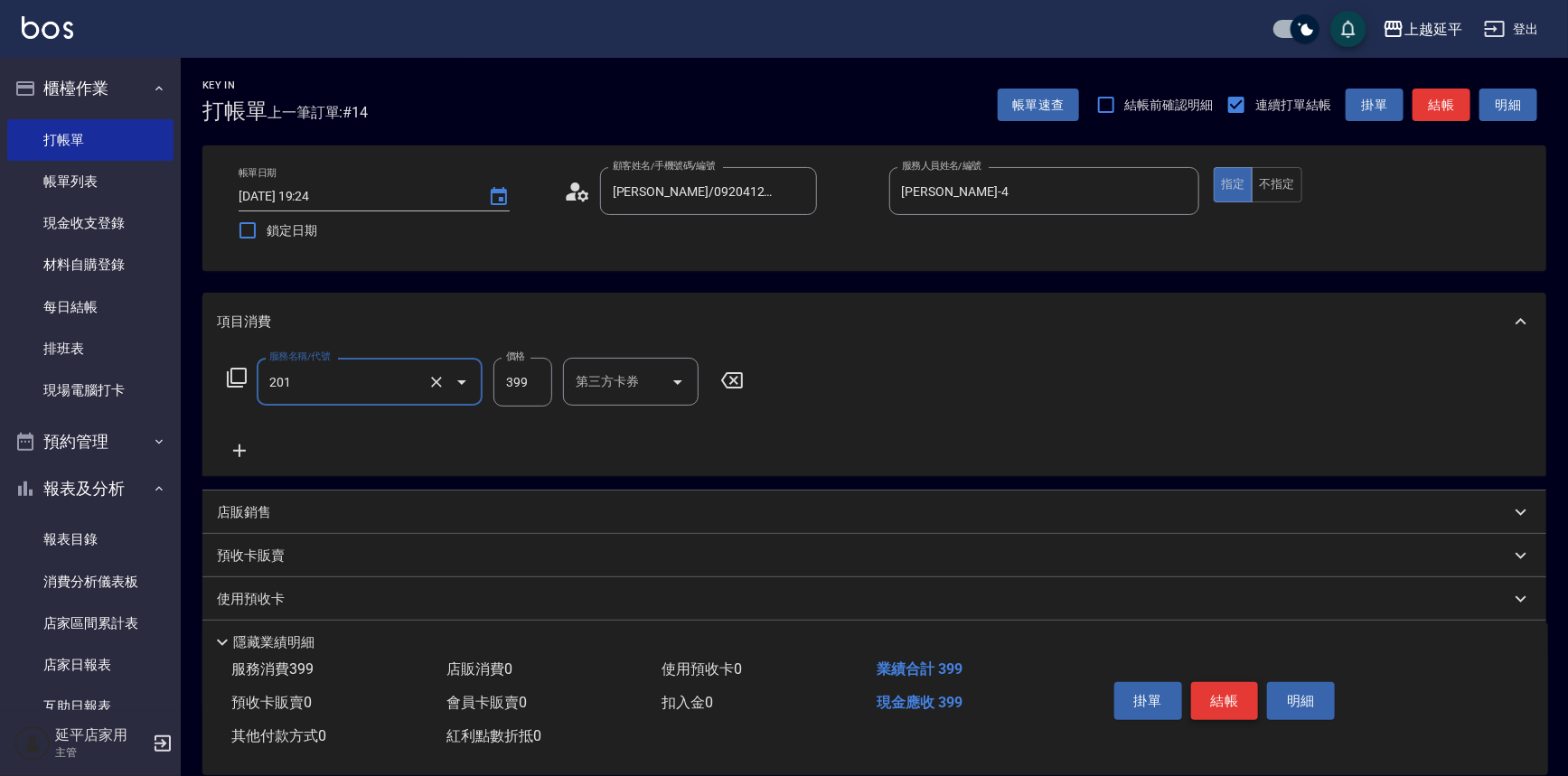
type input "B級單剪(201)"
click at [1230, 689] on button "結帳" at bounding box center [1225, 701] width 68 height 38
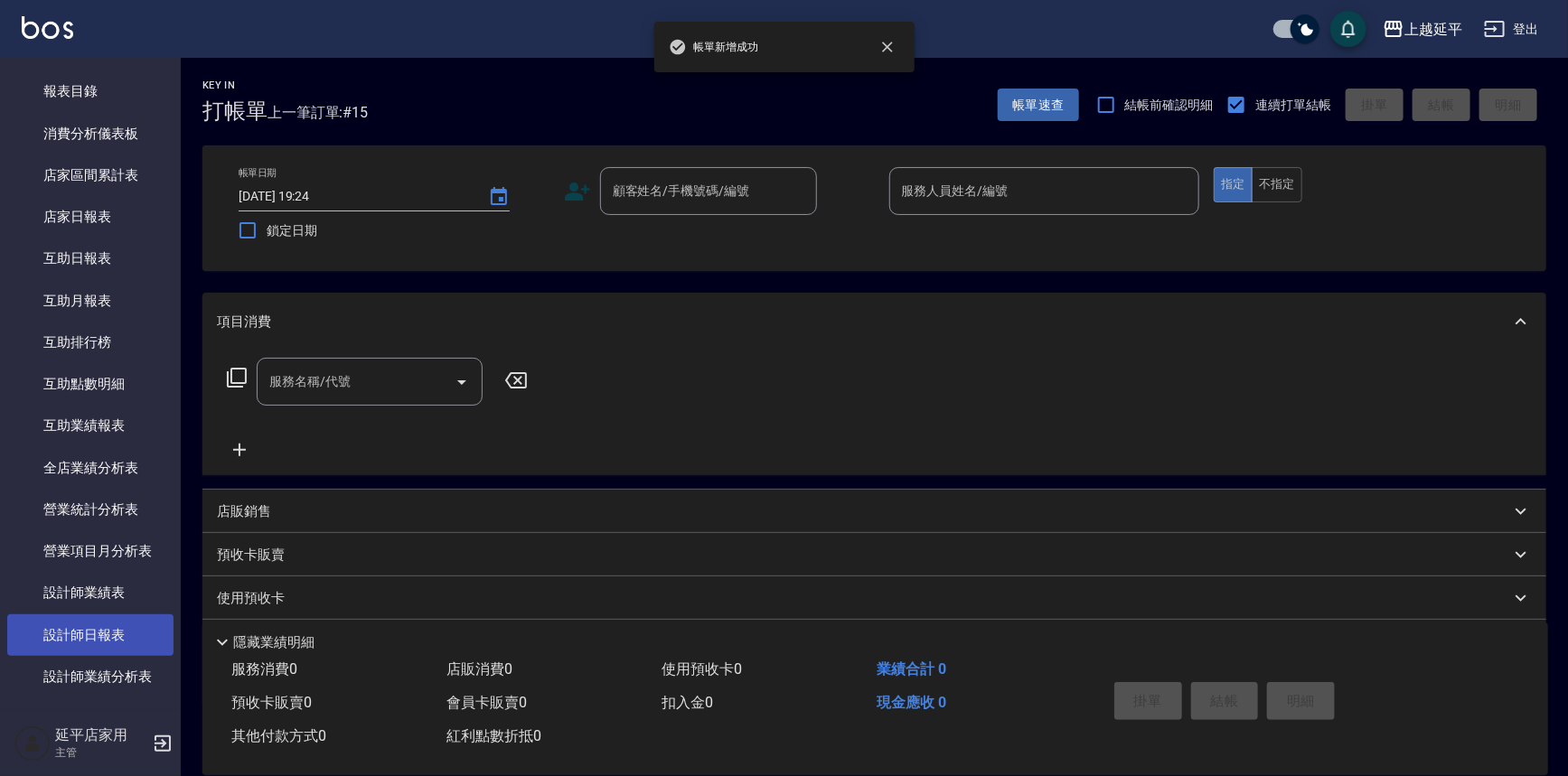
scroll to position [575, 0]
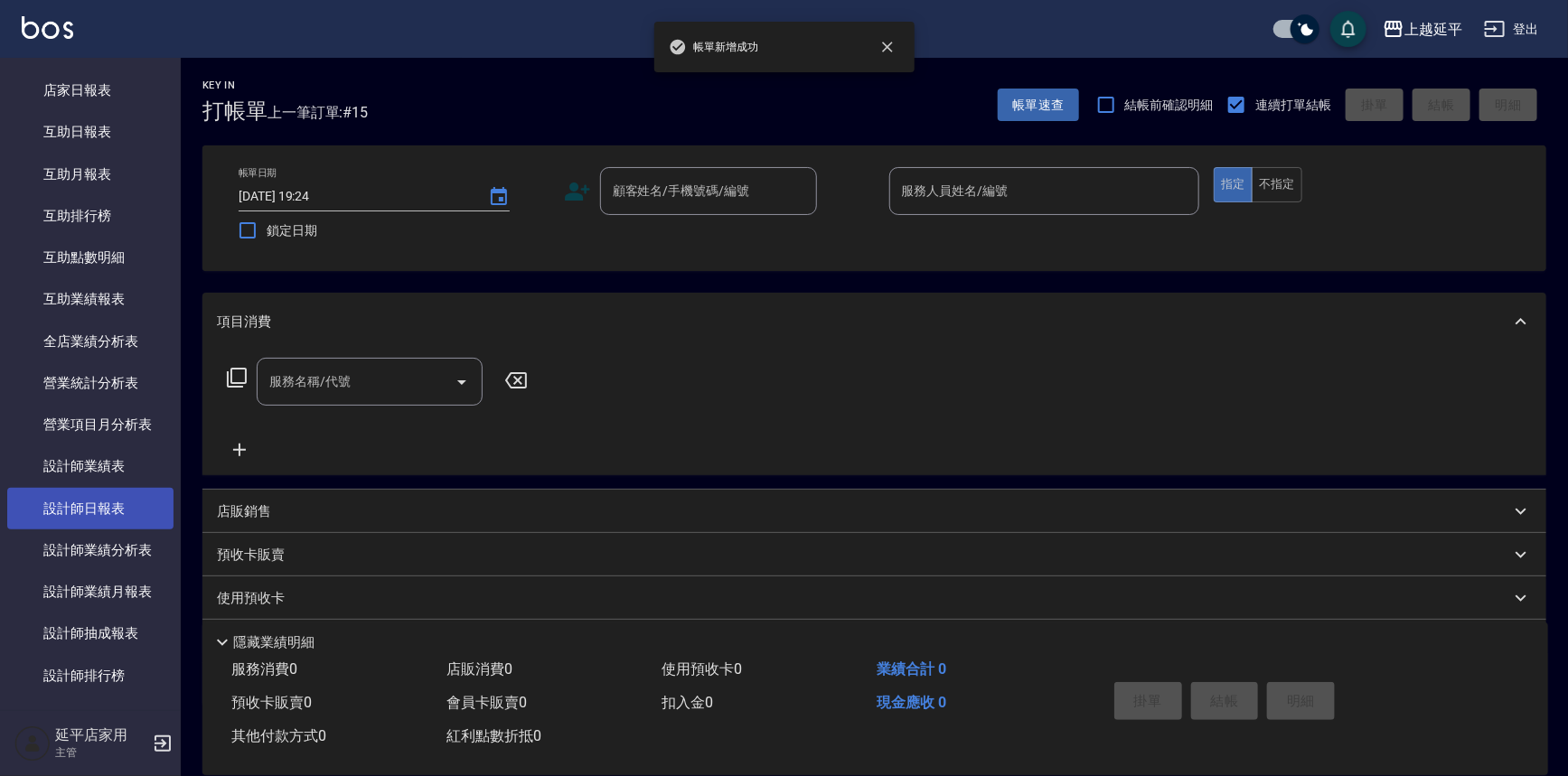
click at [97, 505] on link "設計師日報表" at bounding box center [90, 508] width 166 height 41
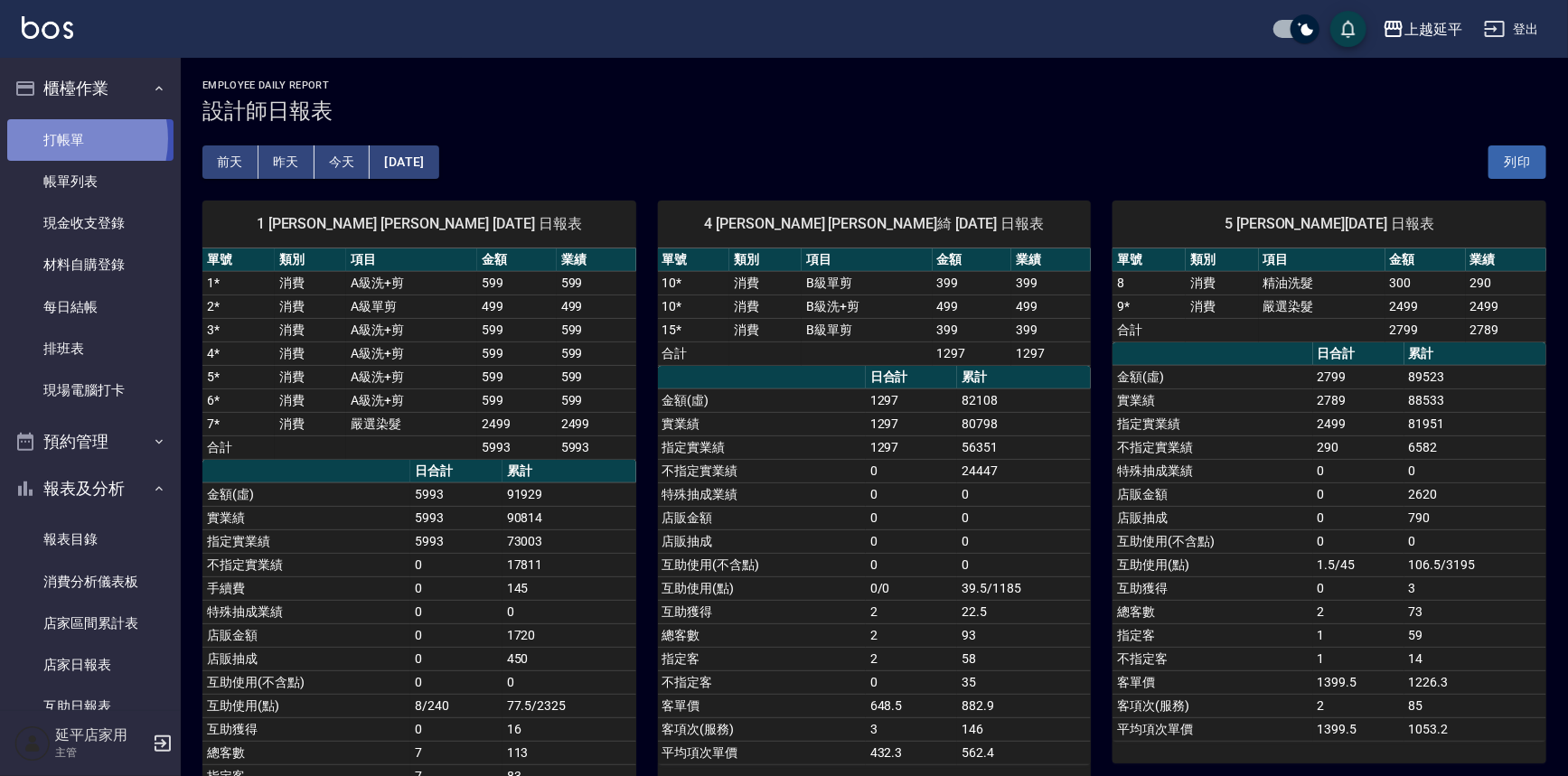
click at [56, 138] on link "打帳單" at bounding box center [90, 140] width 166 height 41
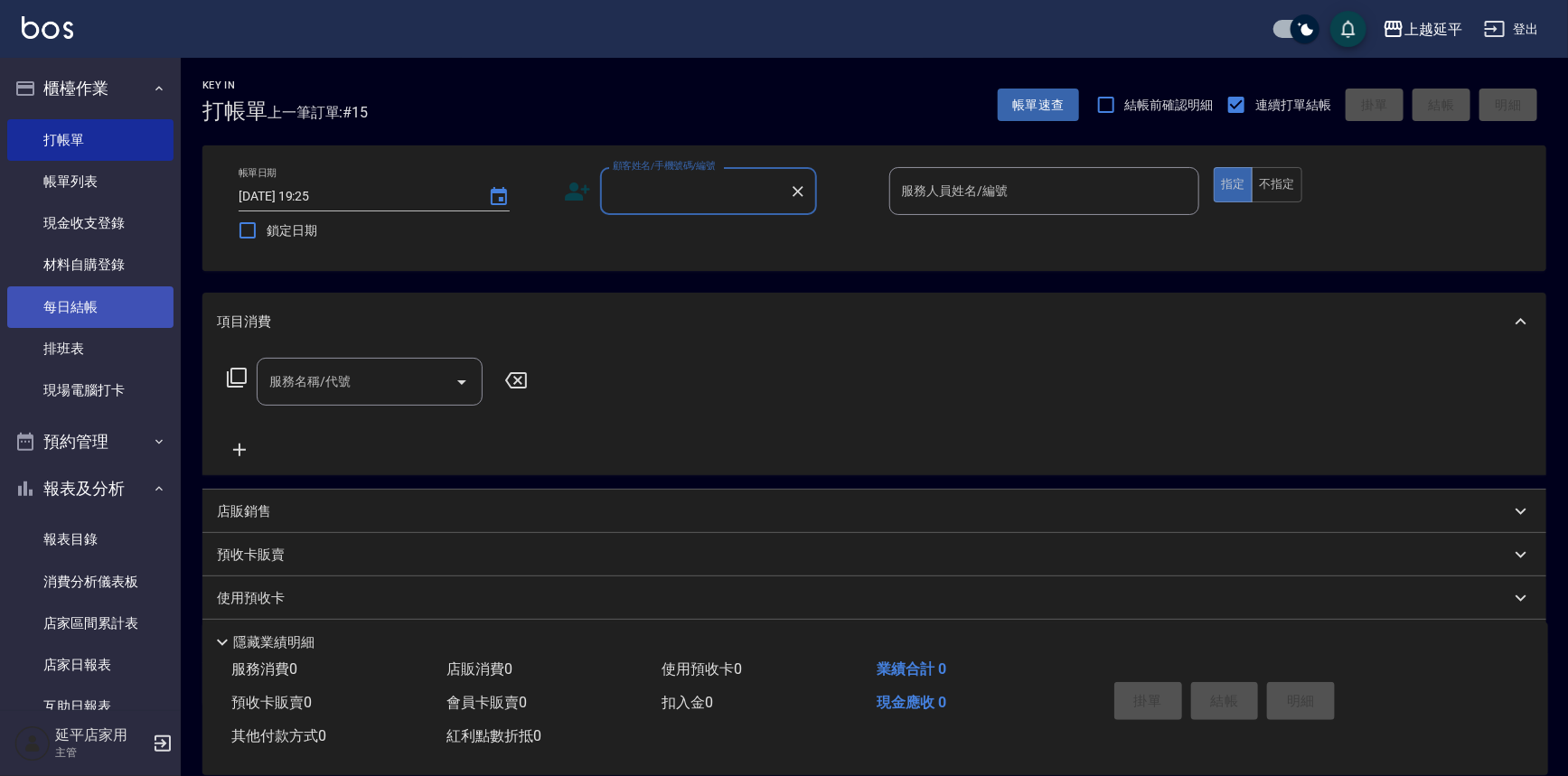
click at [100, 309] on link "每日結帳" at bounding box center [90, 307] width 166 height 41
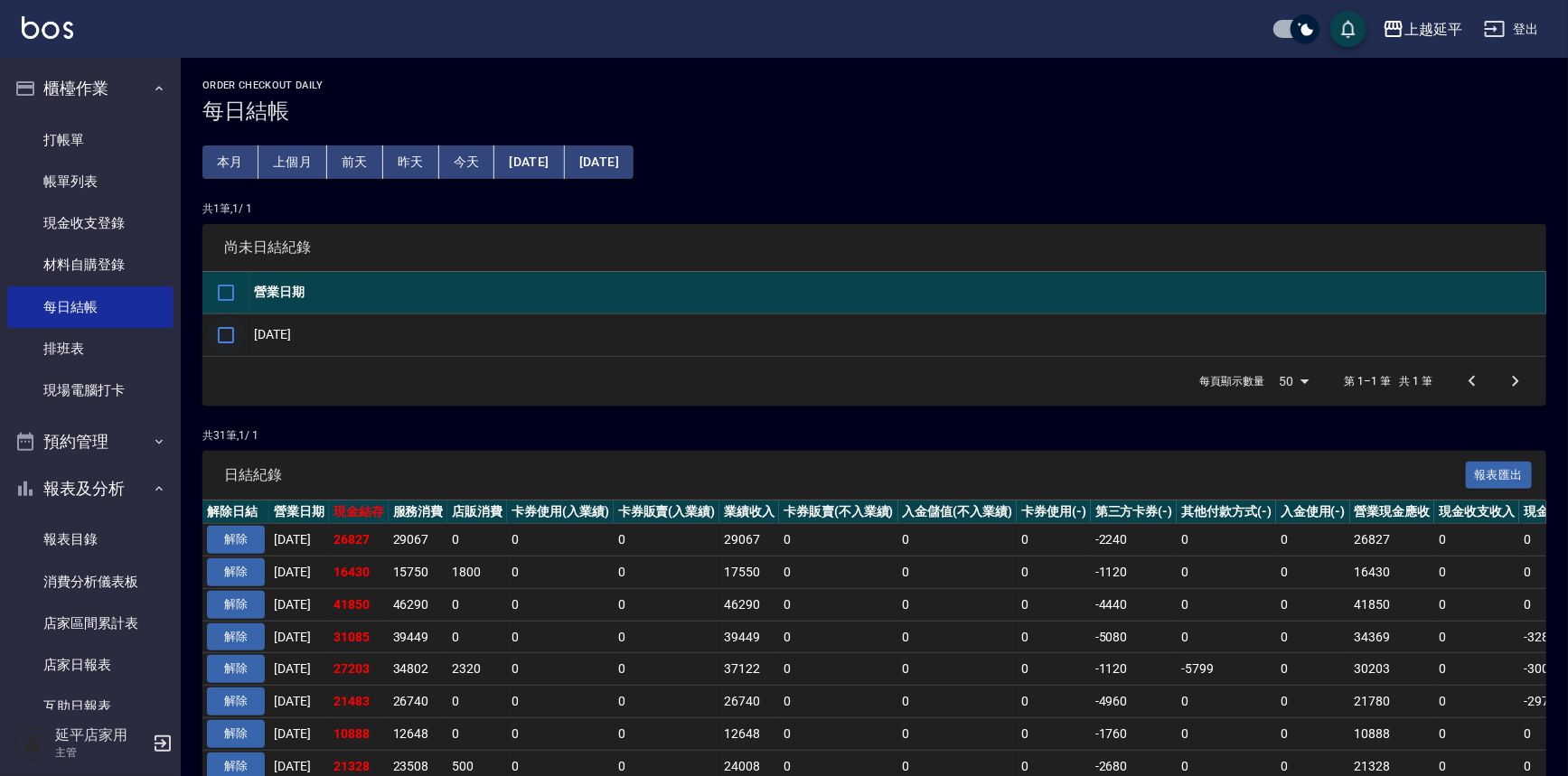
click at [224, 343] on input "checkbox" at bounding box center [226, 334] width 38 height 38
checkbox input "true"
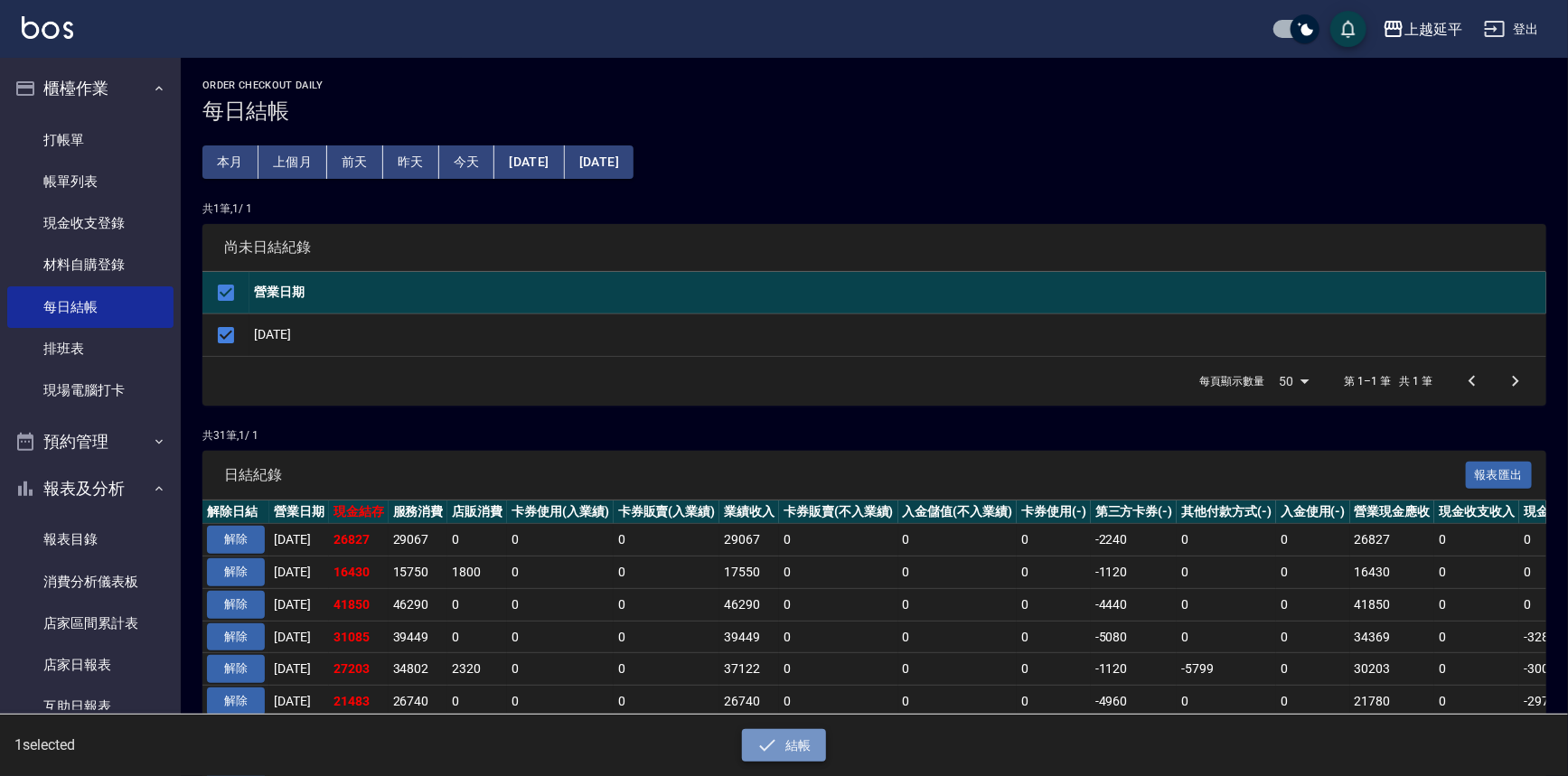
click at [791, 754] on button "結帳" at bounding box center [784, 745] width 84 height 34
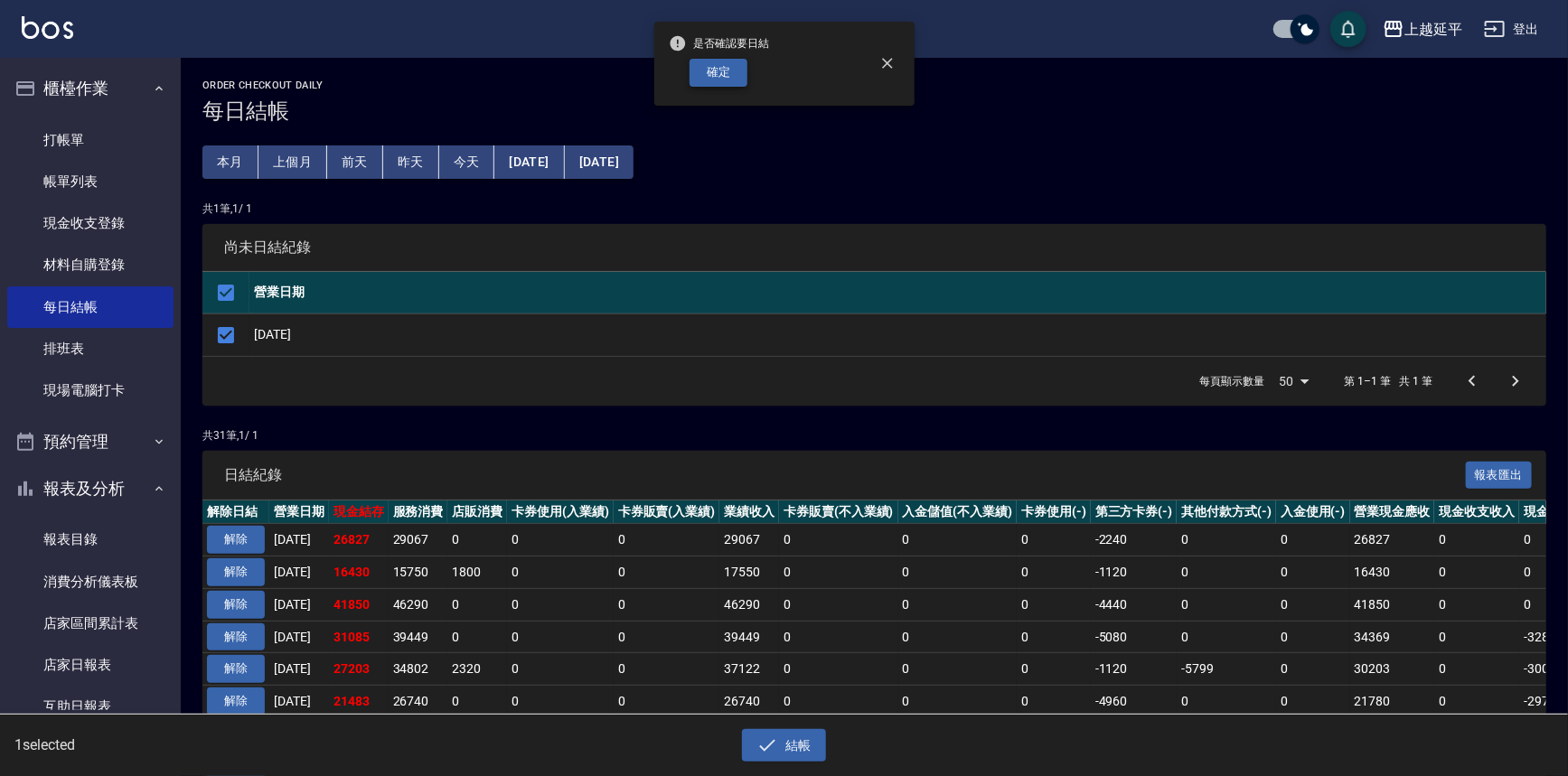
drag, startPoint x: 723, startPoint y: 92, endPoint x: 718, endPoint y: 69, distance: 23.5
click at [720, 74] on div "是否確認要日結 確定" at bounding box center [719, 64] width 101 height 73
click at [717, 69] on button "確定" at bounding box center [718, 72] width 58 height 28
checkbox input "false"
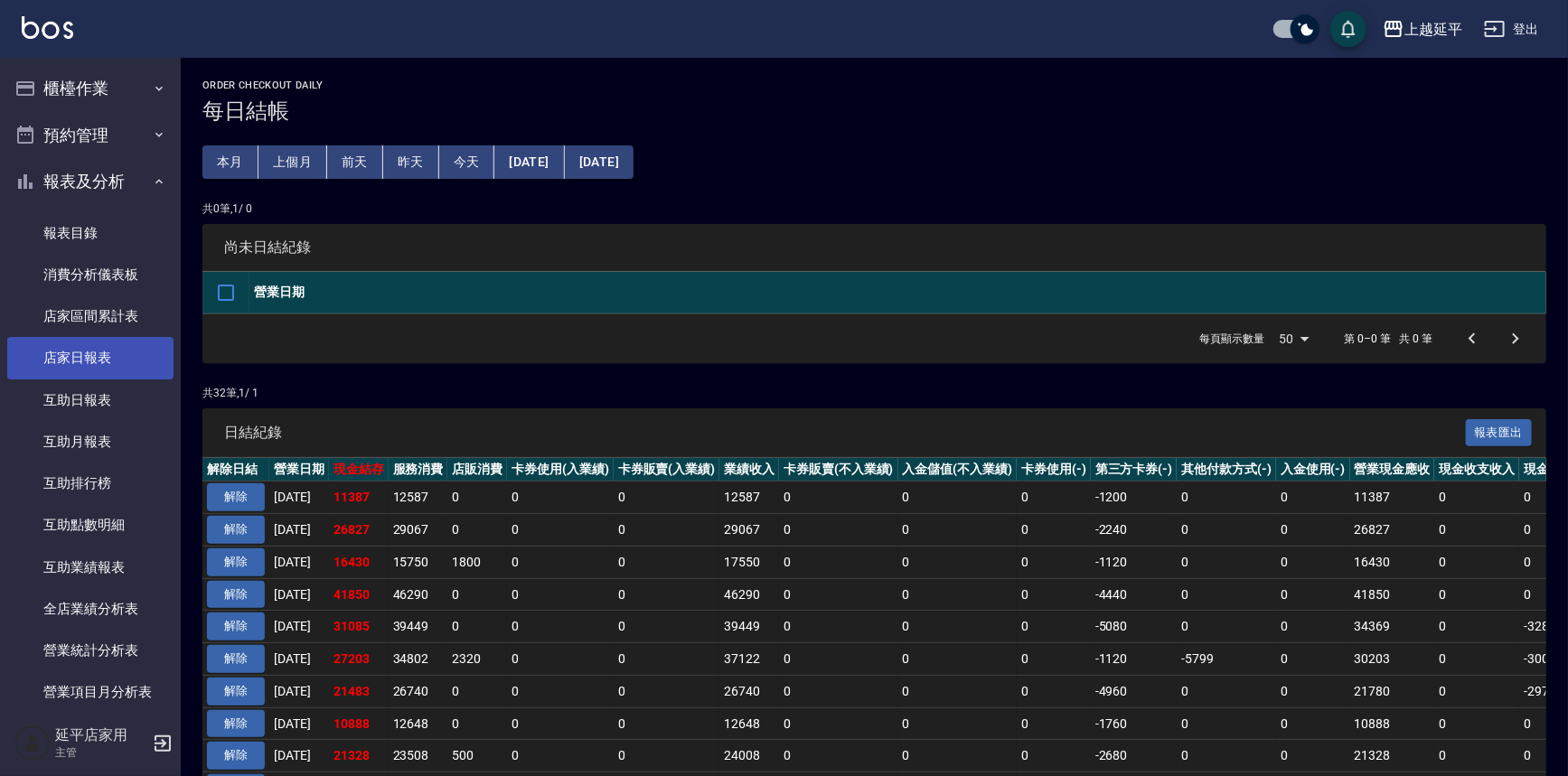
click at [68, 360] on link "店家日報表" at bounding box center [90, 358] width 166 height 41
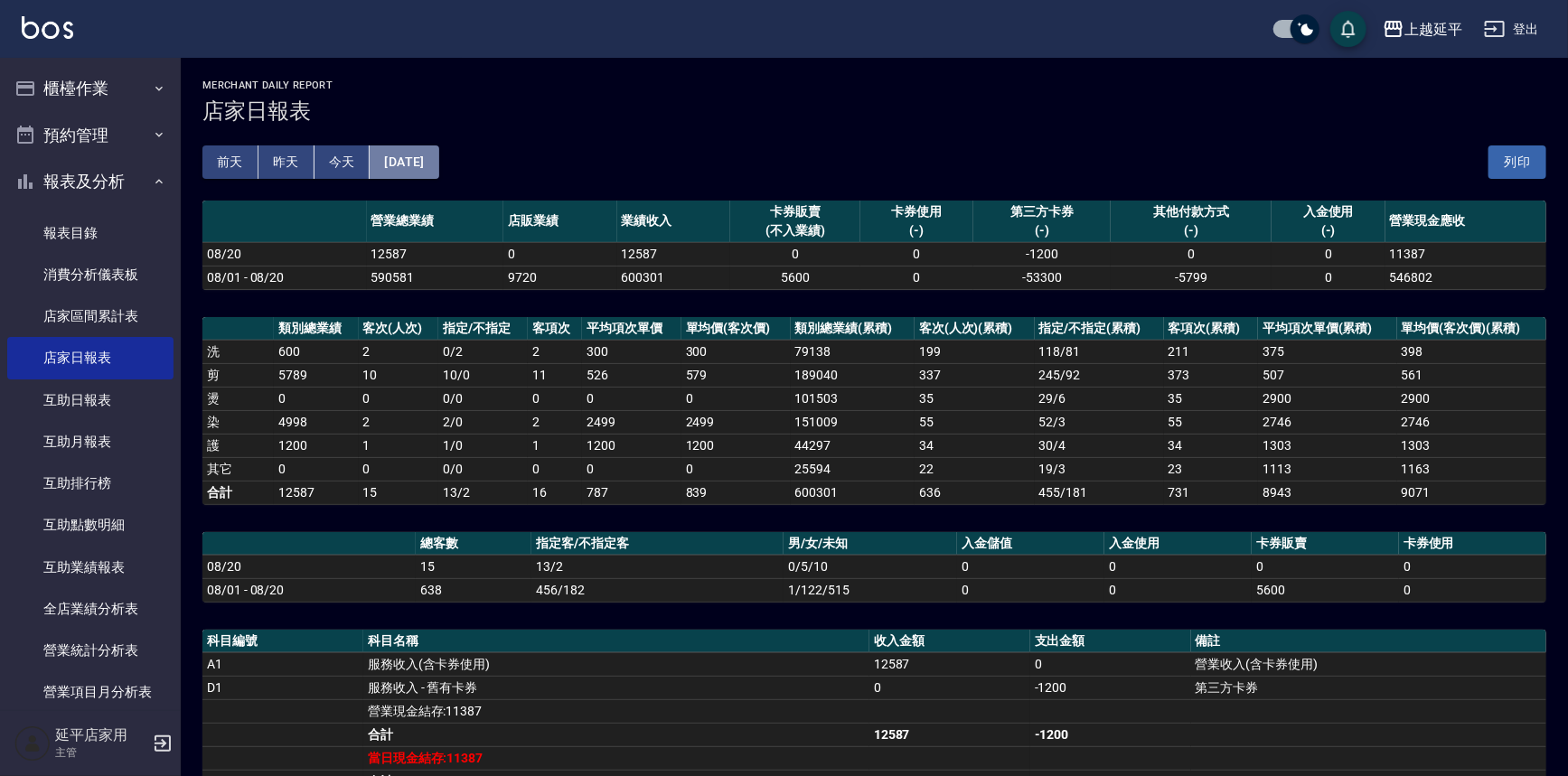
click at [436, 174] on button "[DATE]" at bounding box center [403, 162] width 68 height 34
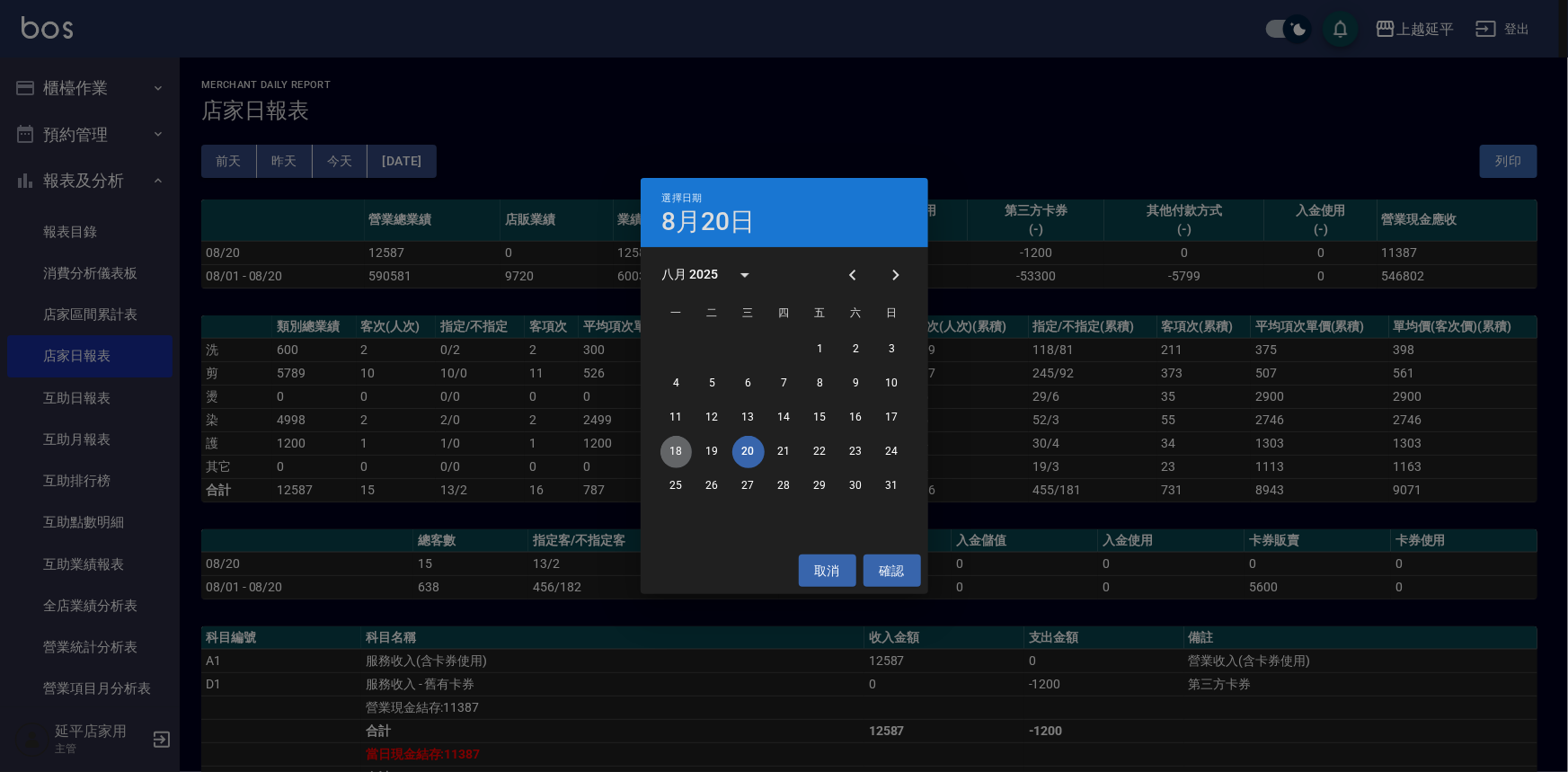
click at [682, 449] on button "18" at bounding box center [677, 453] width 33 height 33
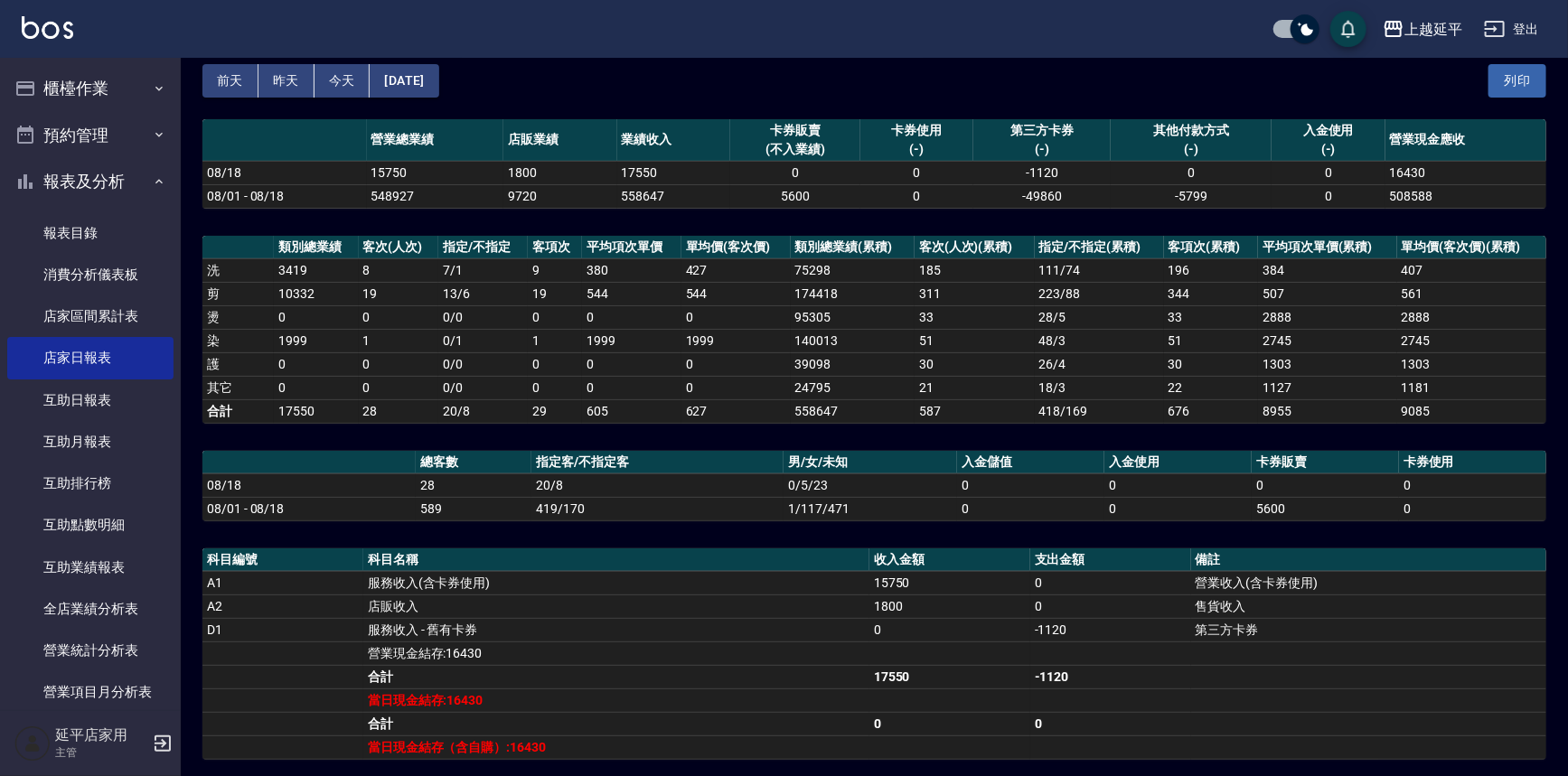
scroll to position [246, 0]
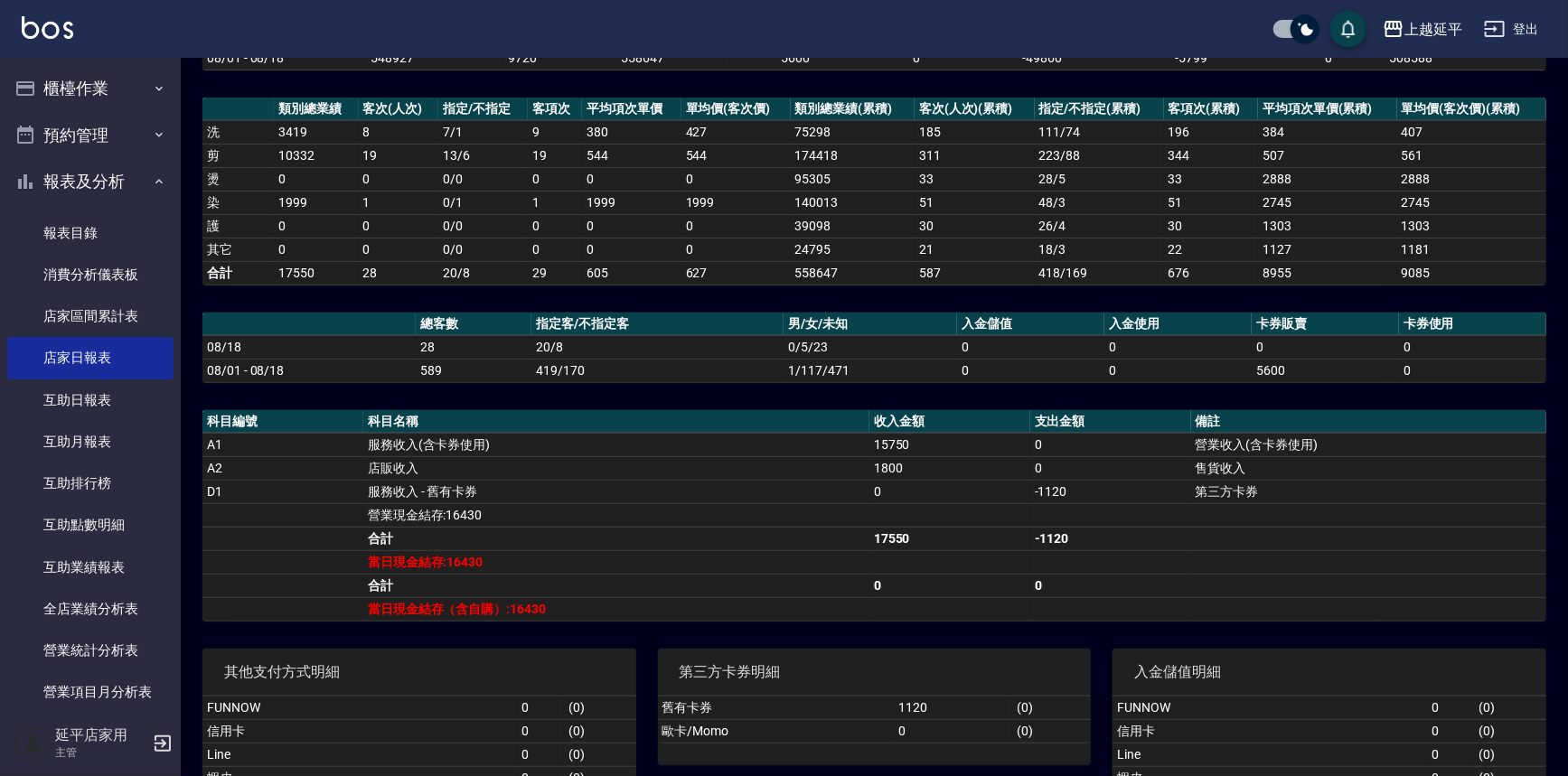
drag, startPoint x: 778, startPoint y: 348, endPoint x: 630, endPoint y: 323, distance: 150.1
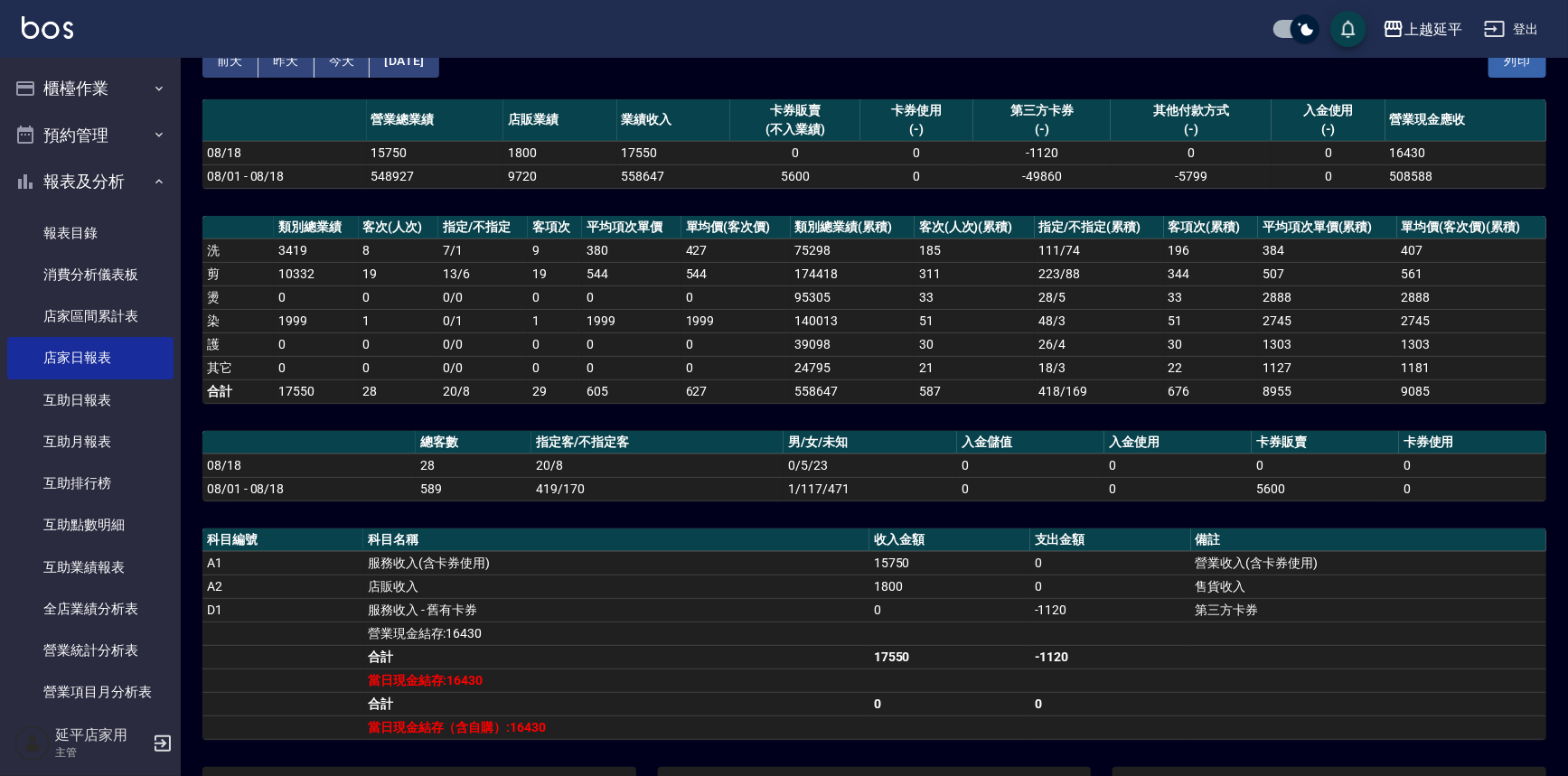
scroll to position [0, 0]
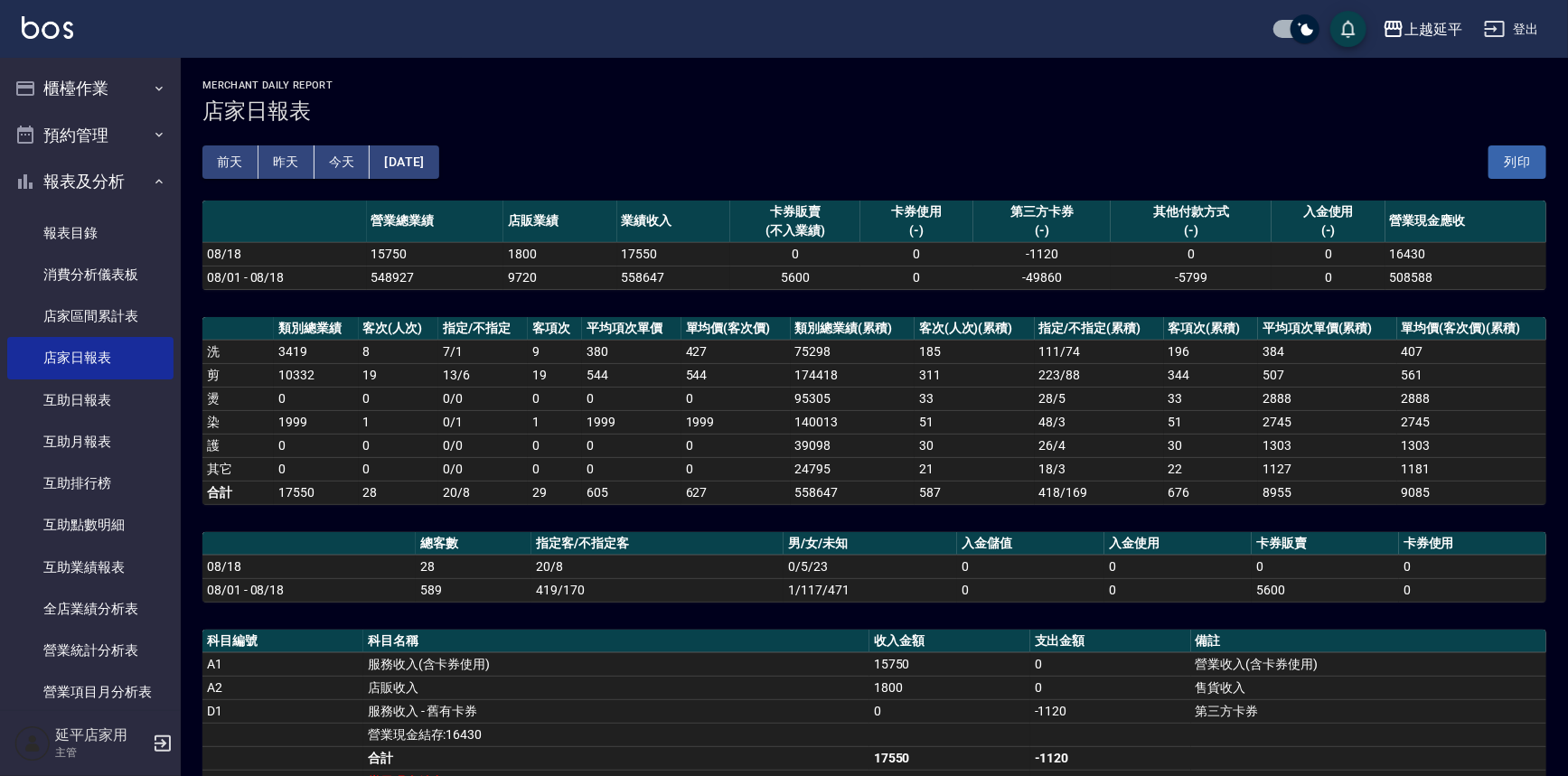
click at [470, 158] on div "前天 昨天 今天 2025/08/18 列印" at bounding box center [875, 162] width 1344 height 77
click at [439, 167] on button "[DATE]" at bounding box center [403, 162] width 68 height 34
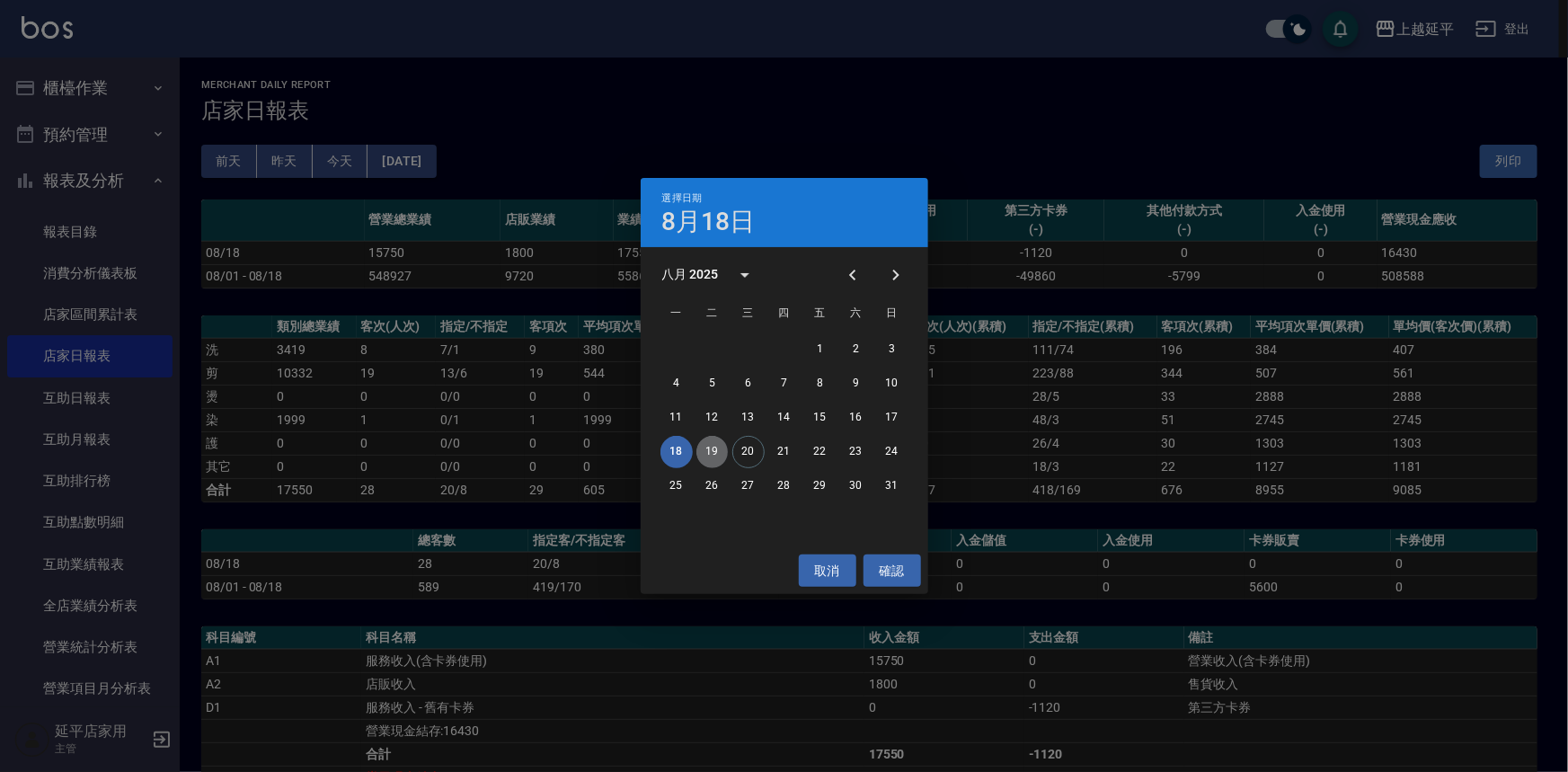
click at [713, 452] on button "19" at bounding box center [712, 453] width 33 height 33
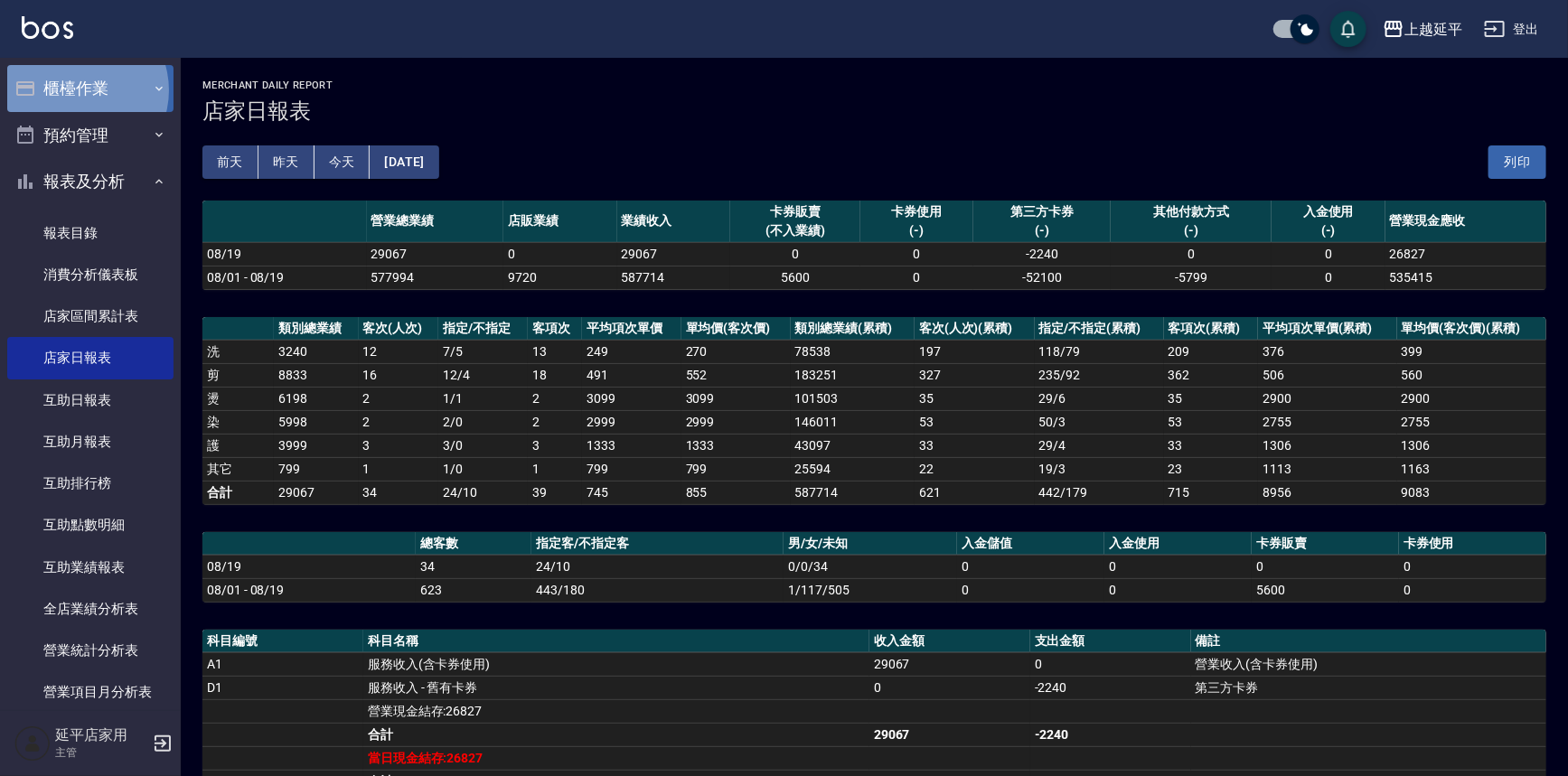
click at [77, 91] on button "櫃檯作業" at bounding box center [90, 88] width 166 height 47
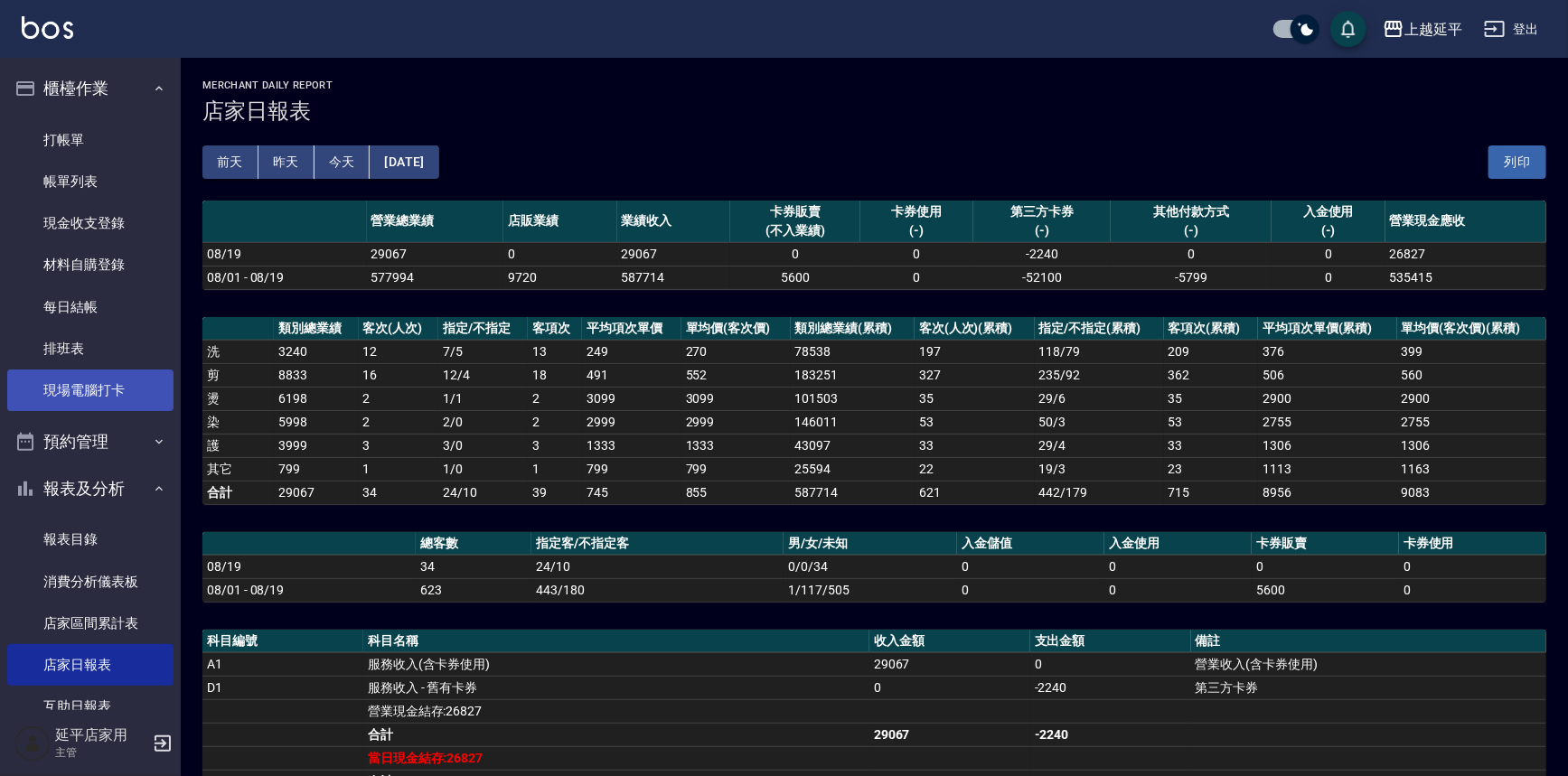
click at [72, 397] on link "現場電腦打卡" at bounding box center [90, 389] width 166 height 41
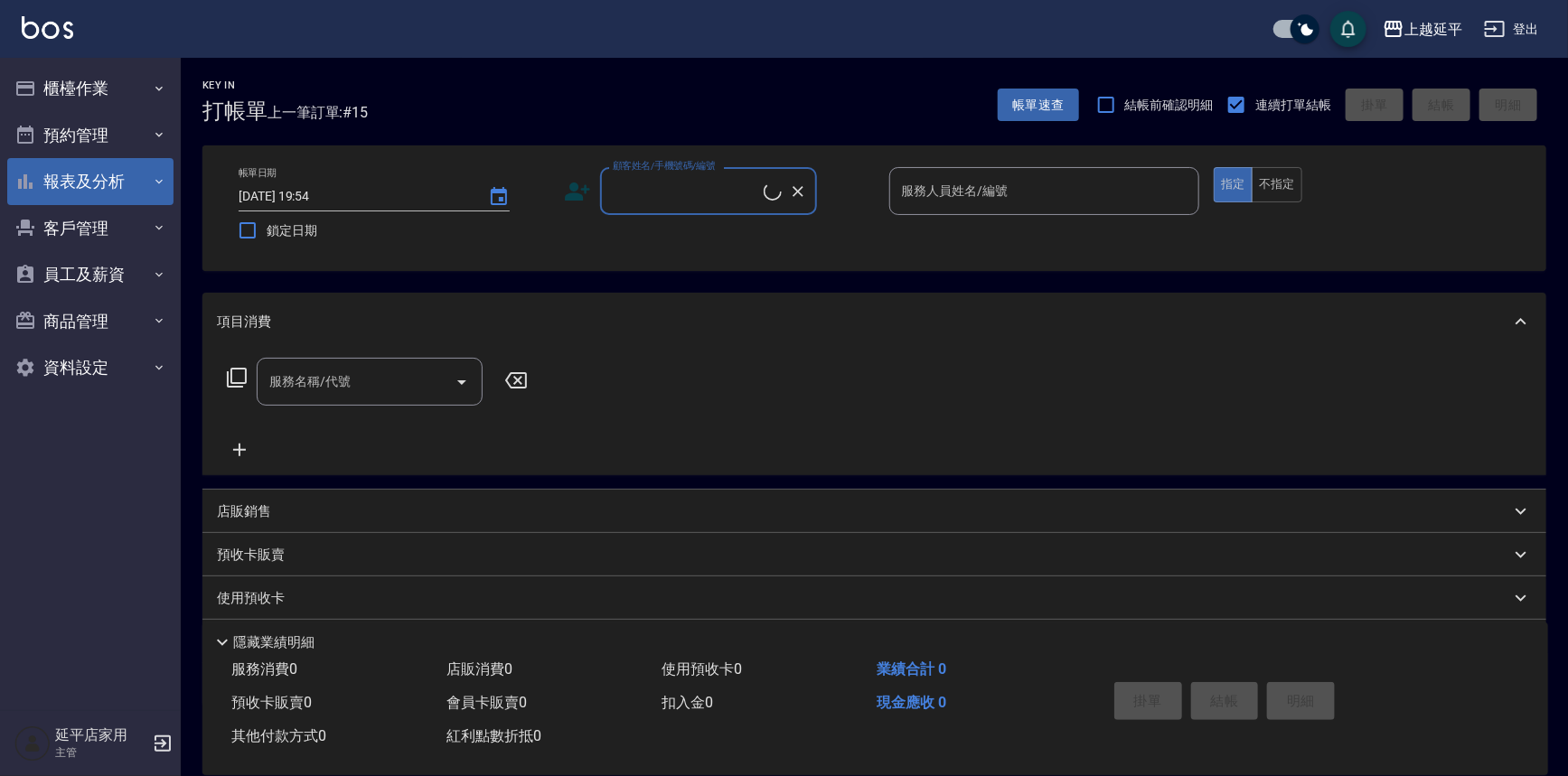
click at [76, 179] on button "報表及分析" at bounding box center [90, 181] width 166 height 47
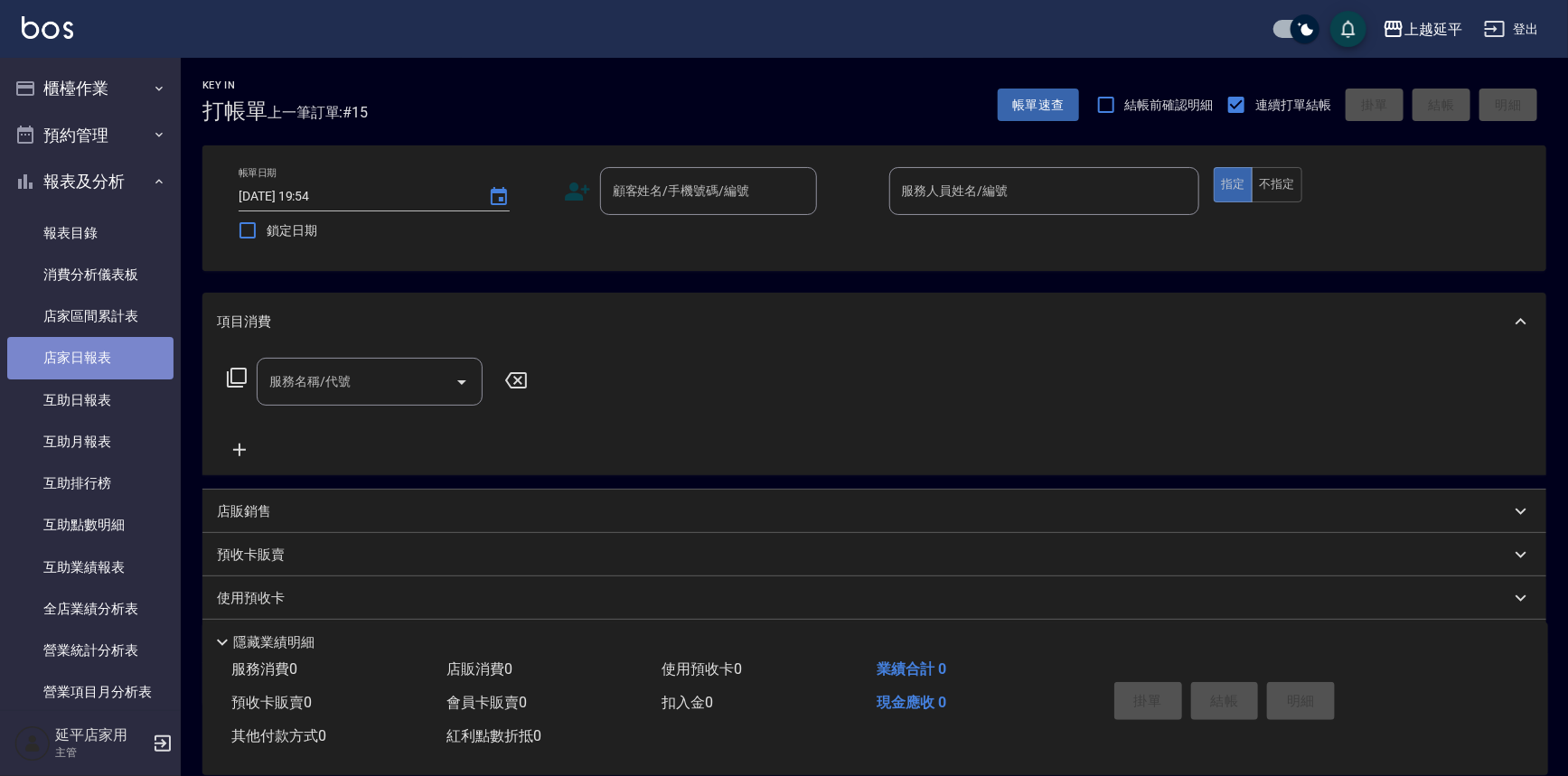
click at [91, 363] on link "店家日報表" at bounding box center [90, 358] width 166 height 41
